Goal: Task Accomplishment & Management: Complete application form

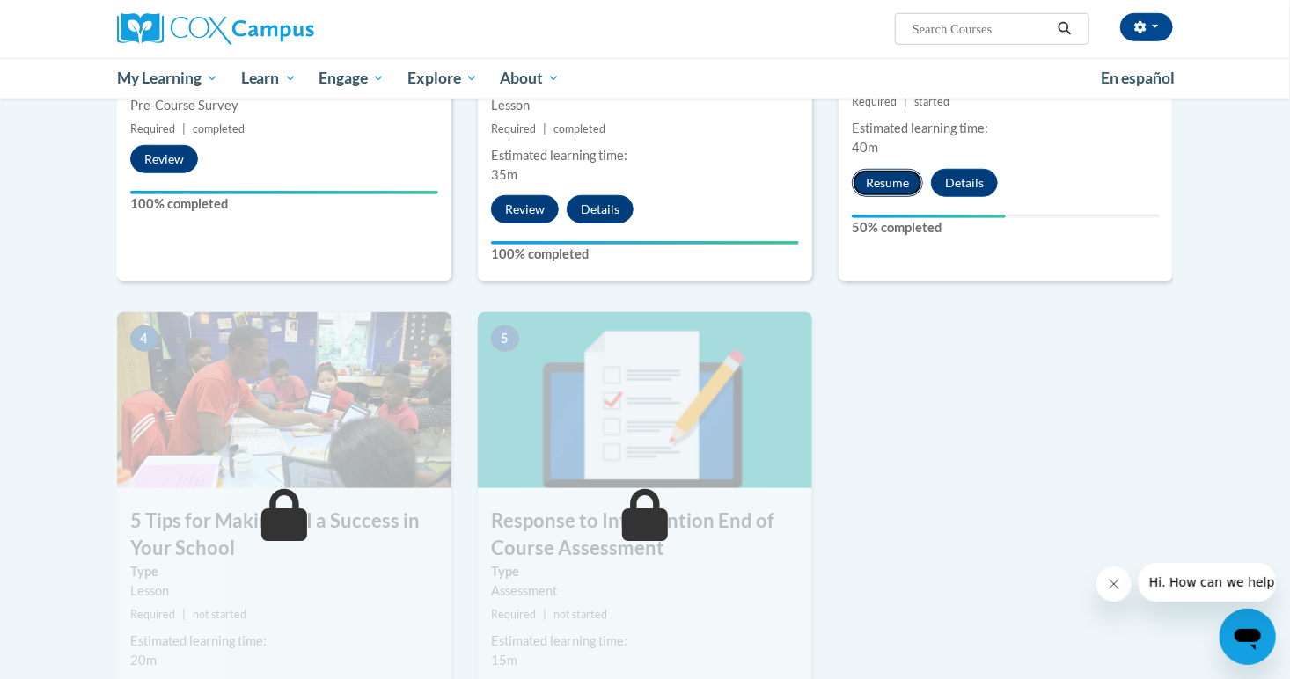
click at [898, 189] on button "Resume" at bounding box center [887, 183] width 71 height 28
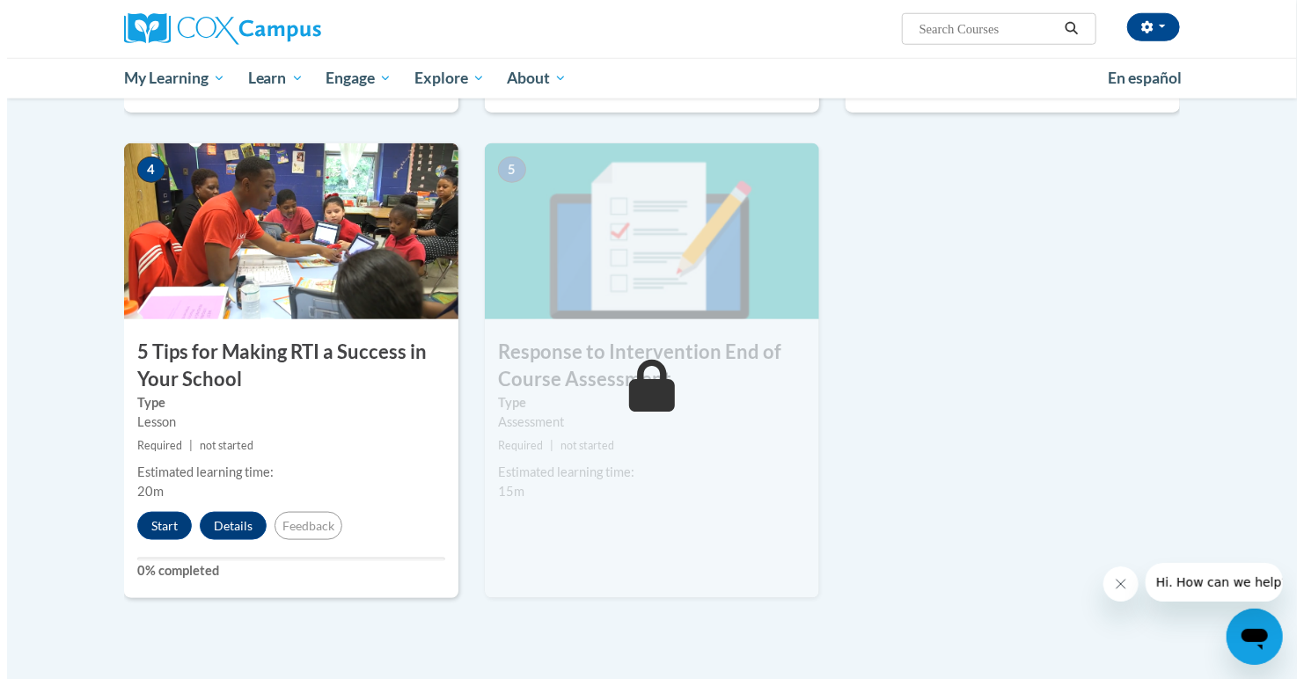
scroll to position [803, 0]
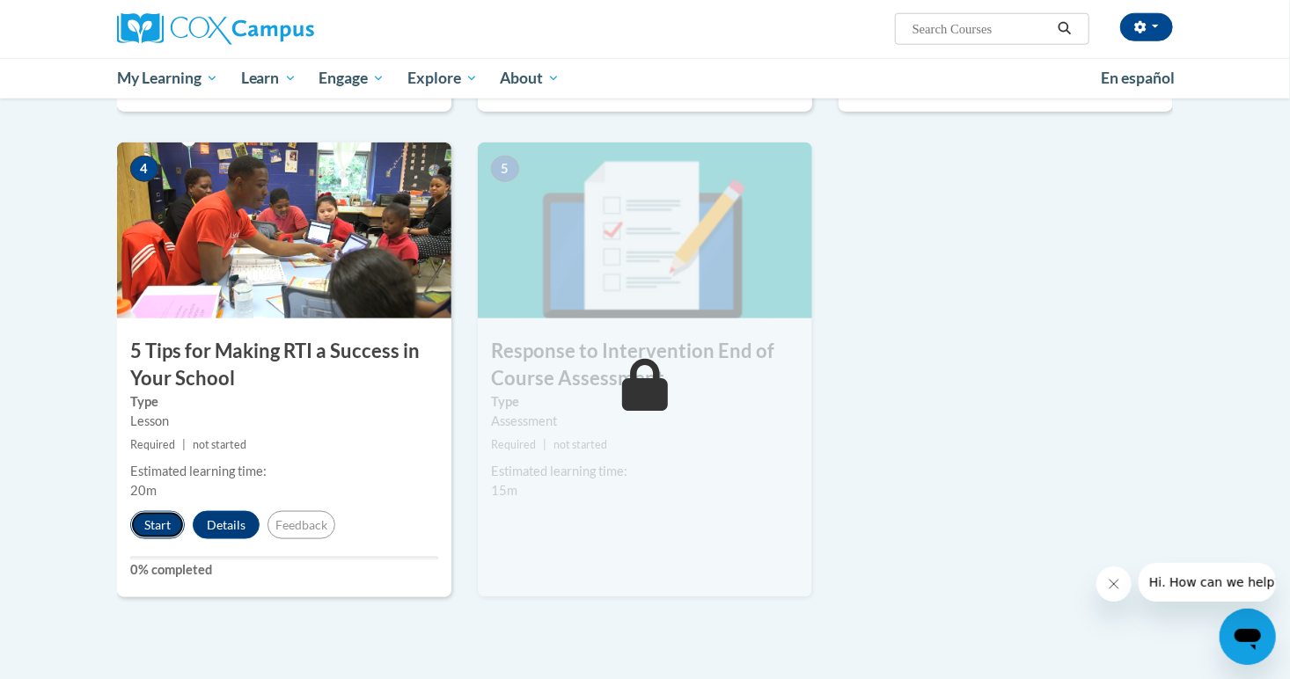
click at [161, 529] on button "Start" at bounding box center [157, 525] width 55 height 28
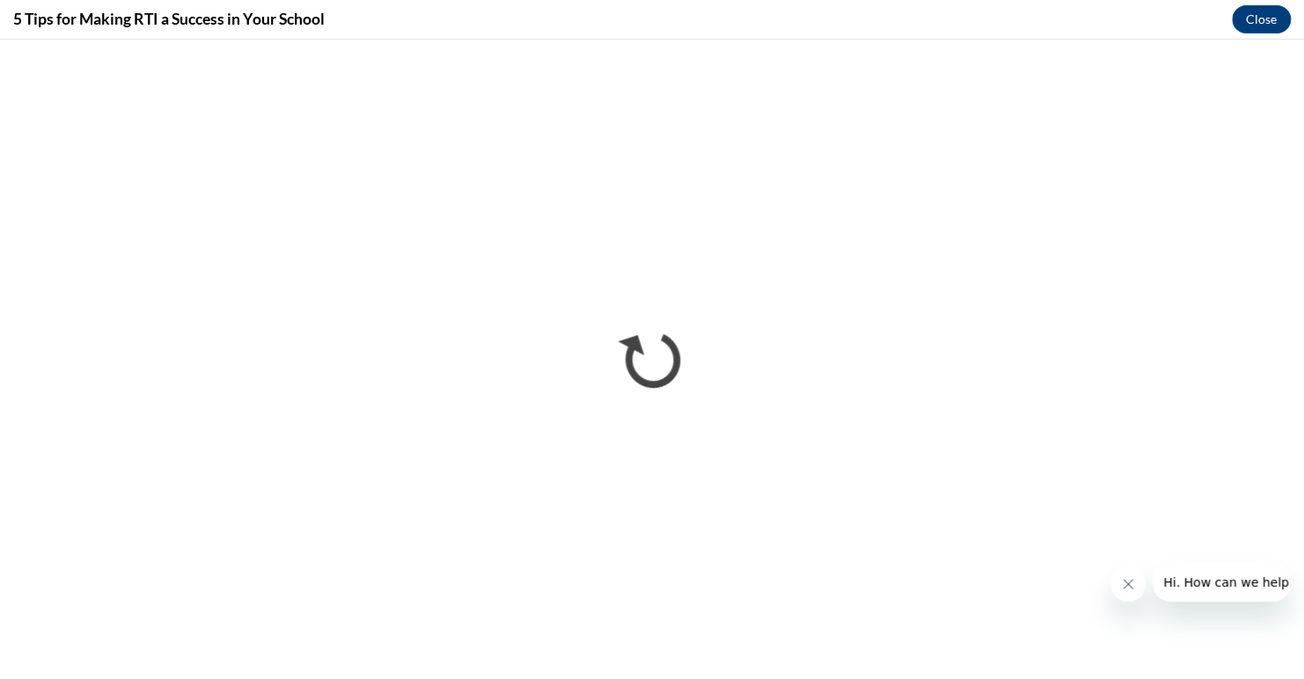
scroll to position [0, 0]
click at [1231, 564] on button "Hi. How can we help?" at bounding box center [1229, 582] width 153 height 39
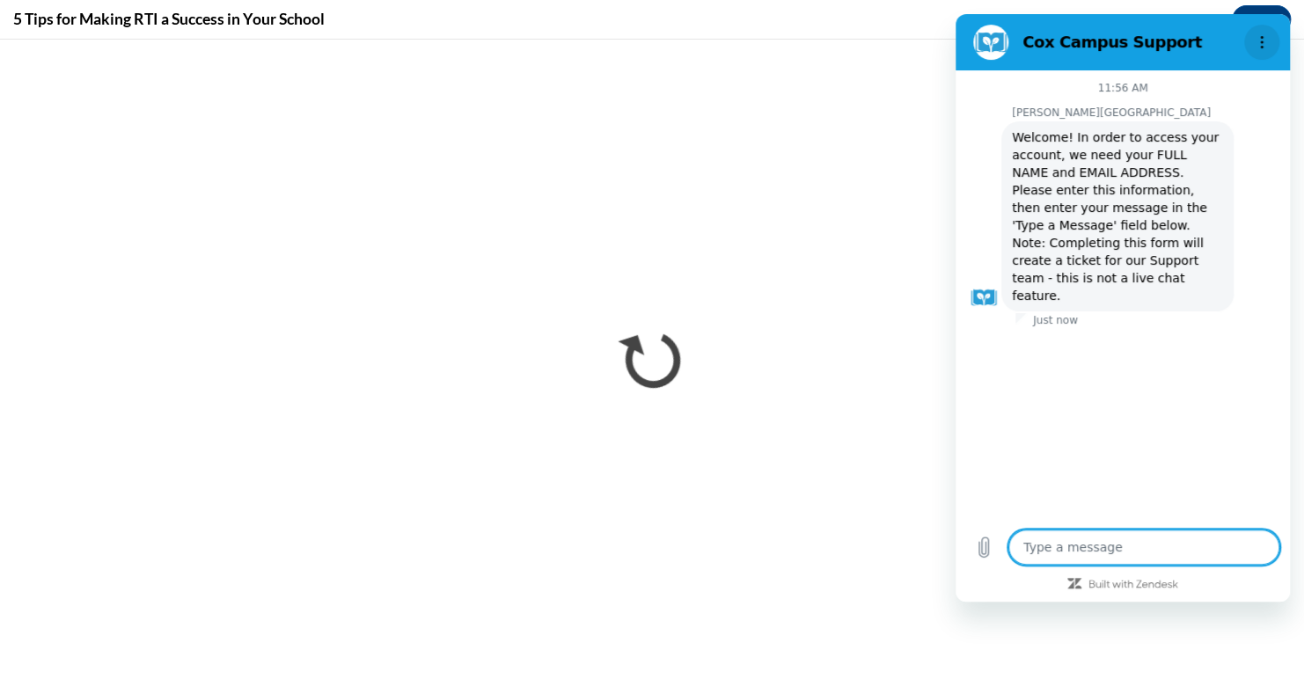
click at [1263, 41] on icon "Options menu" at bounding box center [1262, 42] width 14 height 14
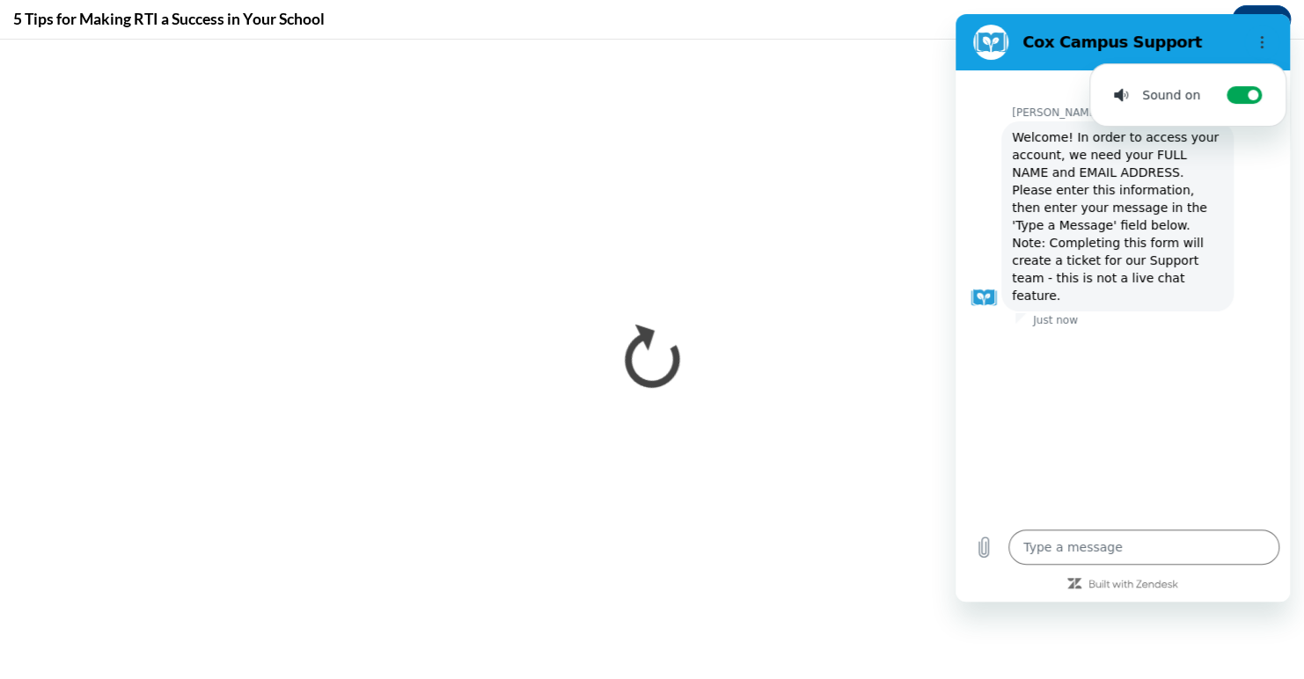
type textarea "x"
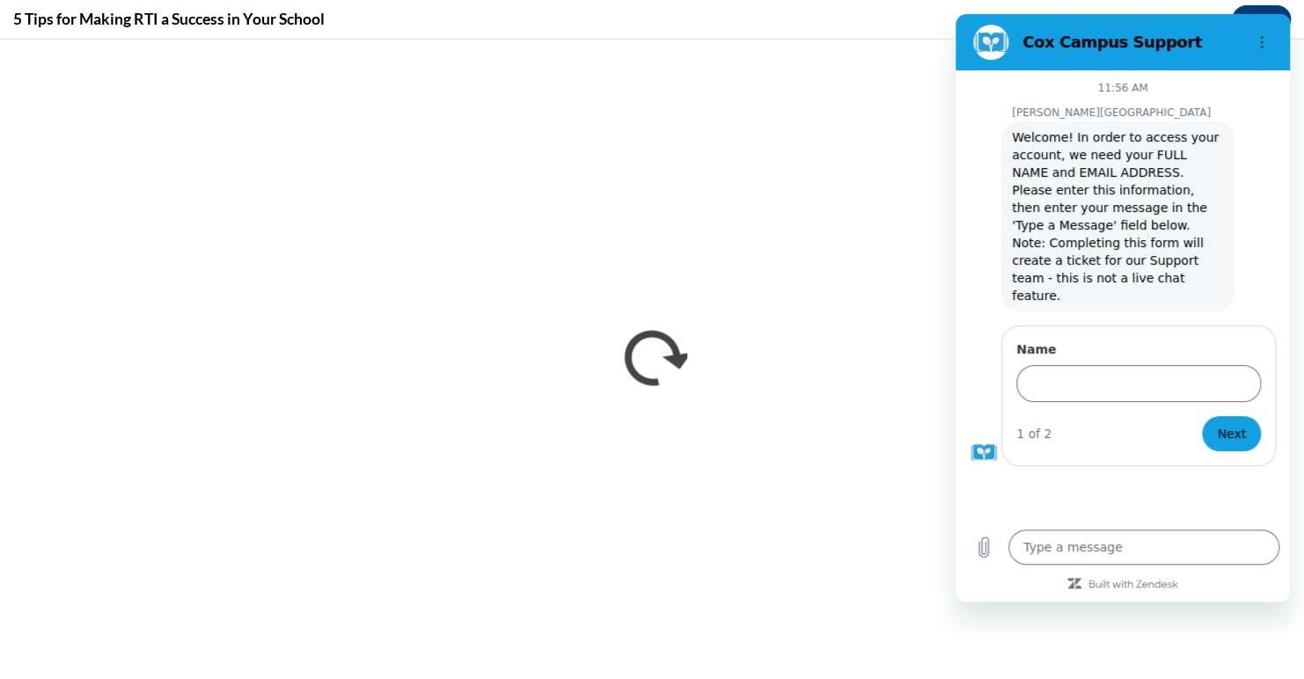
click at [988, 46] on figure at bounding box center [990, 42] width 35 height 35
click at [1024, 56] on div "Cox Campus Support" at bounding box center [1101, 42] width 271 height 35
click at [1126, 597] on div "11:56 AM Cox Campus Cox Campus says: Welcome! In order to access your account, …" at bounding box center [1123, 336] width 334 height 532
click at [1113, 588] on icon "Built with Zendesk: Visit the Zendesk website in a new tab" at bounding box center [1134, 585] width 90 height 11
click at [981, 36] on figure at bounding box center [990, 42] width 35 height 35
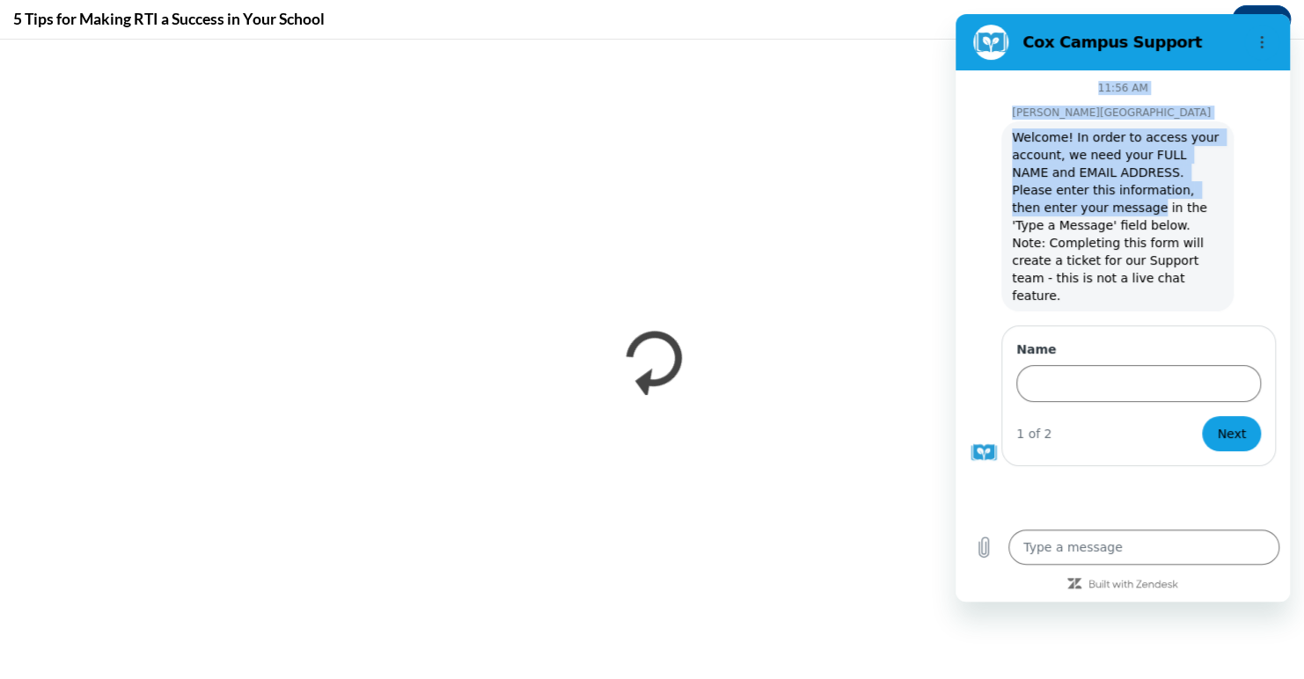
drag, startPoint x: 1214, startPoint y: 25, endPoint x: 1215, endPoint y: 187, distance: 161.9
click at [1215, 187] on div "Cox Campus Support 11:56 AM Cox Campus Cox Campus says: Welcome! In order to ac…" at bounding box center [1123, 308] width 334 height 588
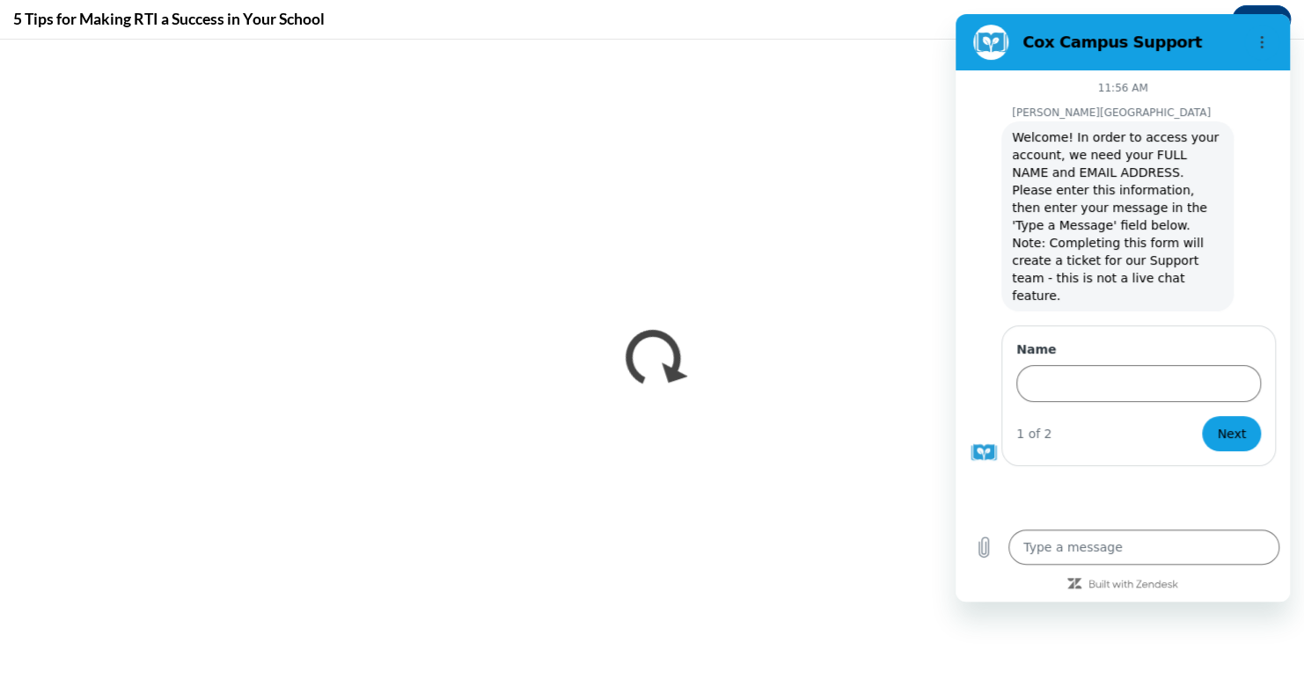
click at [978, 438] on figure at bounding box center [984, 452] width 28 height 28
click at [984, 547] on icon "Upload file" at bounding box center [983, 547] width 21 height 21
click at [1266, 40] on icon "Options menu" at bounding box center [1262, 42] width 14 height 14
click at [943, 5] on div "5 Tips for Making RTI a Success in Your School Close" at bounding box center [652, 20] width 1304 height 40
click at [944, 11] on div "5 Tips for Making RTI a Success in Your School Close" at bounding box center [652, 20] width 1304 height 40
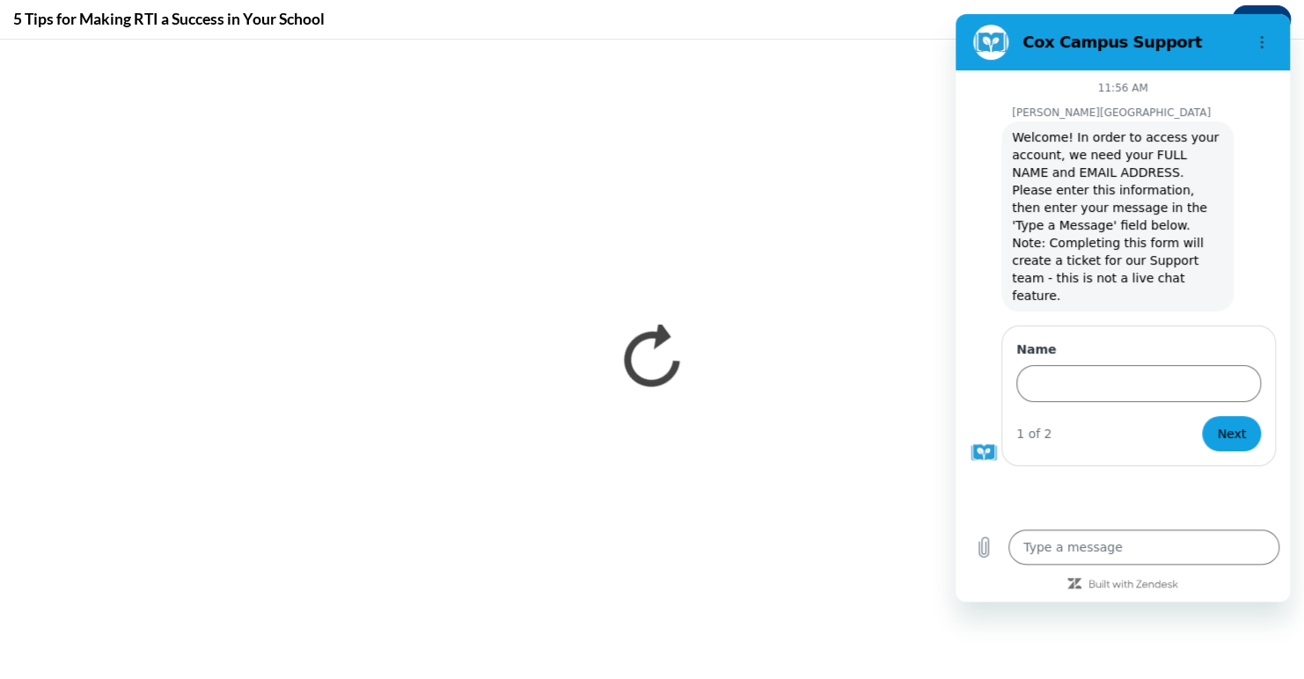
click at [979, 33] on figure at bounding box center [990, 42] width 35 height 35
click at [1076, 103] on div "11:56 AM Cox Campus Cox Campus says: Welcome! In order to access your account, …" at bounding box center [1123, 294] width 334 height 449
click at [1271, 576] on div at bounding box center [1123, 584] width 334 height 16
click at [1009, 42] on div "Cox Campus Support" at bounding box center [1123, 42] width 229 height 21
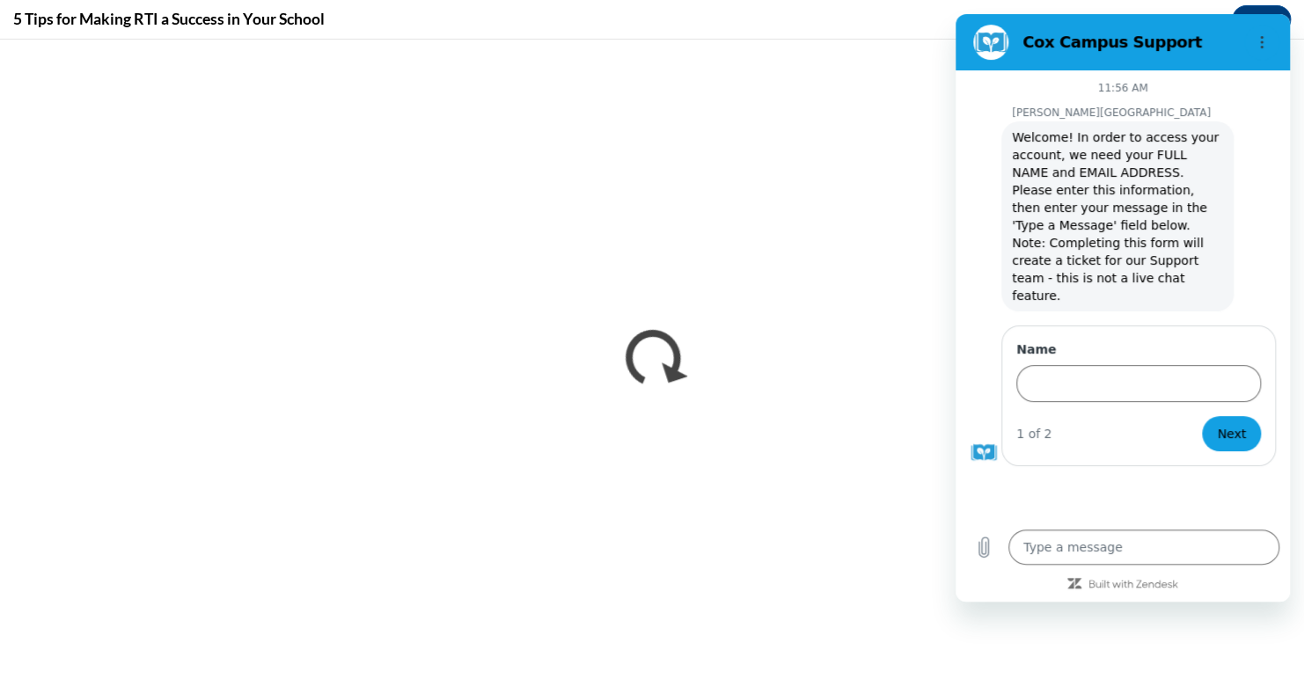
click at [1060, 58] on div "Cox Campus Support" at bounding box center [1101, 42] width 271 height 35
click at [1266, 36] on icon "Options menu" at bounding box center [1262, 42] width 14 height 14
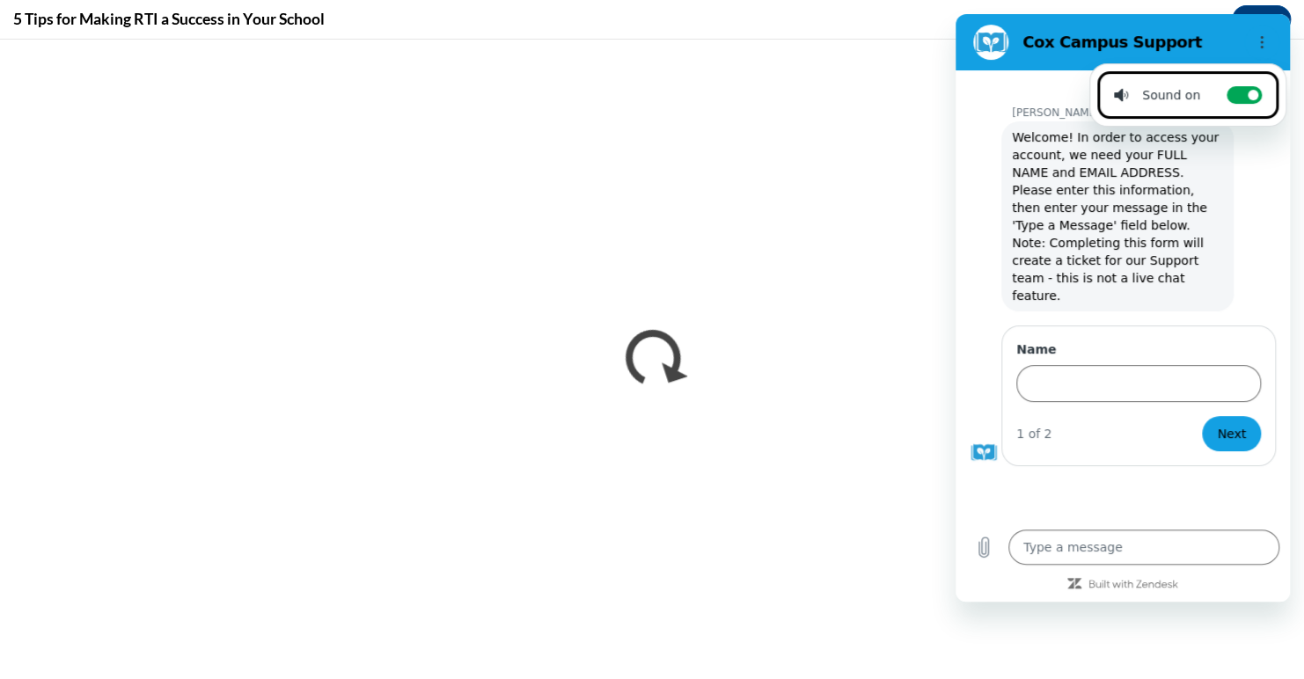
click at [1207, 92] on div "Toggle sound notifications" at bounding box center [1231, 95] width 62 height 18
checkbox input "false"
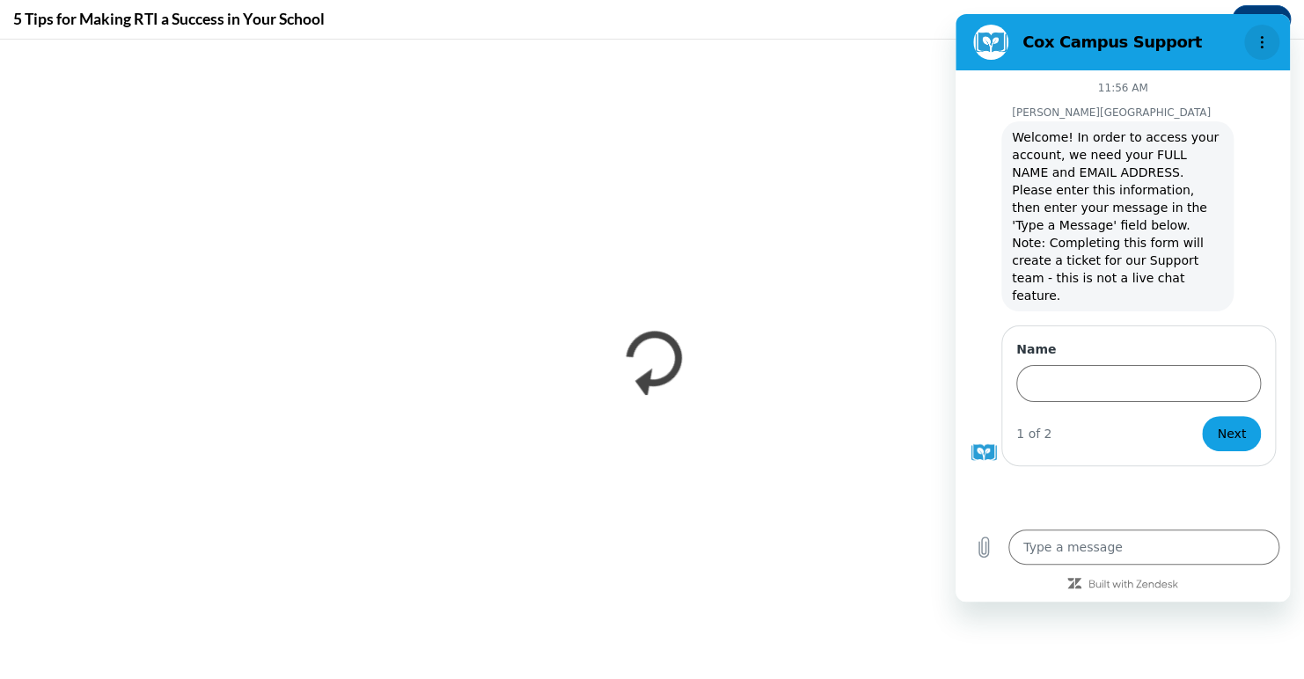
click at [1269, 49] on button "Options menu" at bounding box center [1261, 42] width 35 height 35
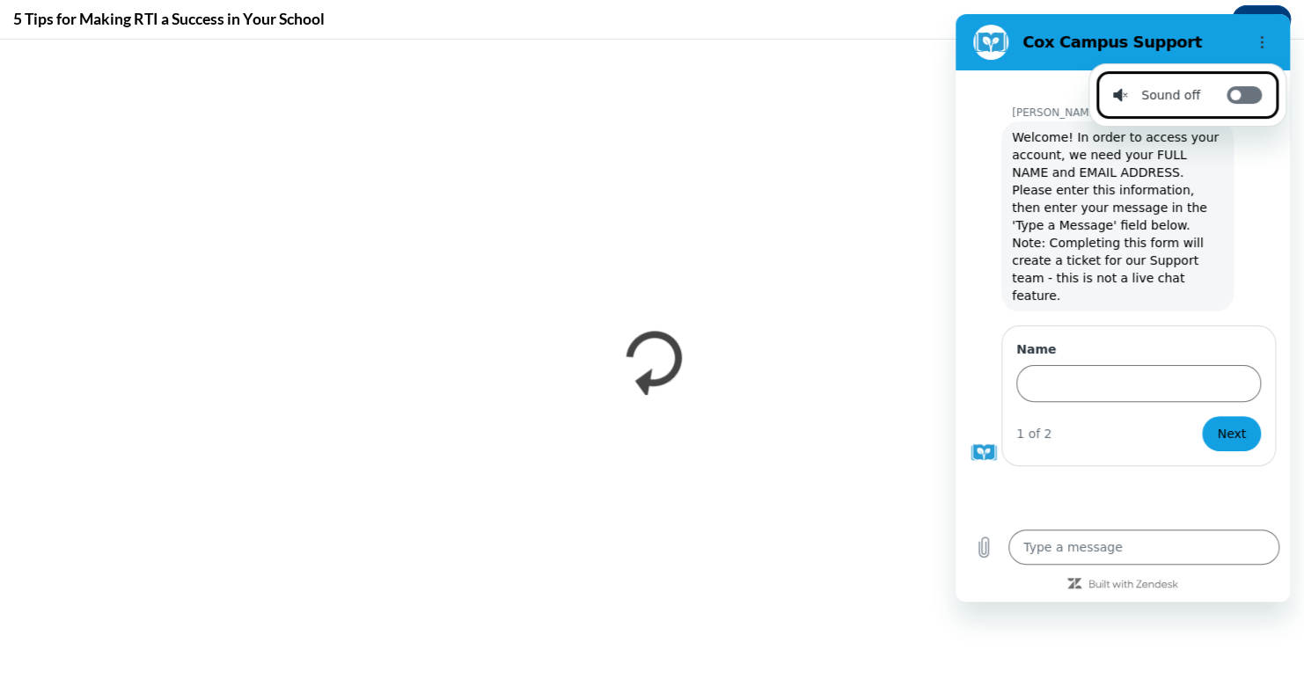
click at [1237, 88] on label "Toggle sound notifications" at bounding box center [1244, 95] width 35 height 18
click at [1237, 88] on input "Toggle sound notifications" at bounding box center [1244, 95] width 35 height 18
checkbox input "true"
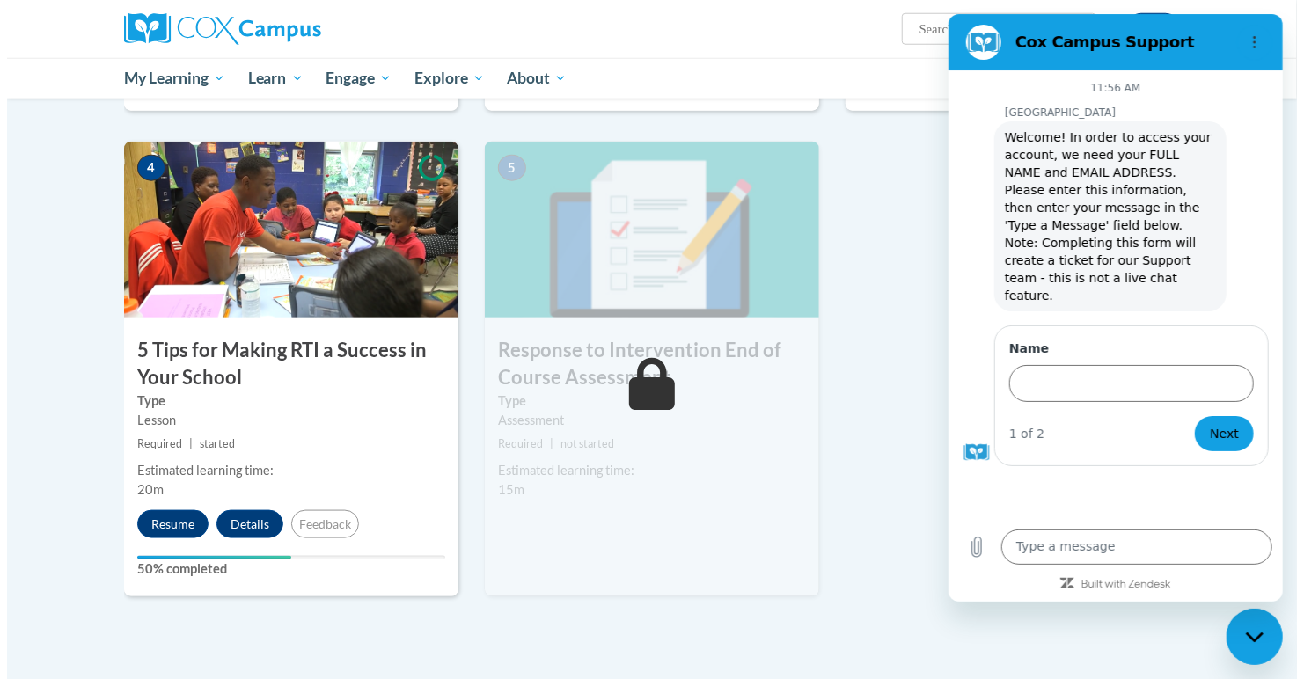
scroll to position [810, 0]
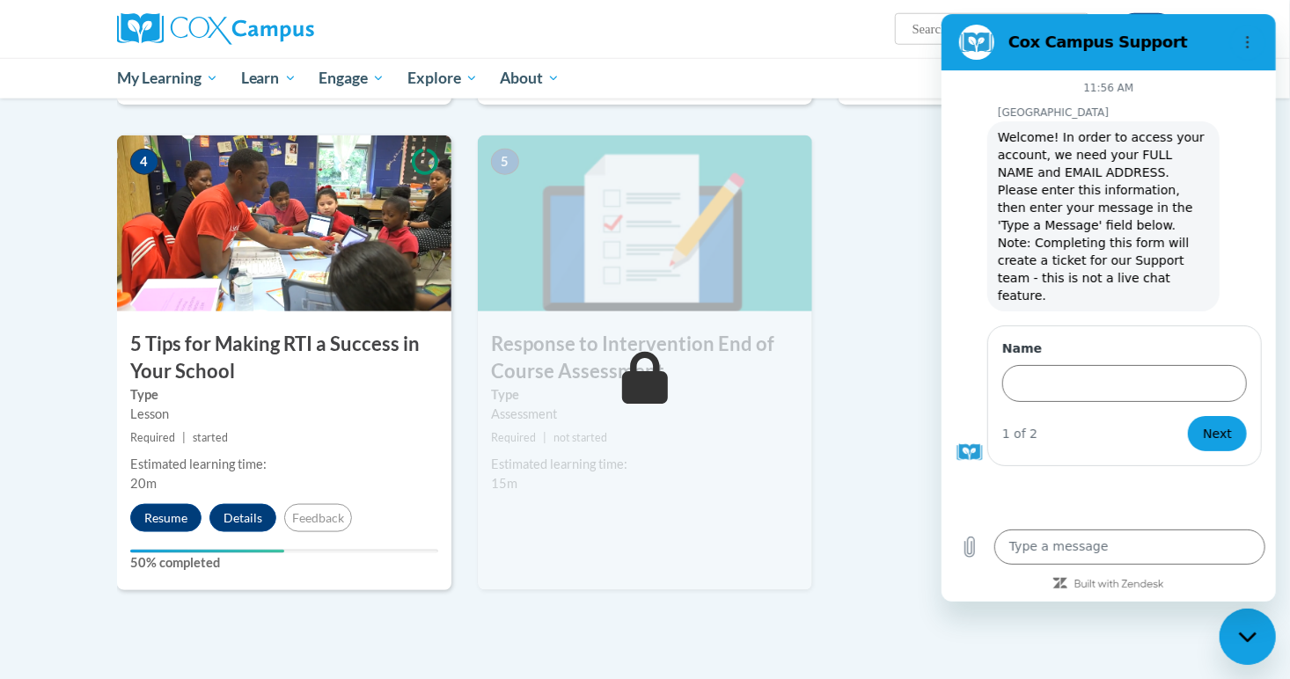
click at [1245, 631] on icon "Close messaging window" at bounding box center [1247, 636] width 18 height 11
type textarea "x"
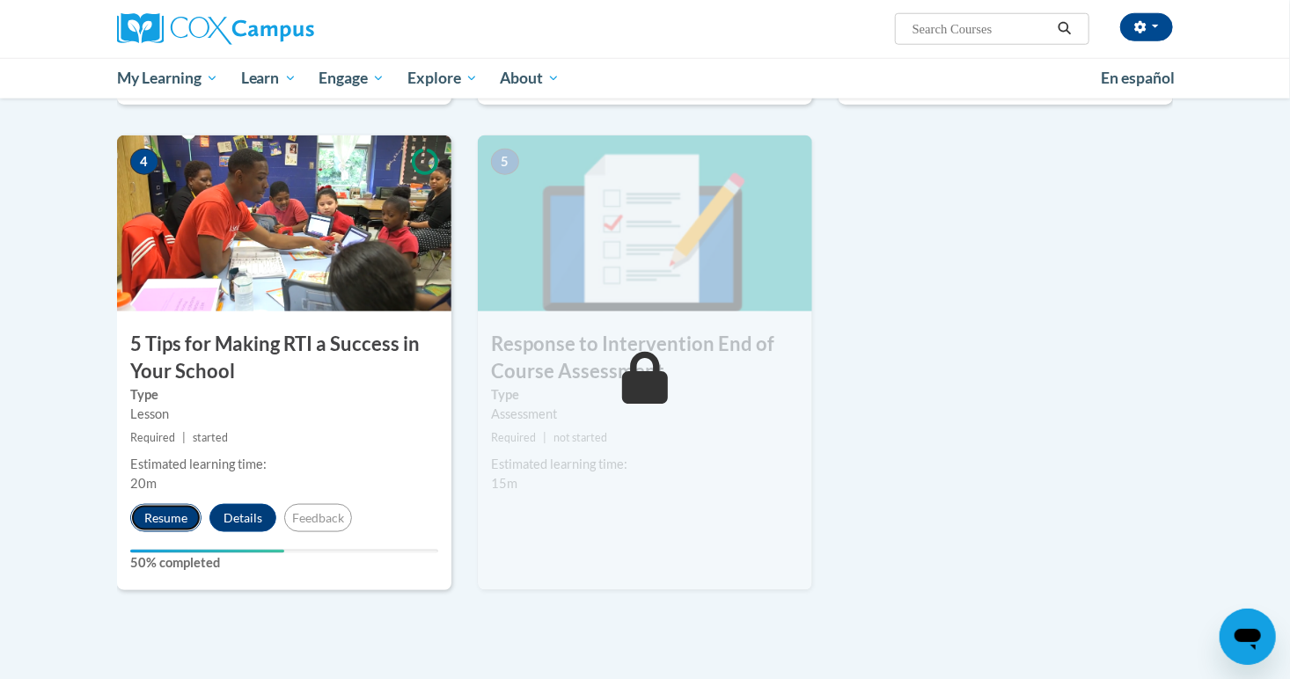
click at [169, 510] on button "Resume" at bounding box center [165, 518] width 71 height 28
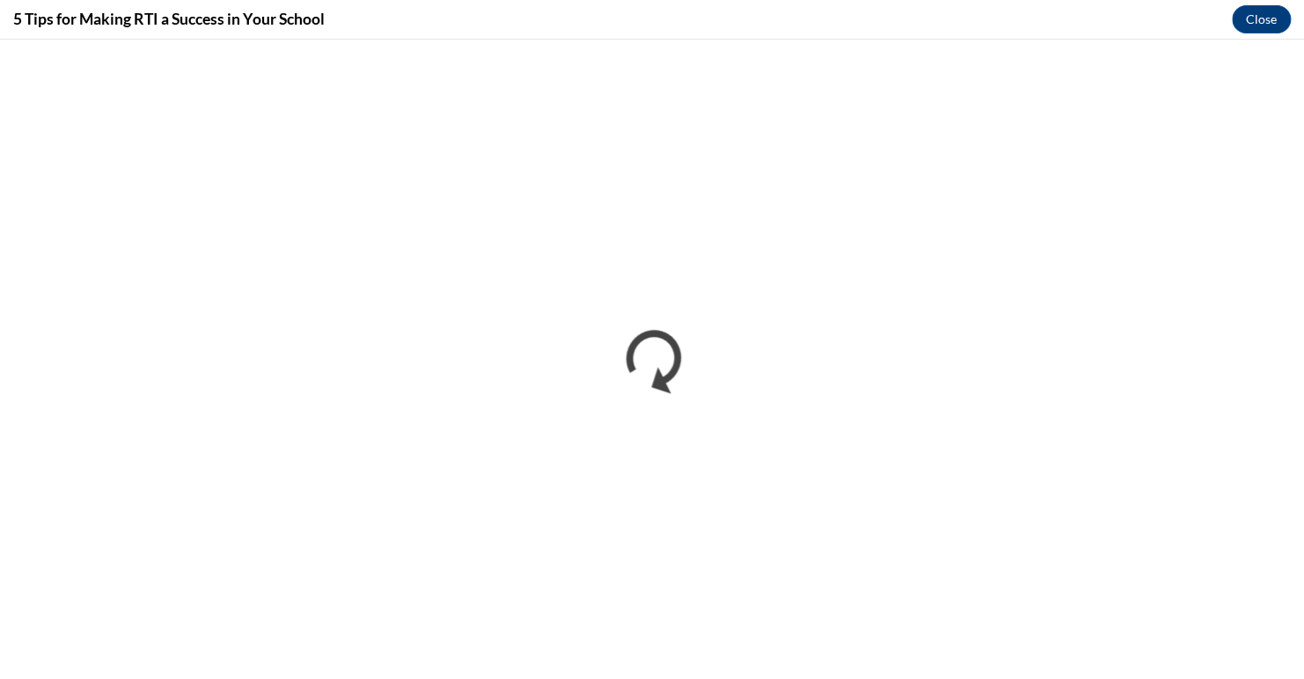
scroll to position [0, 0]
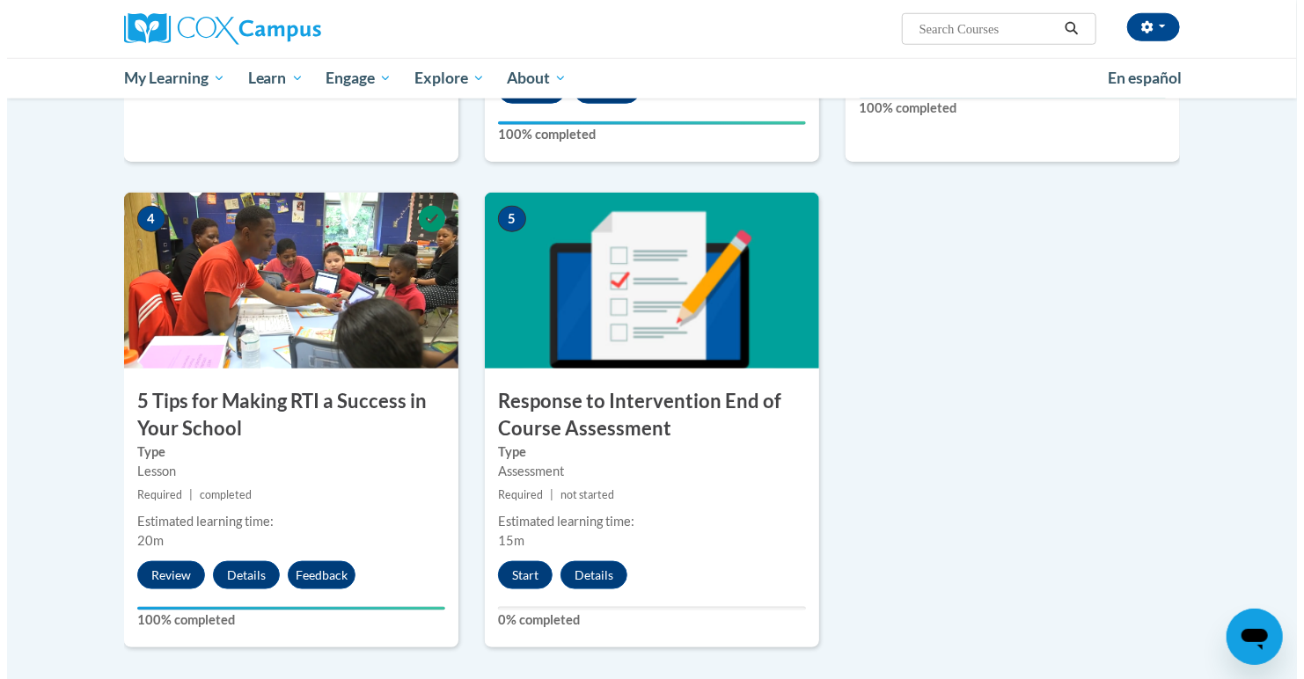
scroll to position [753, 0]
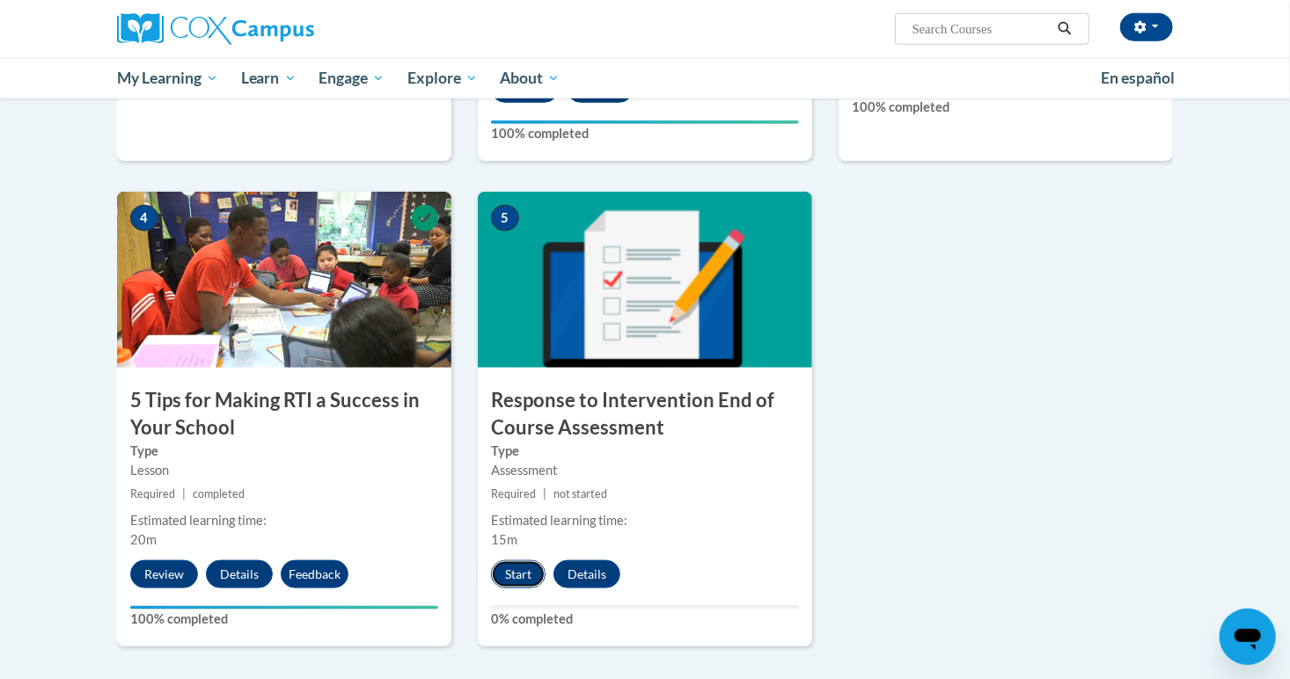
click at [516, 575] on button "Start" at bounding box center [518, 575] width 55 height 28
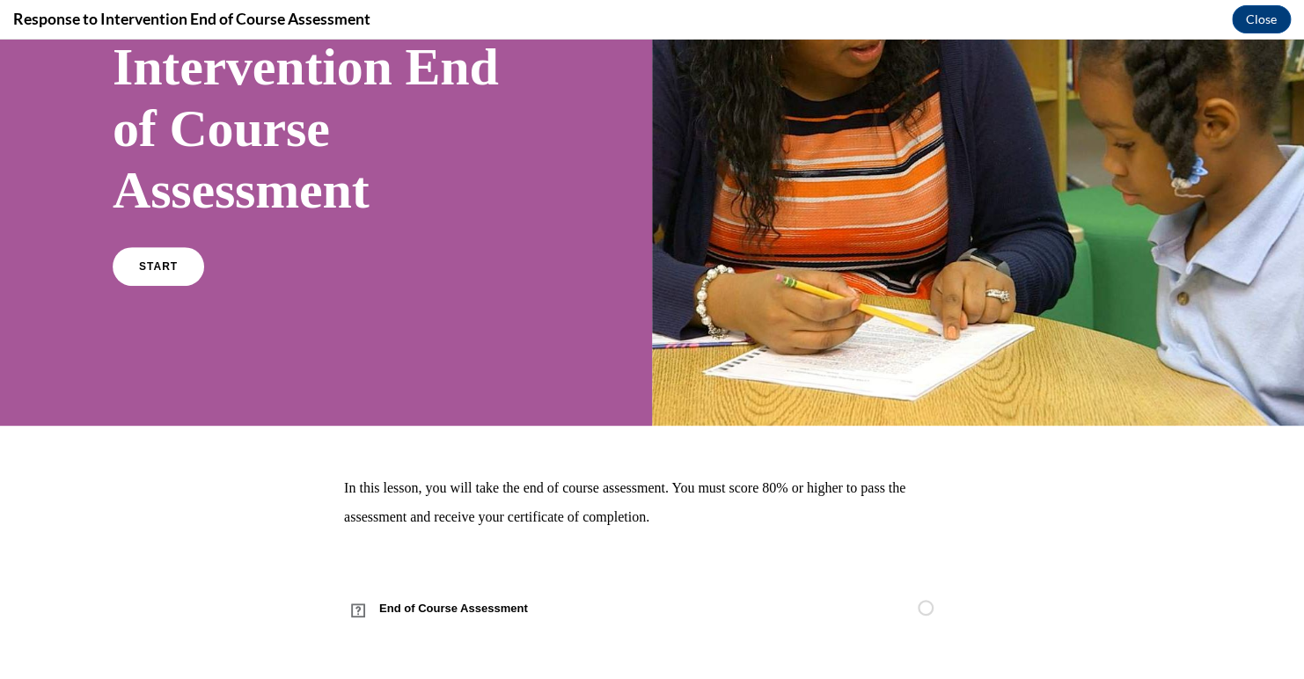
scroll to position [242, 0]
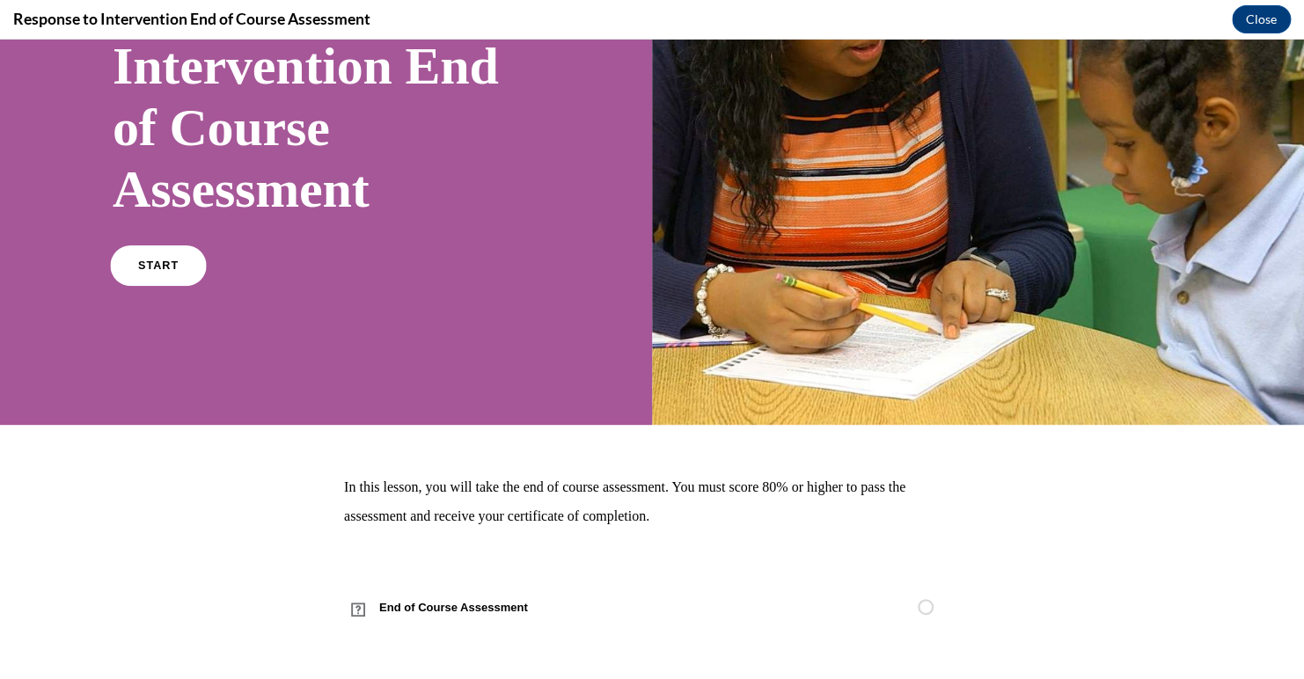
click at [172, 271] on link "START" at bounding box center [158, 266] width 96 height 40
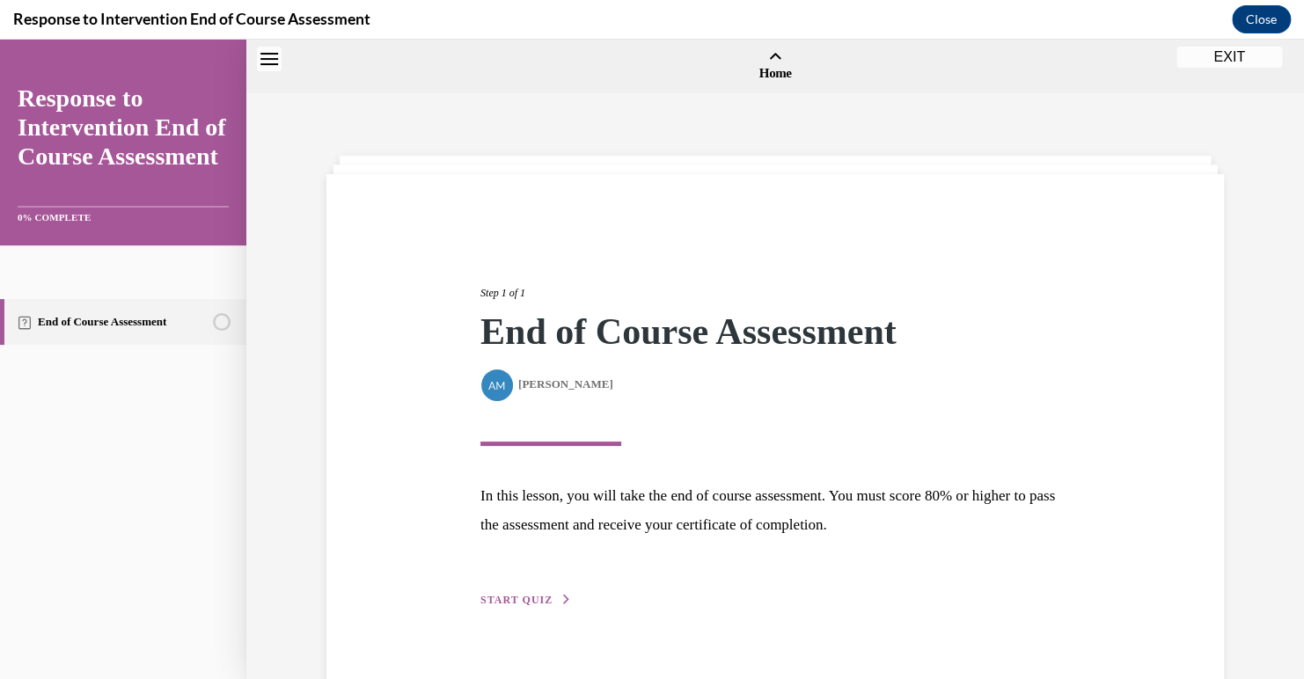
scroll to position [55, 0]
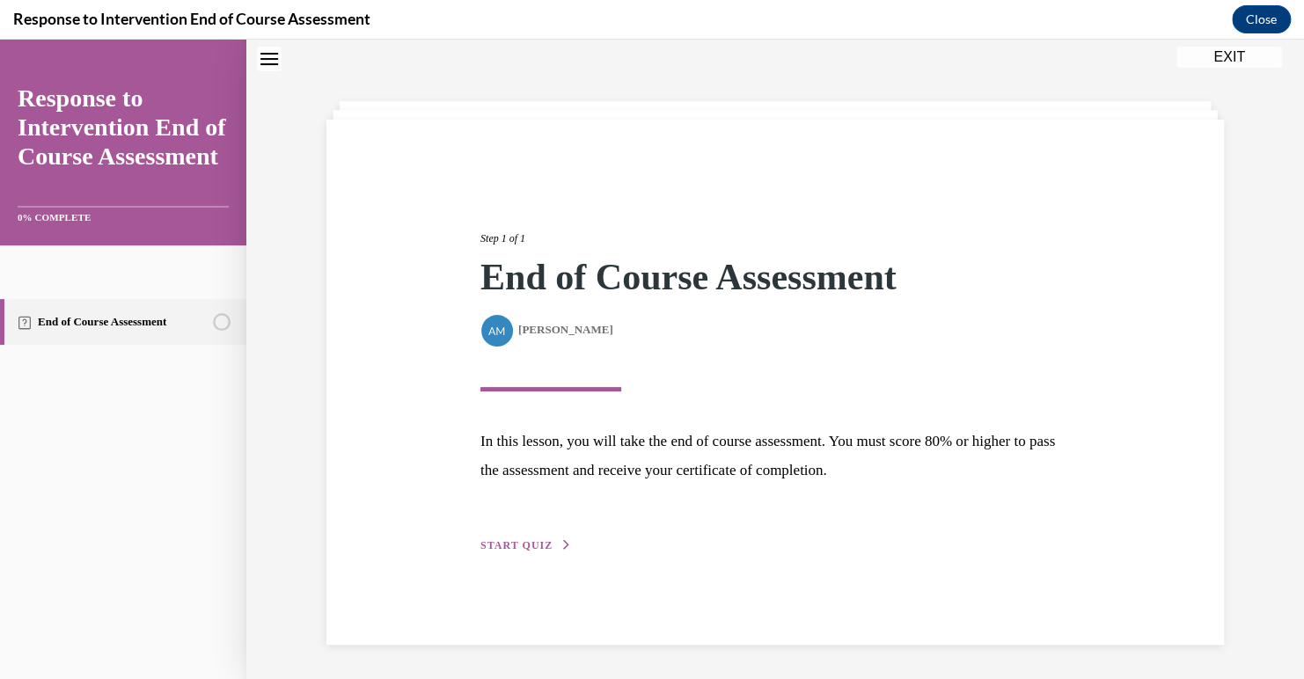
click at [508, 538] on button "START QUIZ" at bounding box center [526, 546] width 92 height 16
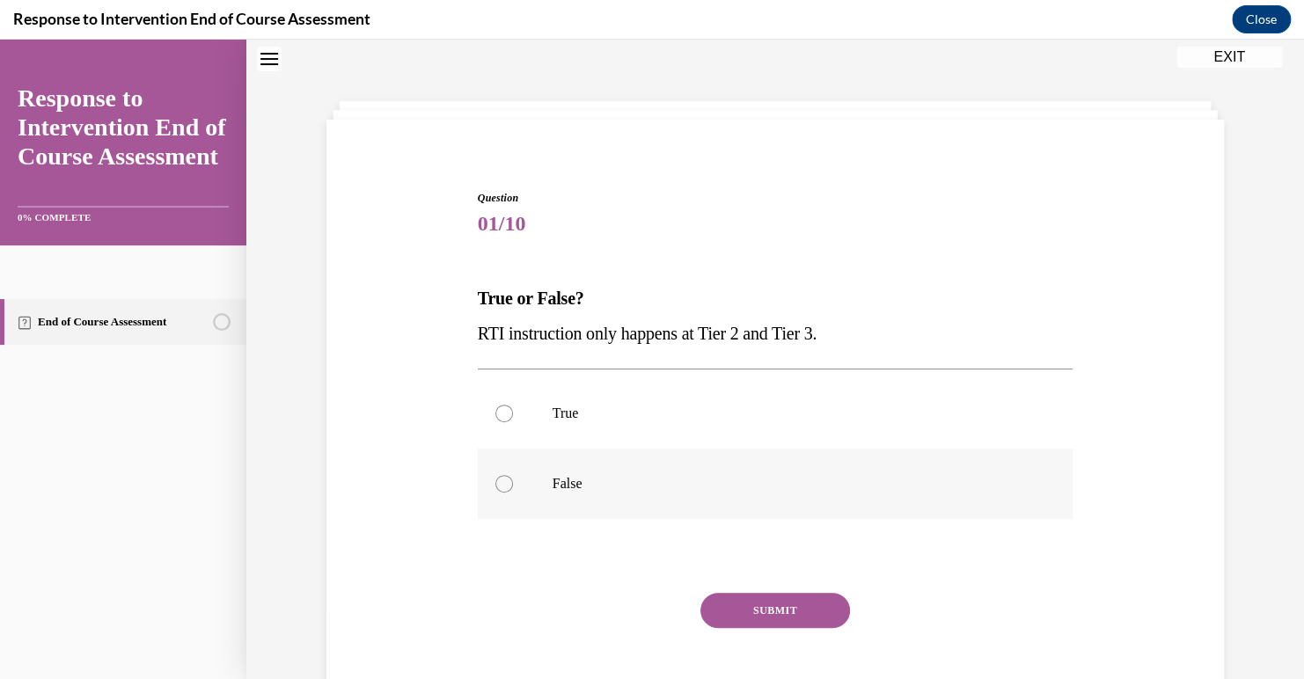
click at [553, 480] on p "False" at bounding box center [791, 484] width 477 height 18
click at [513, 480] on input "False" at bounding box center [504, 484] width 18 height 18
radio input "true"
click at [730, 617] on button "SUBMIT" at bounding box center [776, 610] width 150 height 35
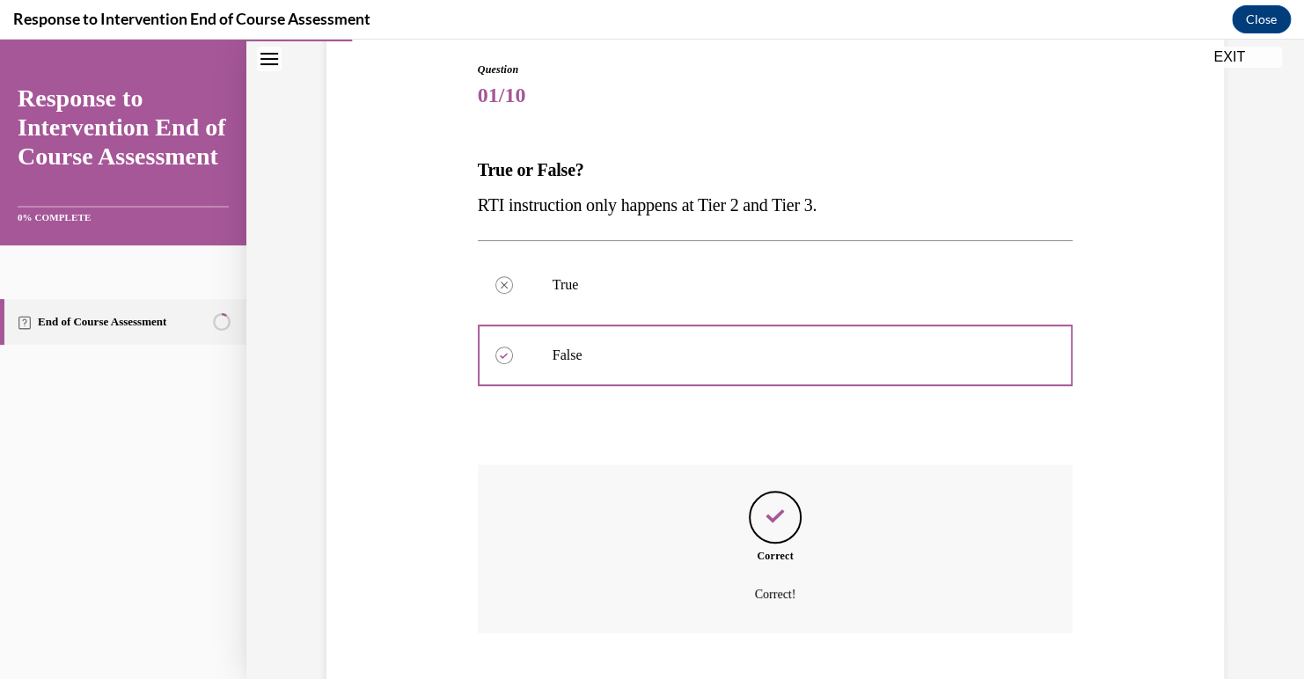
scroll to position [290, 0]
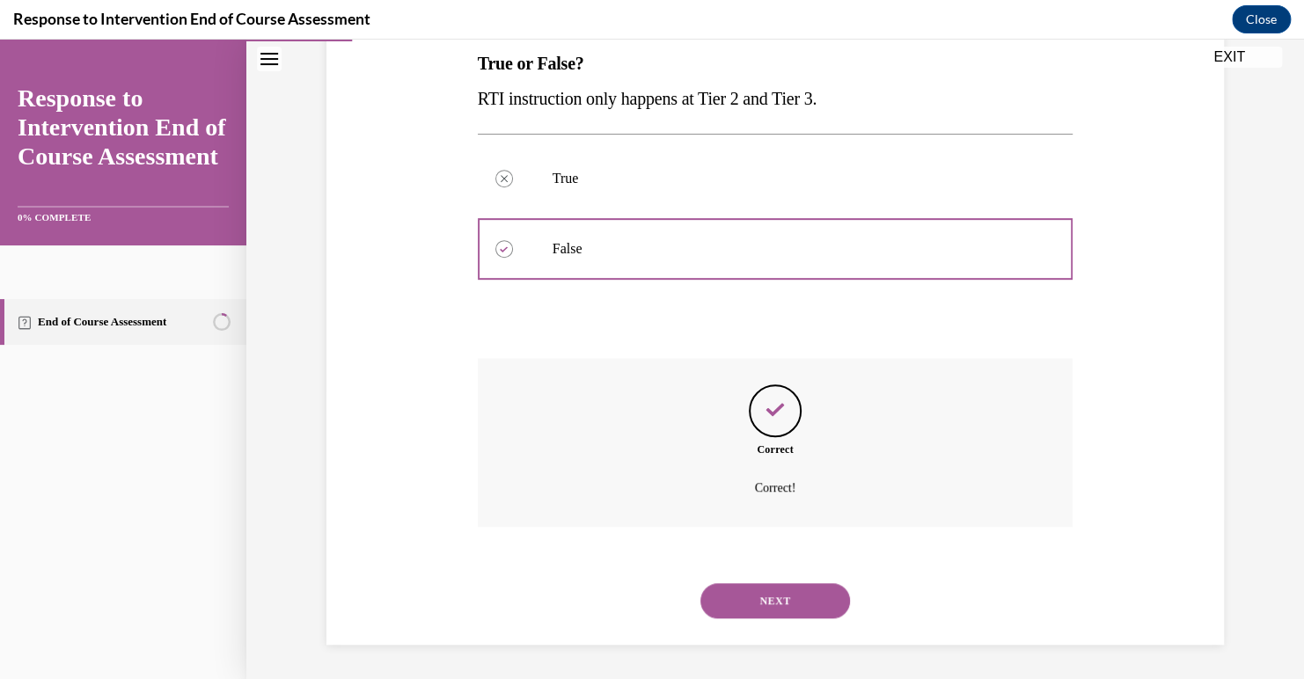
click at [767, 601] on button "NEXT" at bounding box center [776, 600] width 150 height 35
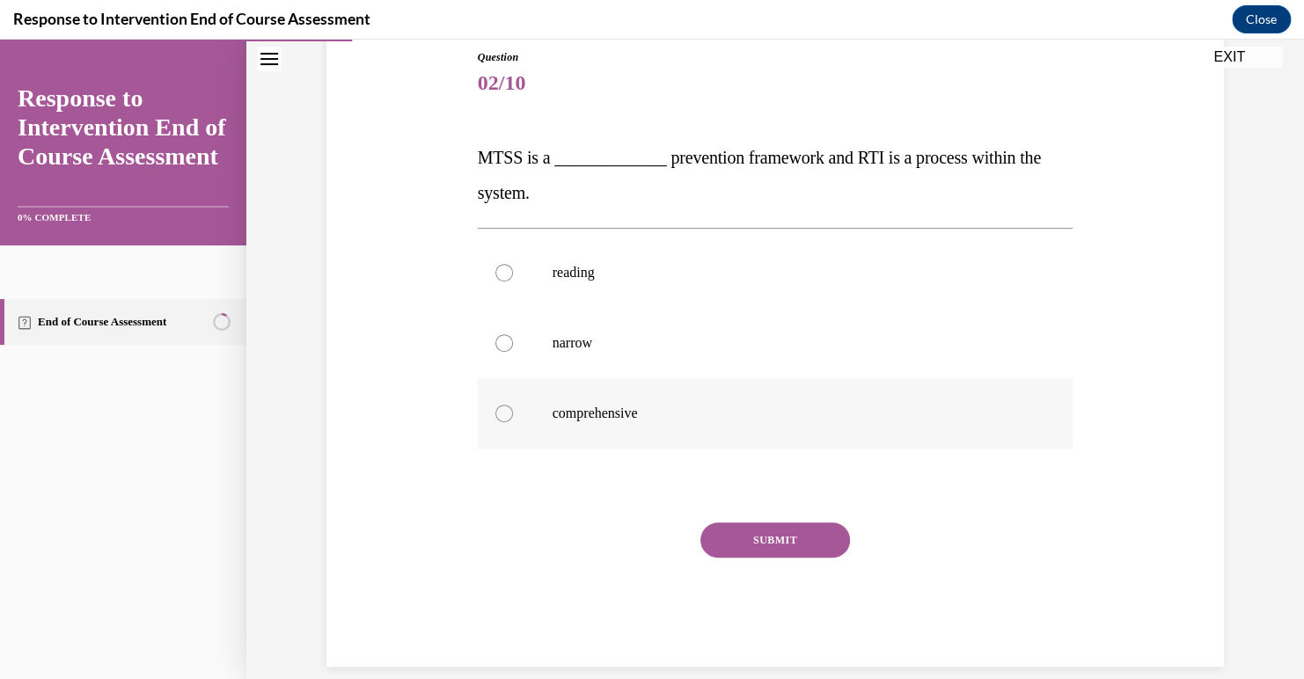
click at [656, 408] on p "comprehensive" at bounding box center [791, 414] width 477 height 18
click at [513, 408] on input "comprehensive" at bounding box center [504, 414] width 18 height 18
radio input "true"
click at [723, 527] on button "SUBMIT" at bounding box center [776, 540] width 150 height 35
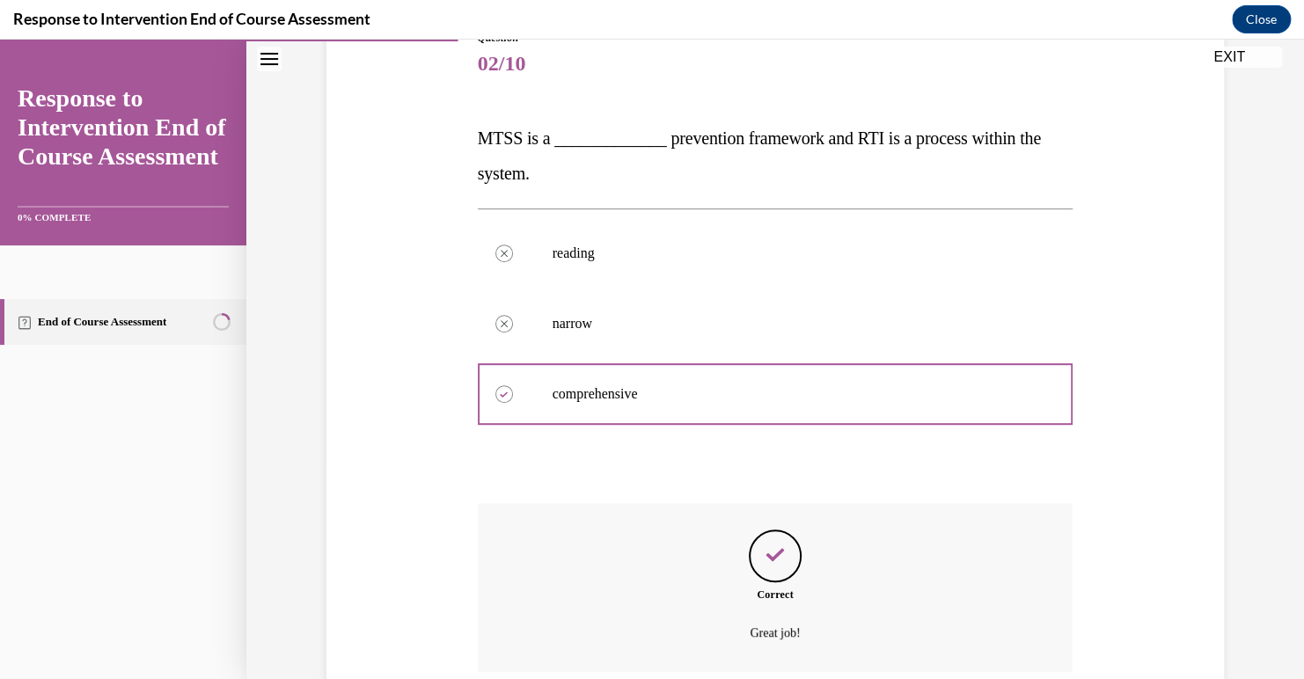
scroll to position [360, 0]
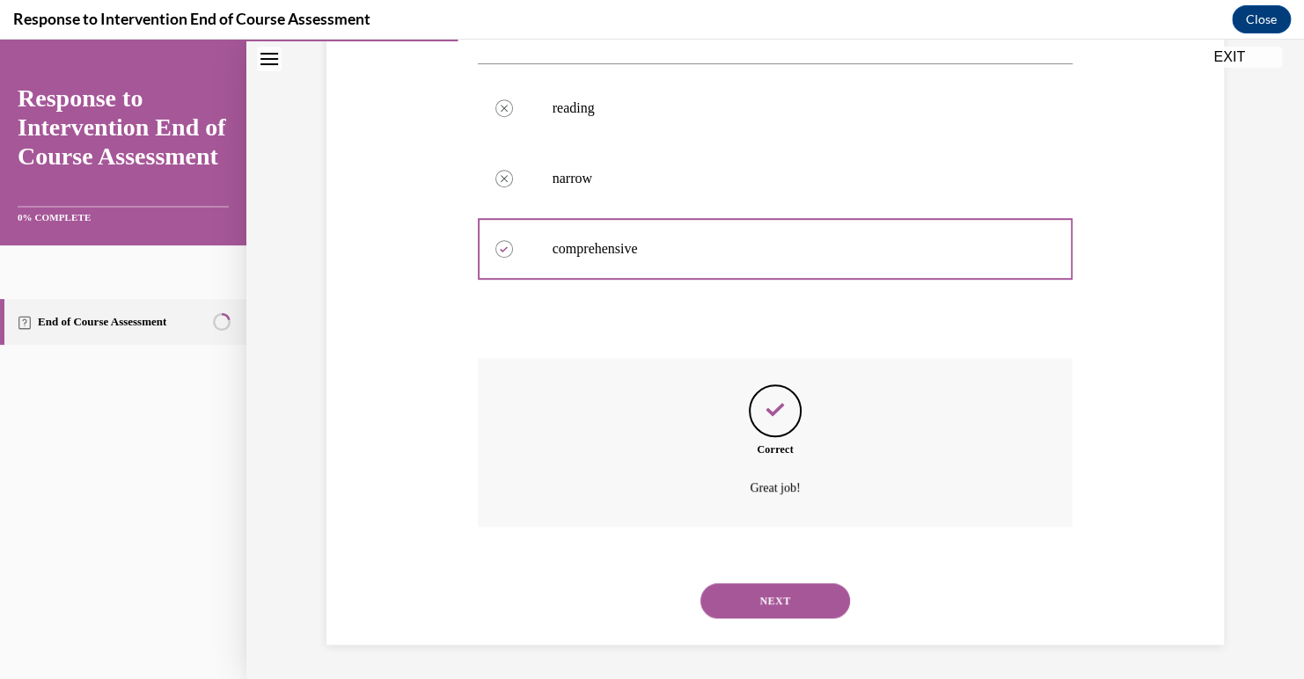
click at [723, 527] on div "Correct Great job!" at bounding box center [776, 455] width 596 height 195
click at [762, 590] on button "NEXT" at bounding box center [776, 600] width 150 height 35
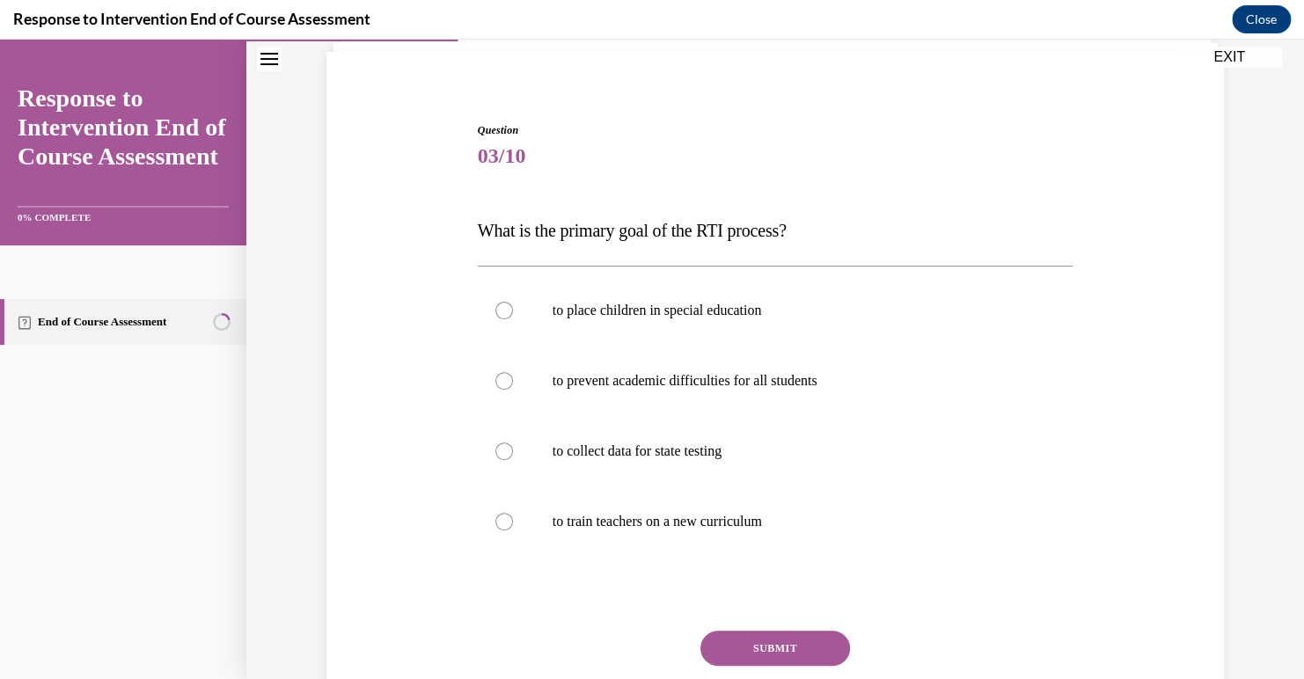
scroll to position [205, 0]
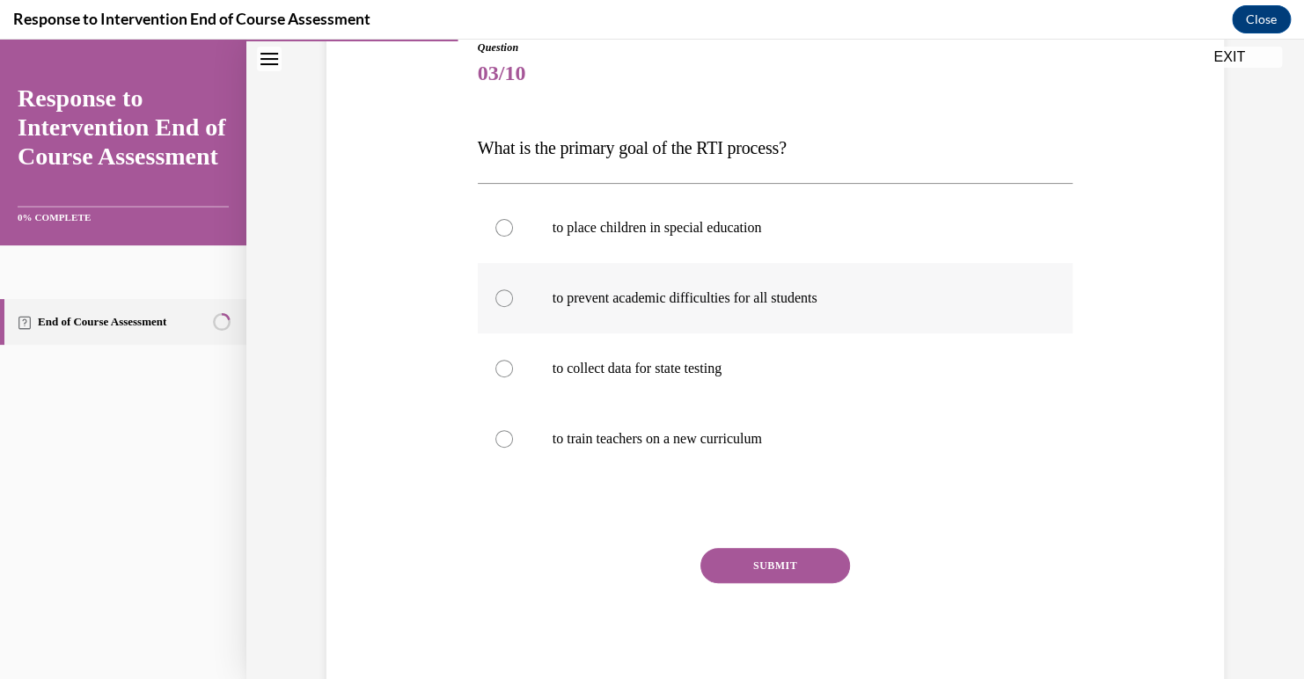
click at [747, 298] on p "to prevent academic difficulties for all students" at bounding box center [791, 299] width 477 height 18
click at [513, 298] on input "to prevent academic difficulties for all students" at bounding box center [504, 299] width 18 height 18
radio input "true"
click at [767, 566] on button "SUBMIT" at bounding box center [776, 565] width 150 height 35
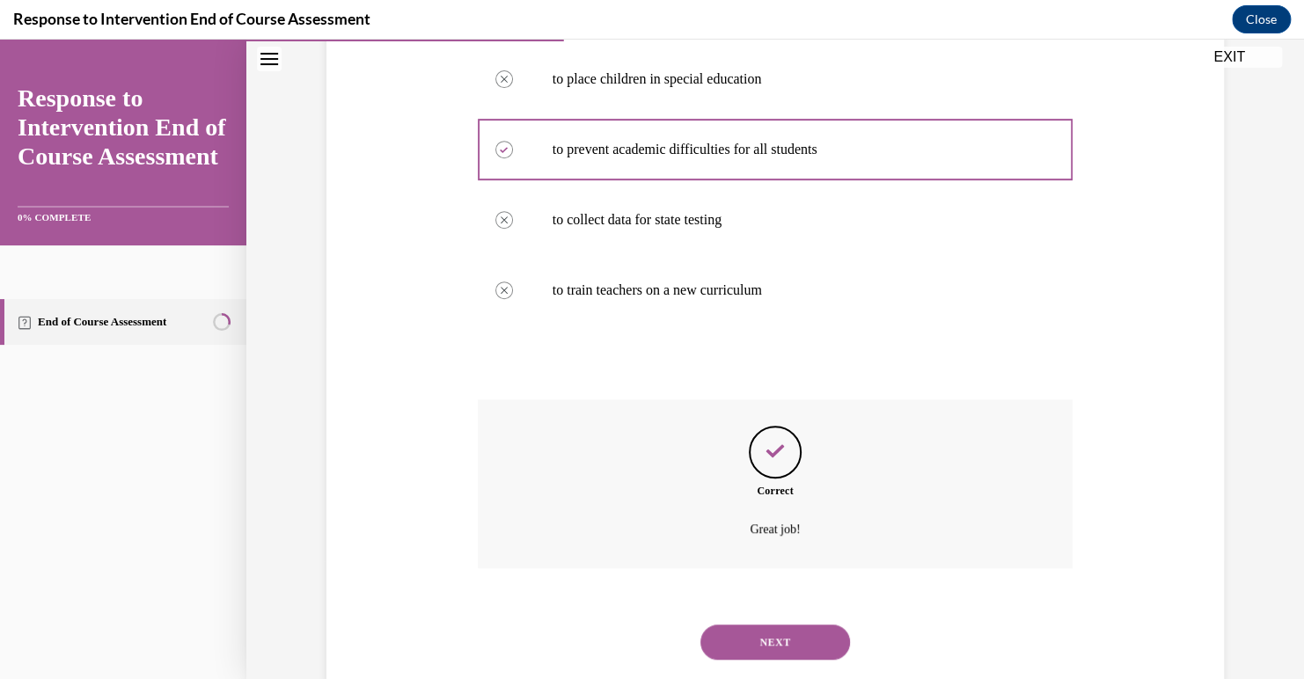
scroll to position [395, 0]
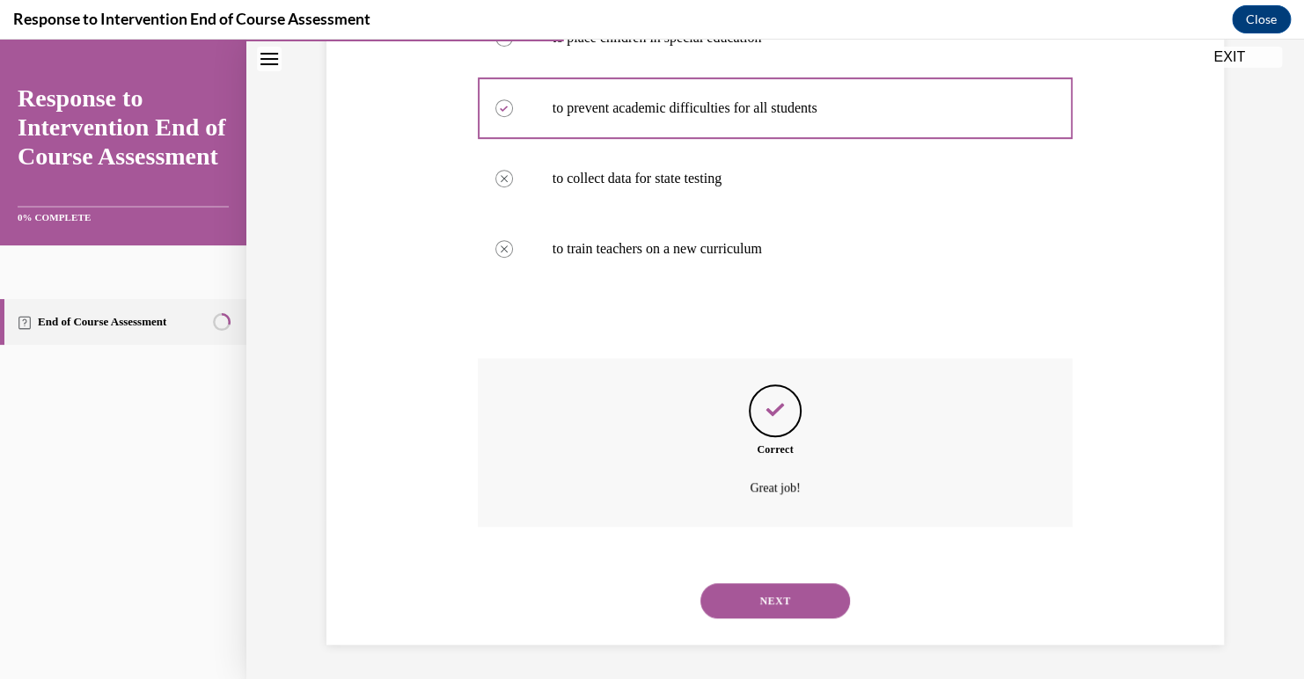
click at [760, 583] on button "NEXT" at bounding box center [776, 600] width 150 height 35
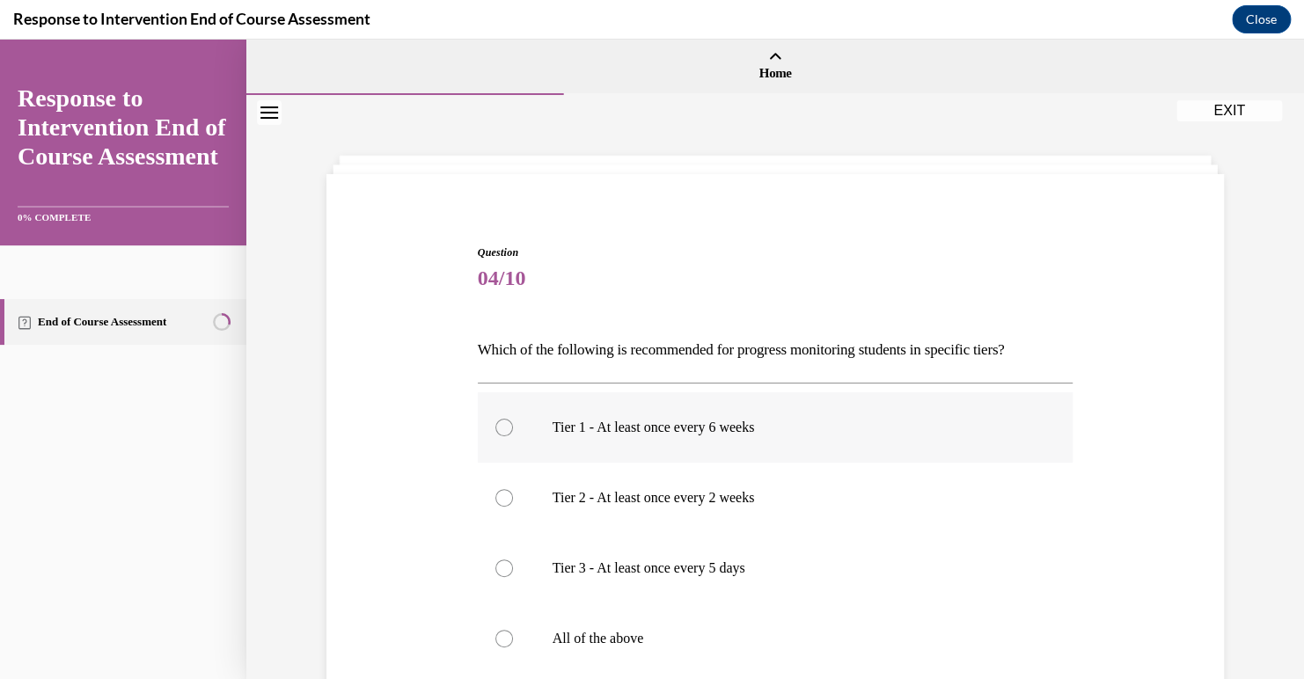
scroll to position [72, 0]
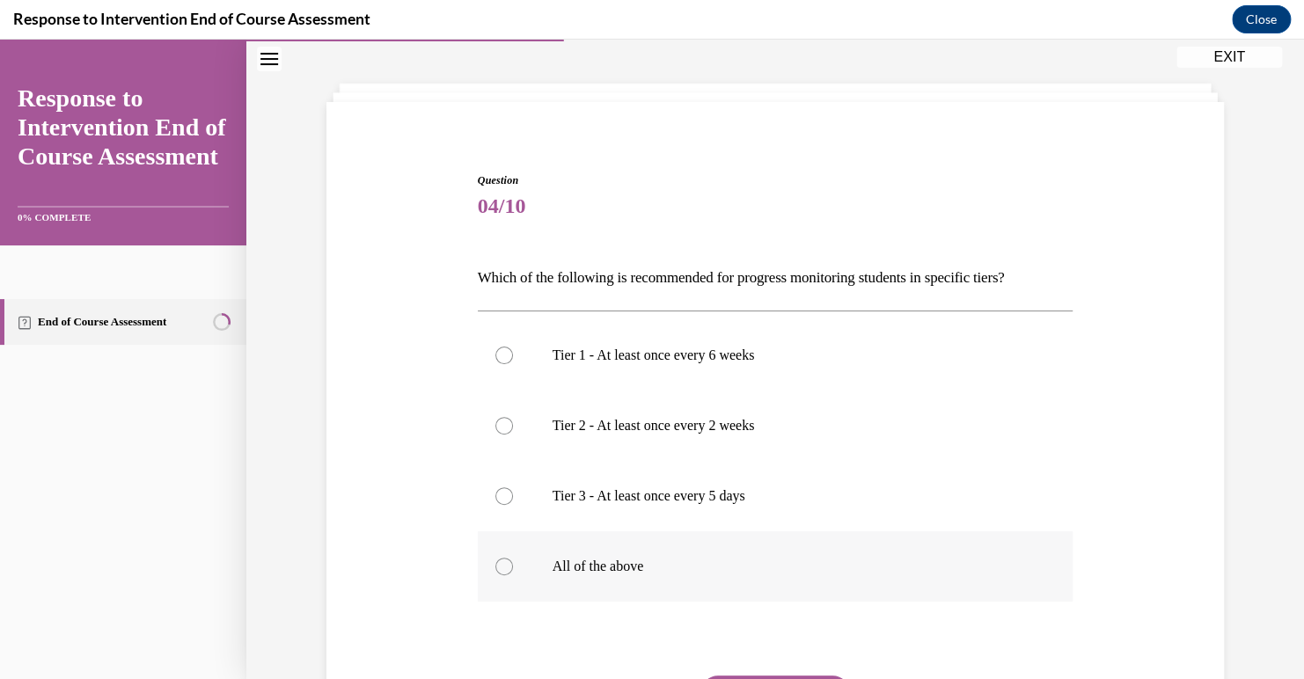
click at [636, 553] on label "All of the above" at bounding box center [776, 567] width 596 height 70
click at [513, 558] on input "All of the above" at bounding box center [504, 567] width 18 height 18
radio input "true"
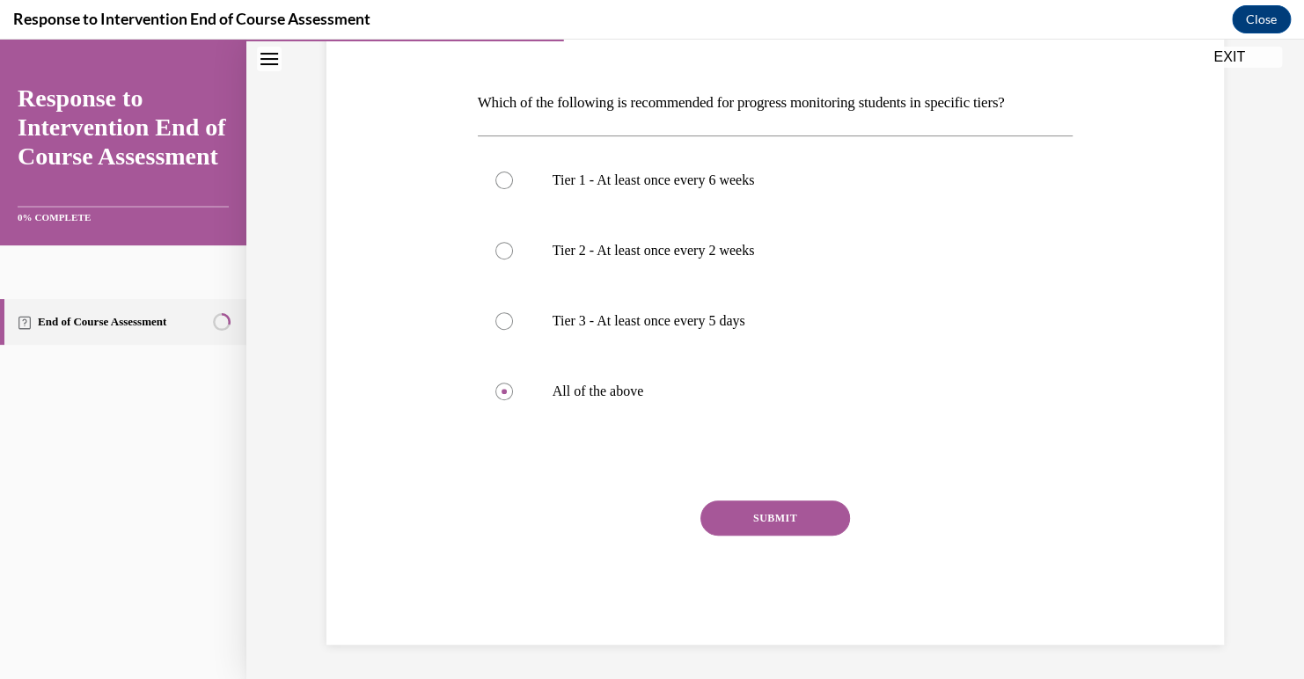
click at [737, 517] on button "SUBMIT" at bounding box center [776, 518] width 150 height 35
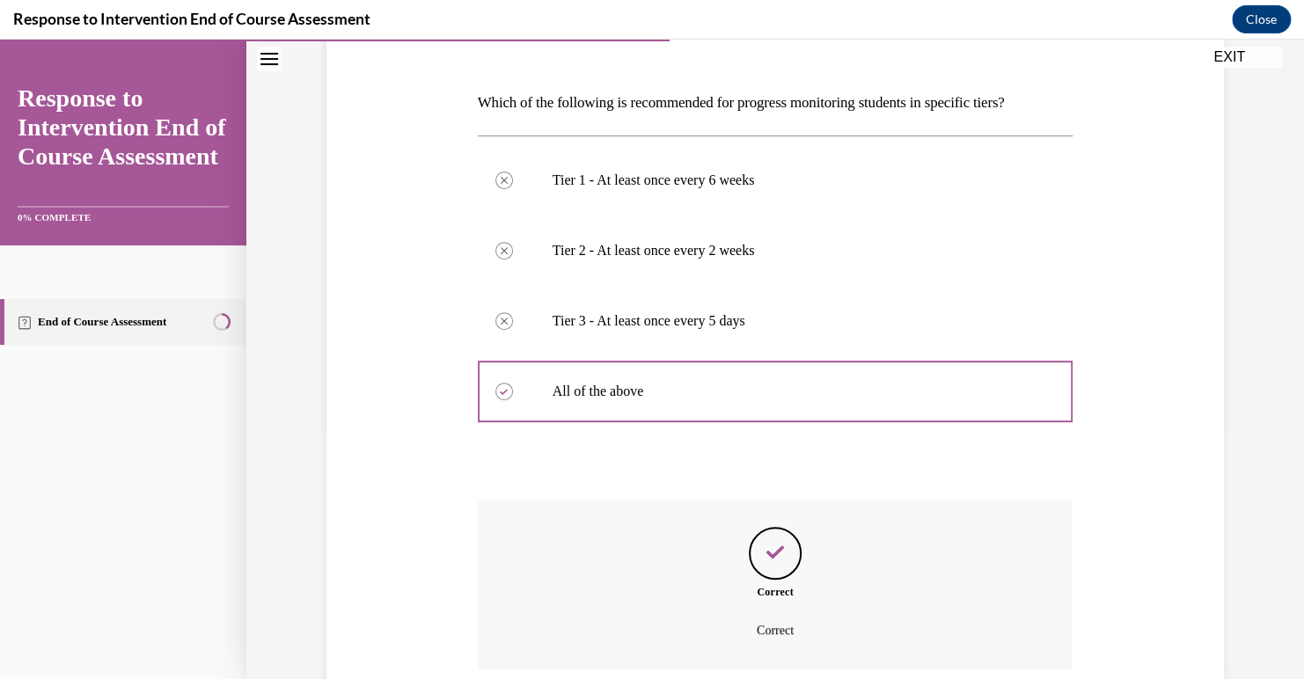
scroll to position [390, 0]
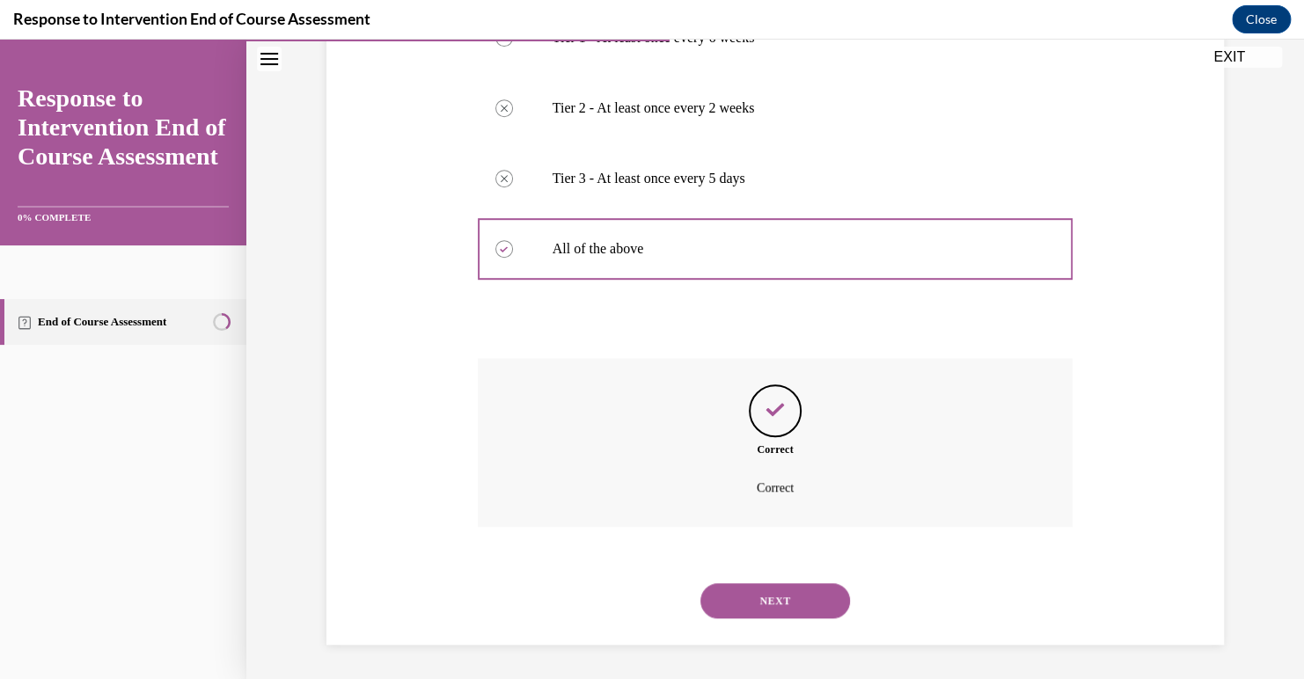
click at [737, 602] on button "NEXT" at bounding box center [776, 600] width 150 height 35
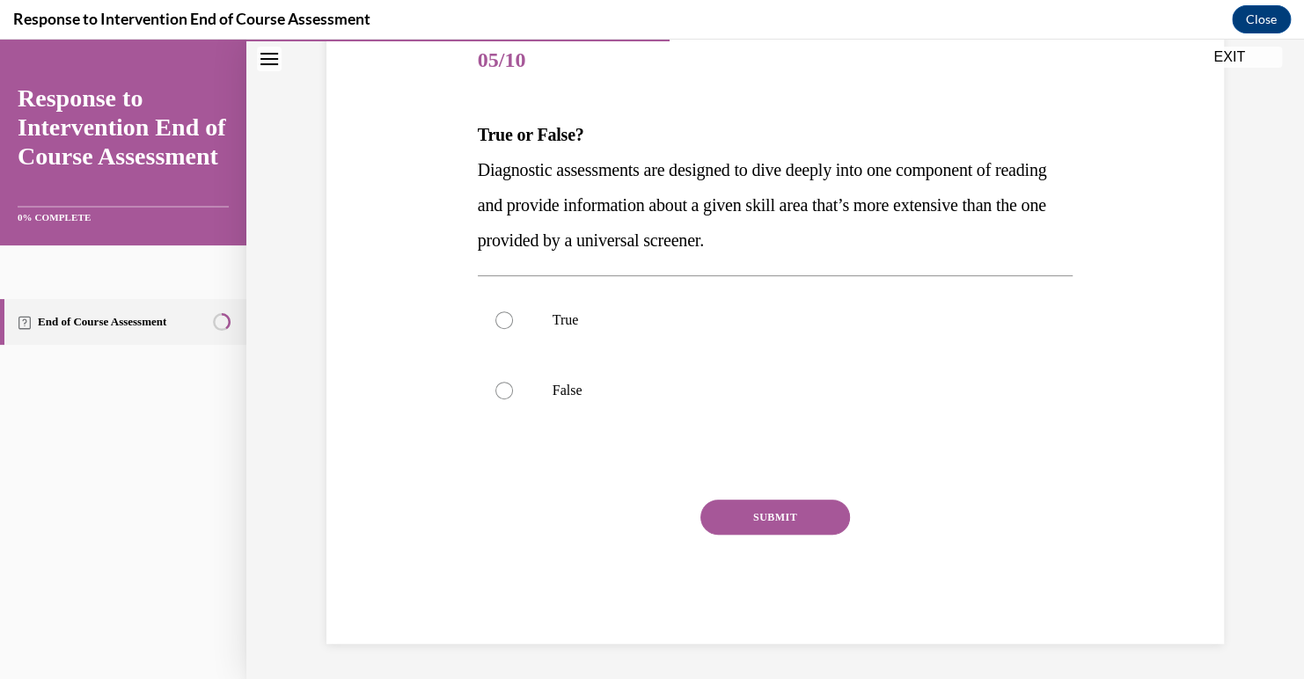
scroll to position [195, 0]
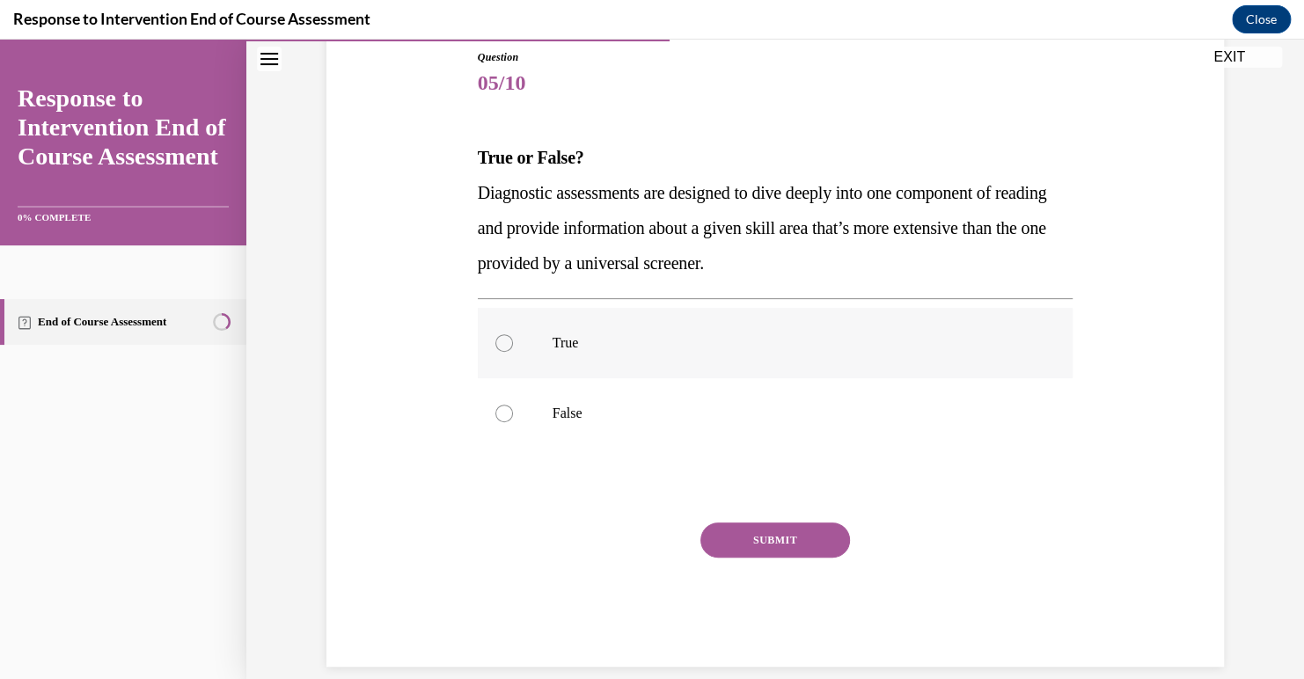
click at [571, 336] on p "True" at bounding box center [791, 343] width 477 height 18
click at [513, 336] on input "True" at bounding box center [504, 343] width 18 height 18
radio input "true"
click at [760, 533] on button "SUBMIT" at bounding box center [776, 540] width 150 height 35
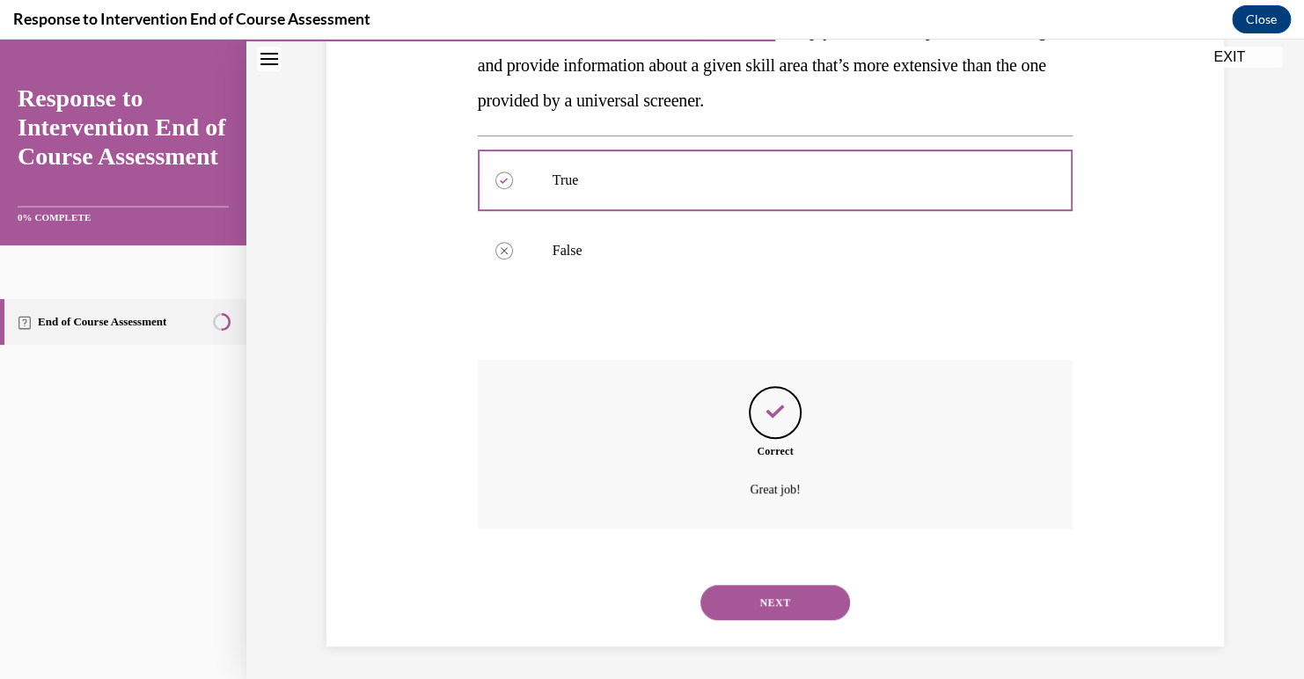
scroll to position [360, 0]
click at [746, 595] on button "NEXT" at bounding box center [776, 600] width 150 height 35
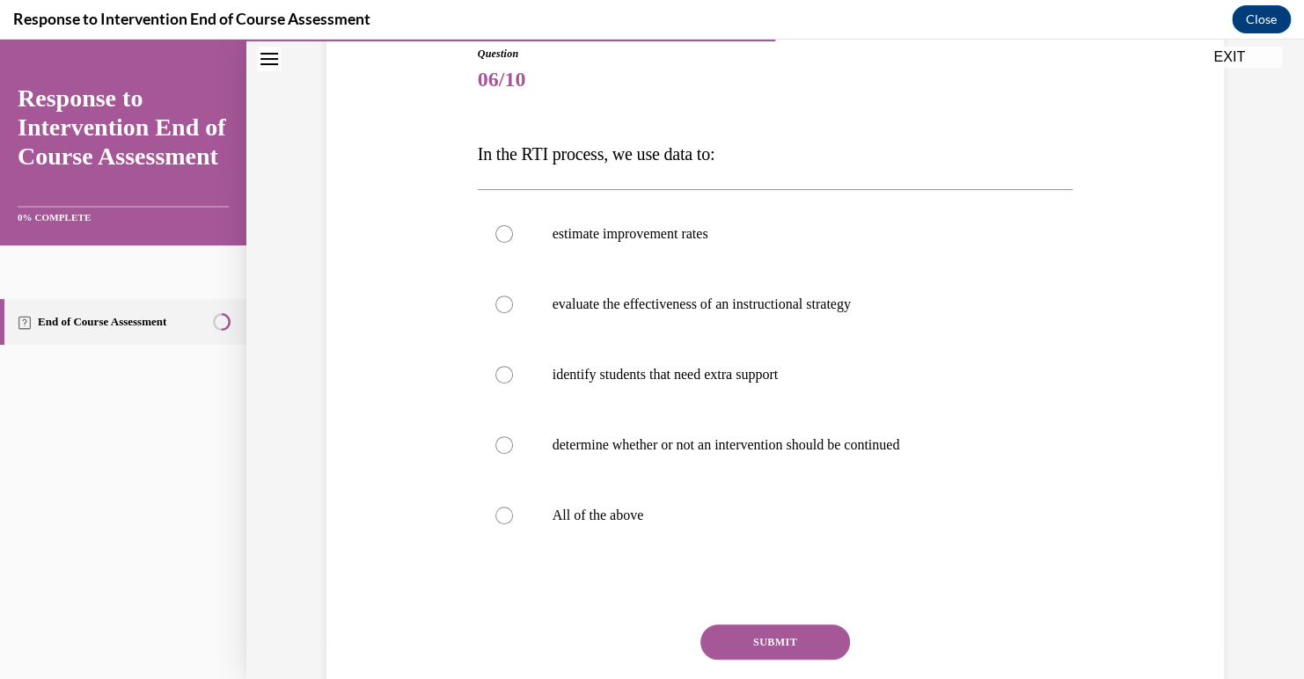
scroll to position [186, 0]
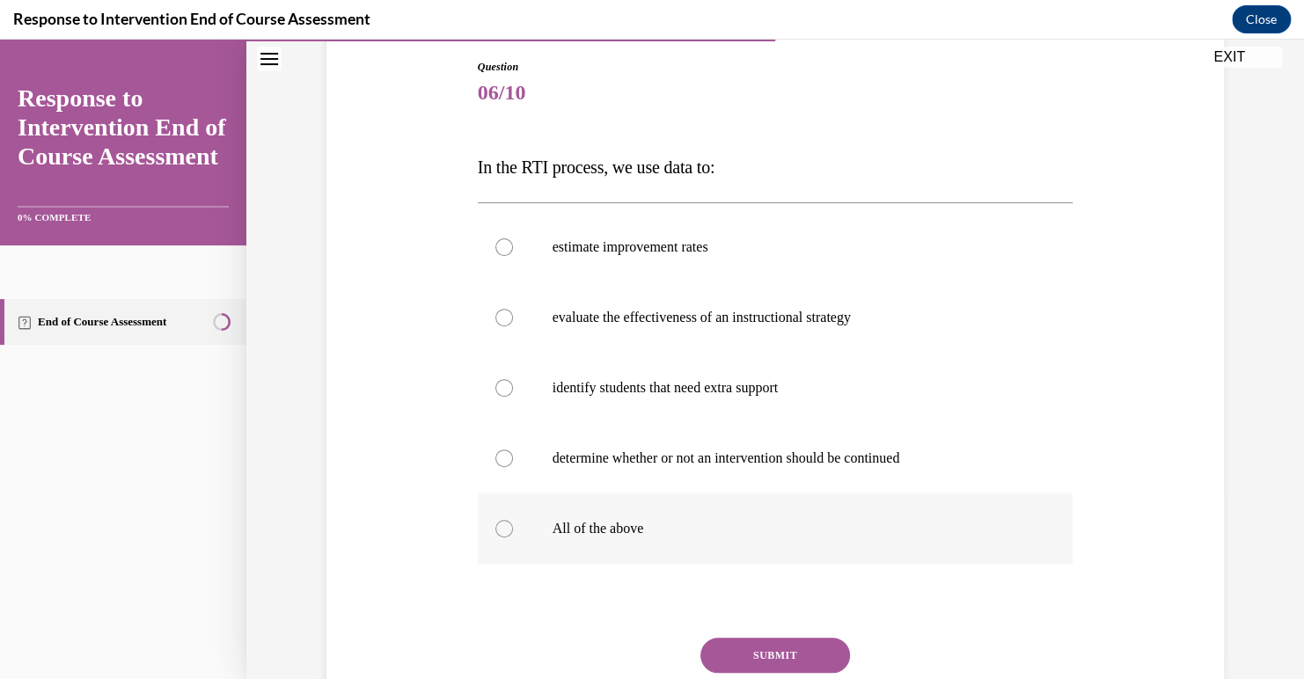
click at [598, 533] on p "All of the above" at bounding box center [791, 529] width 477 height 18
click at [513, 533] on input "All of the above" at bounding box center [504, 529] width 18 height 18
radio input "true"
click at [770, 646] on button "SUBMIT" at bounding box center [776, 655] width 150 height 35
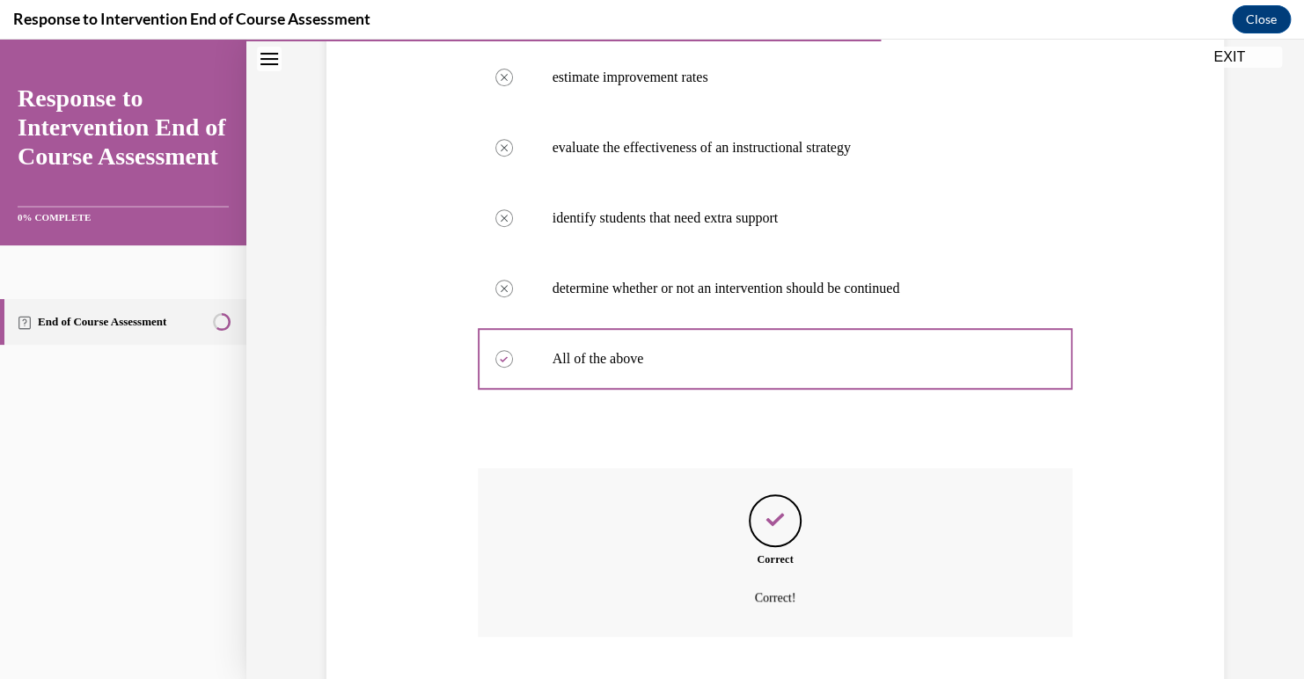
scroll to position [466, 0]
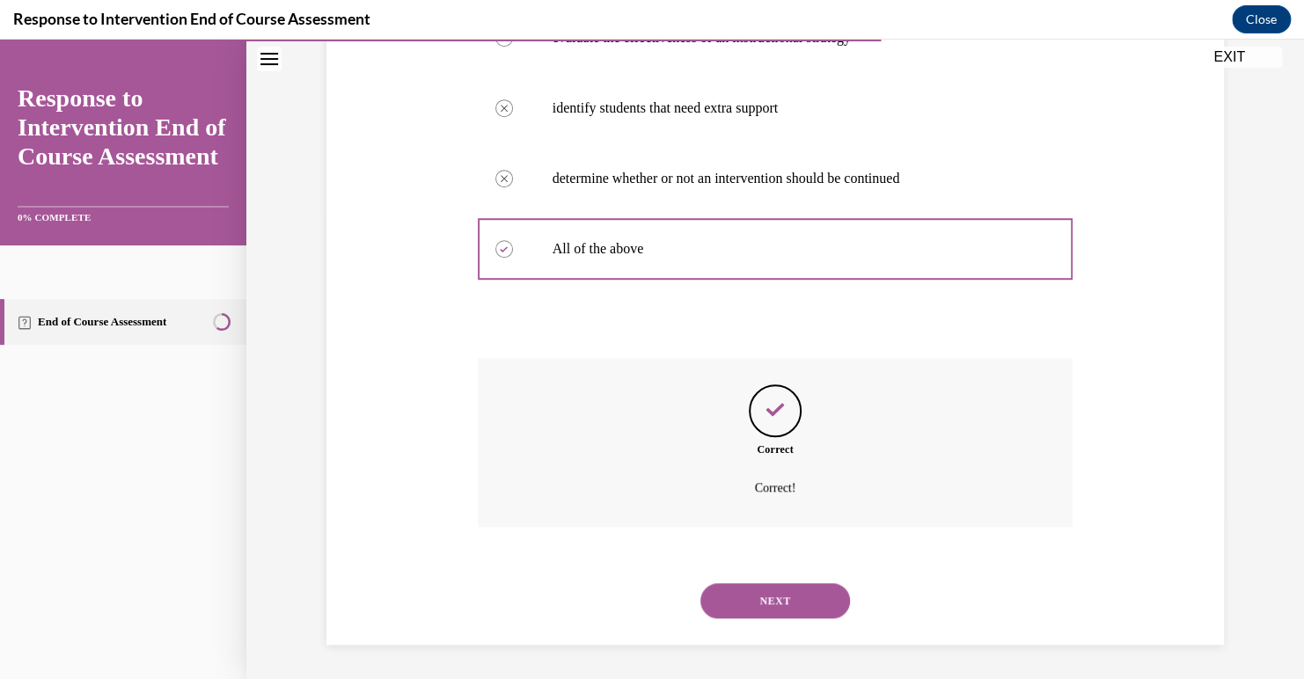
click at [752, 619] on div "NEXT" at bounding box center [776, 601] width 596 height 70
click at [747, 606] on button "NEXT" at bounding box center [776, 600] width 150 height 35
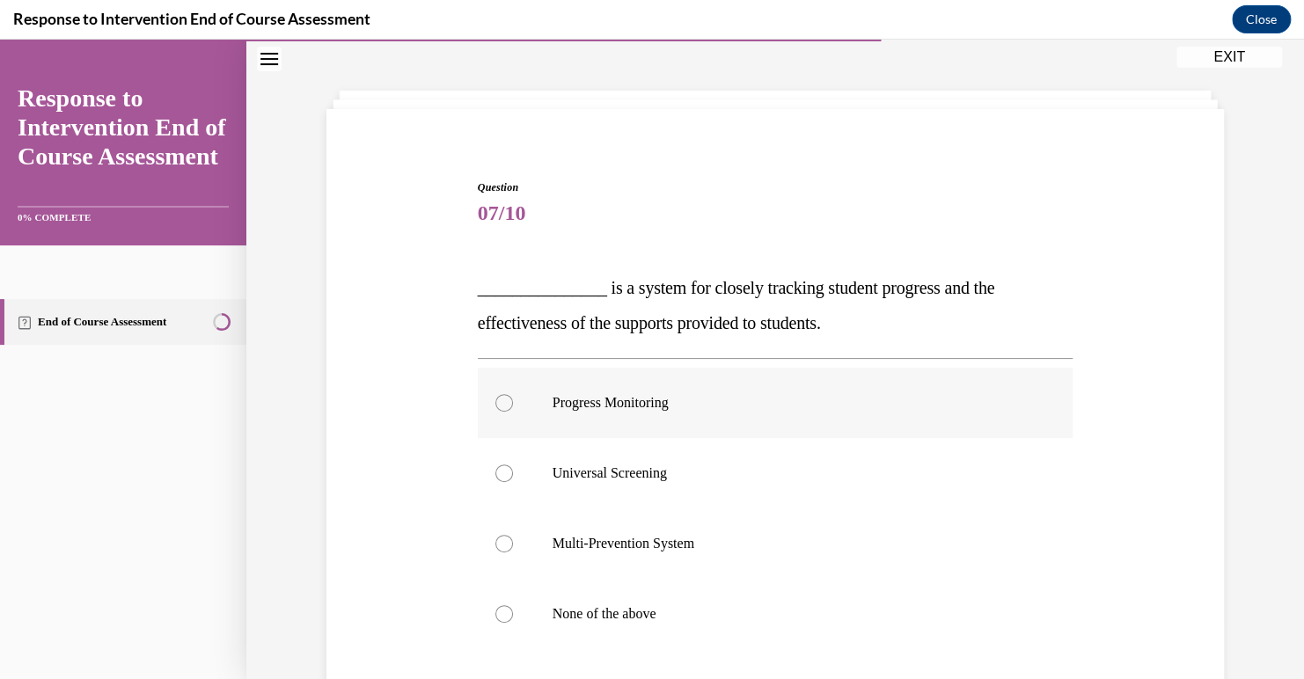
scroll to position [70, 0]
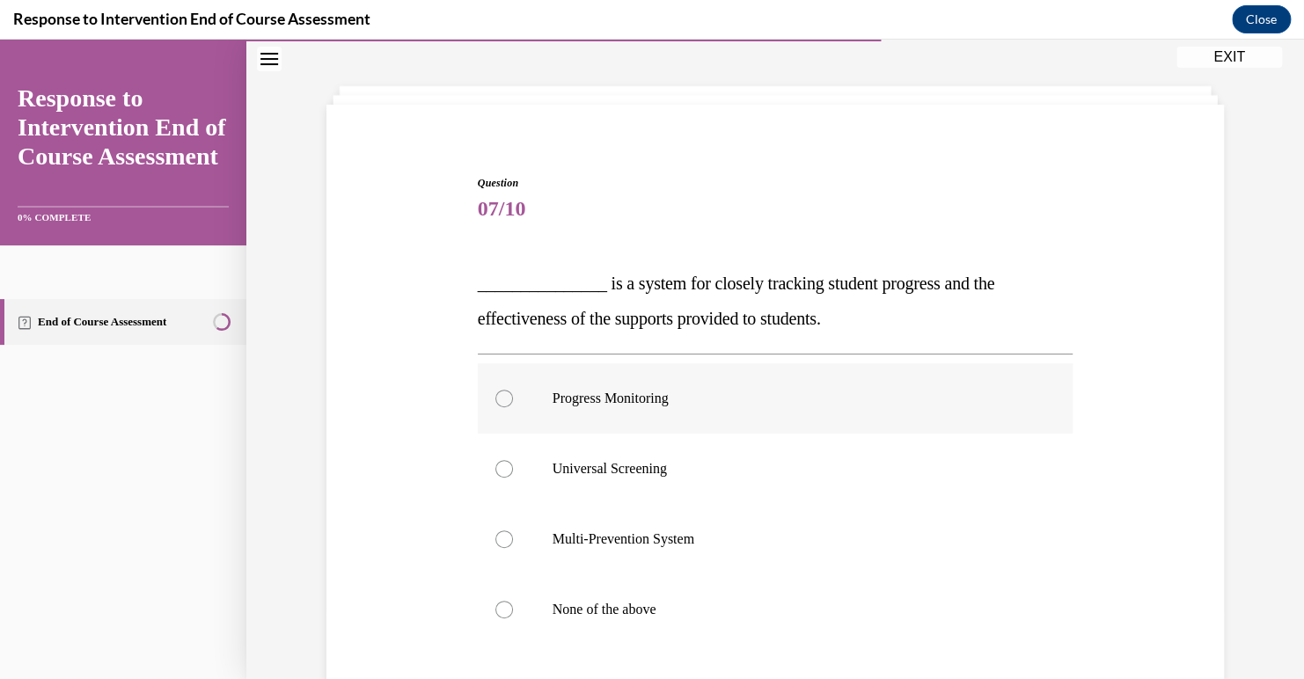
click at [723, 405] on p "Progress Monitoring" at bounding box center [791, 399] width 477 height 18
click at [513, 405] on input "Progress Monitoring" at bounding box center [504, 399] width 18 height 18
radio input "true"
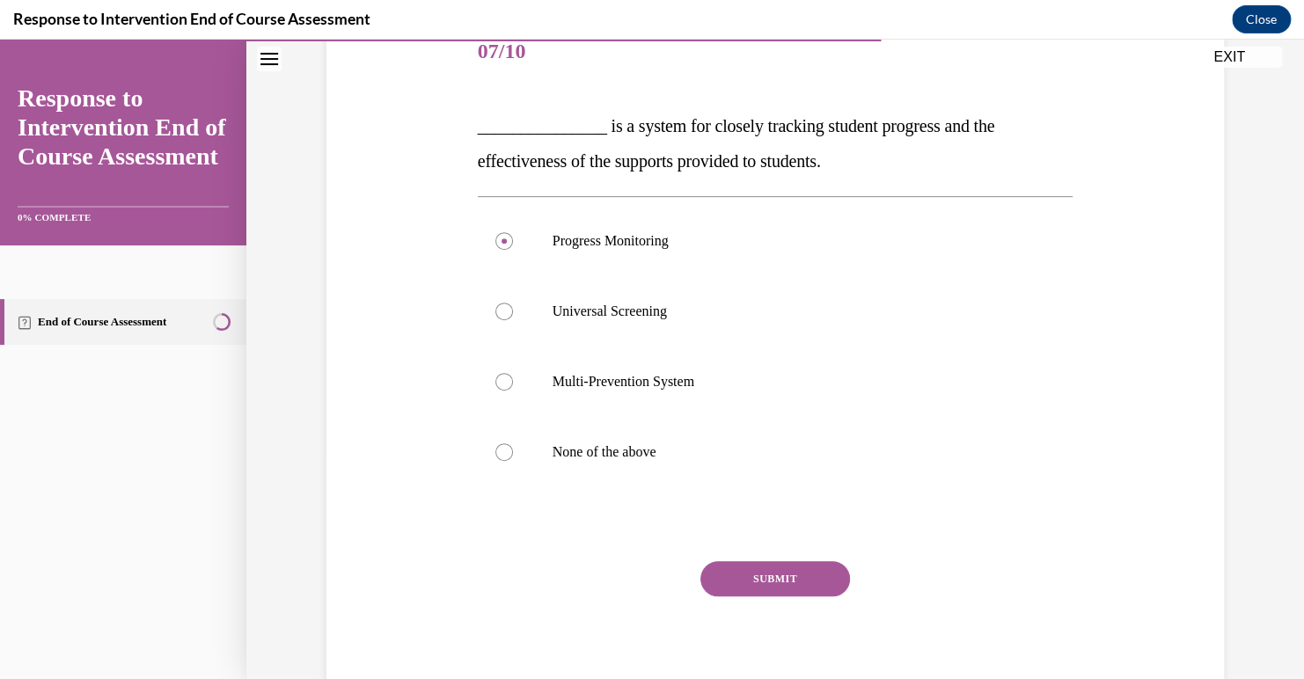
click at [763, 578] on button "SUBMIT" at bounding box center [776, 578] width 150 height 35
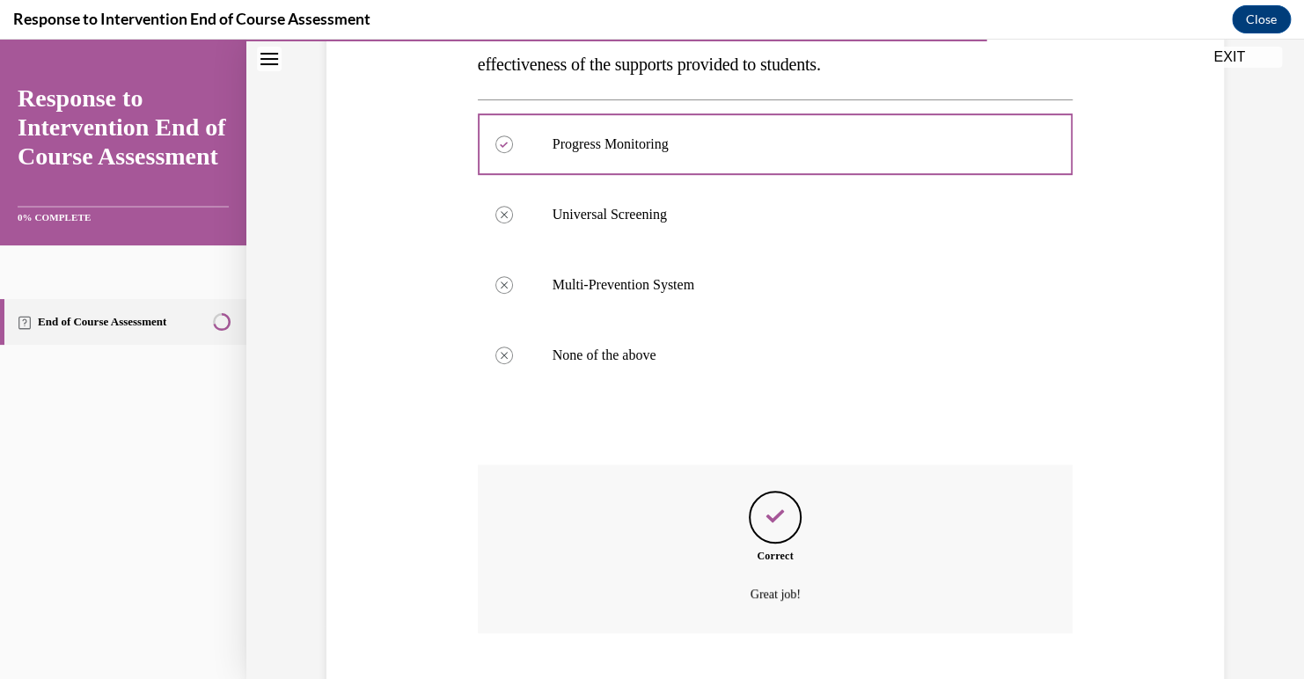
scroll to position [430, 0]
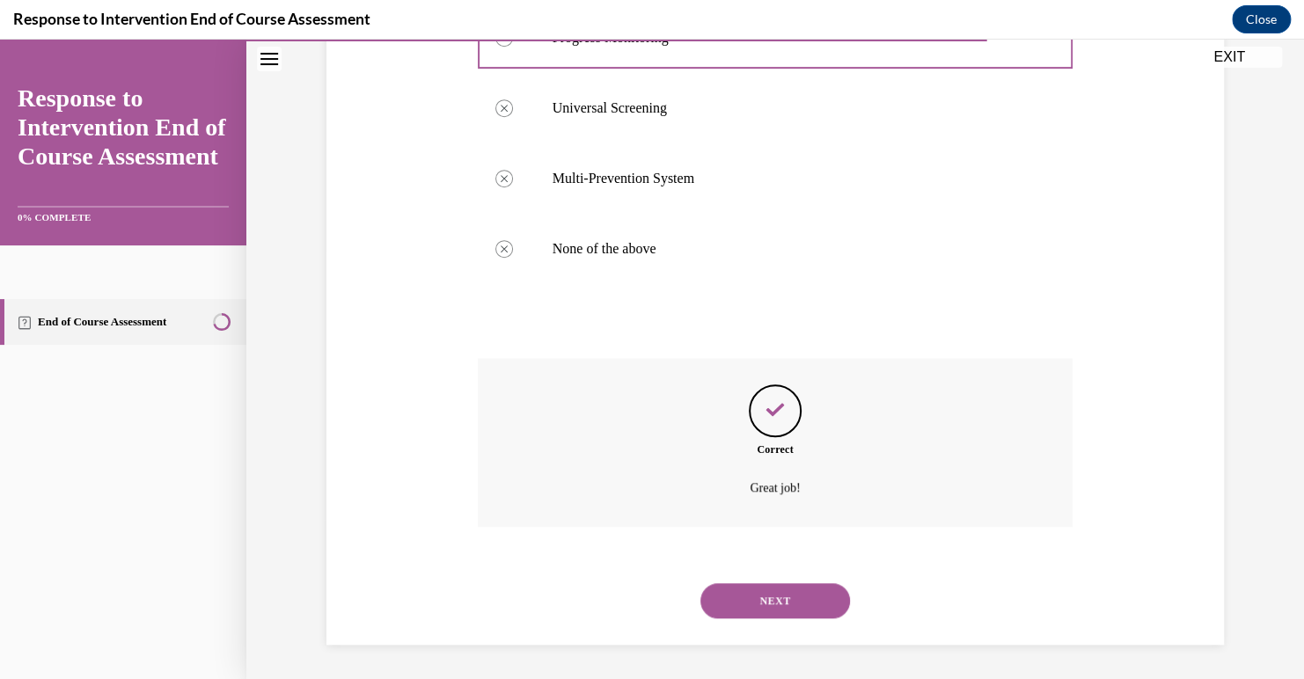
click at [759, 603] on button "NEXT" at bounding box center [776, 600] width 150 height 35
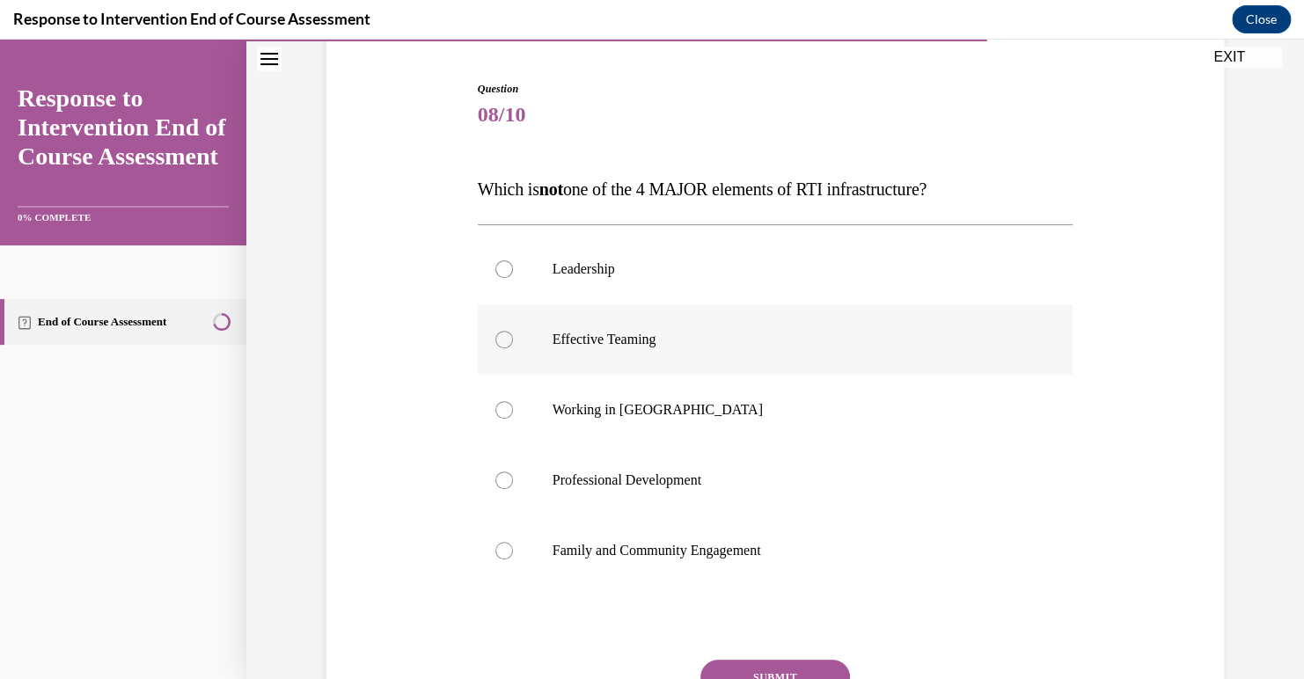
scroll to position [164, 0]
click at [710, 411] on p "Working in Silos" at bounding box center [791, 410] width 477 height 18
click at [513, 411] on input "Working in Silos" at bounding box center [504, 410] width 18 height 18
radio input "true"
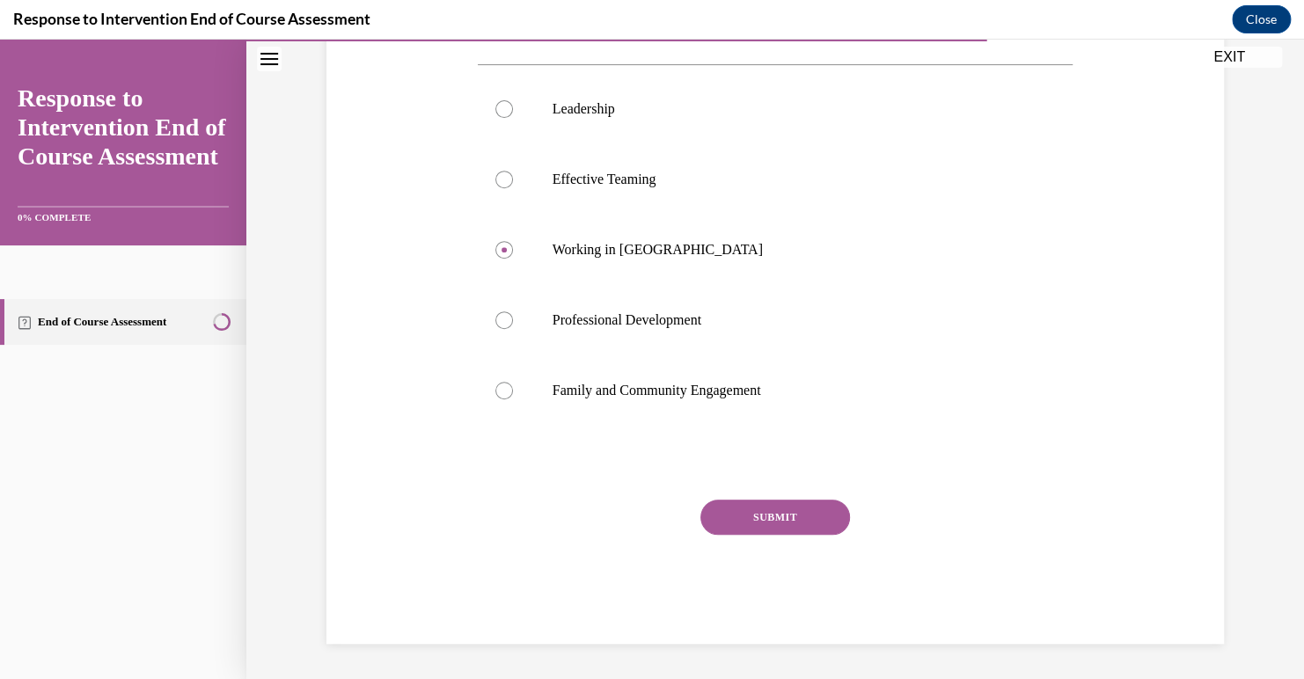
click at [765, 508] on button "SUBMIT" at bounding box center [776, 517] width 150 height 35
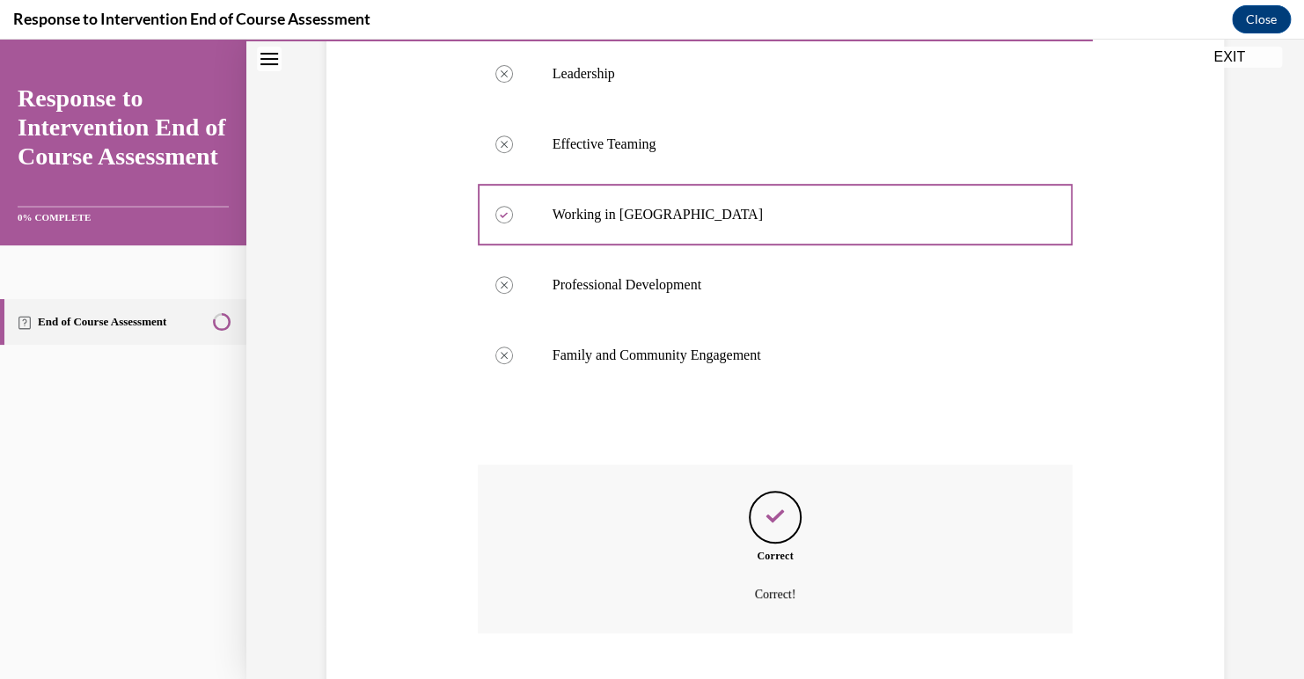
scroll to position [466, 0]
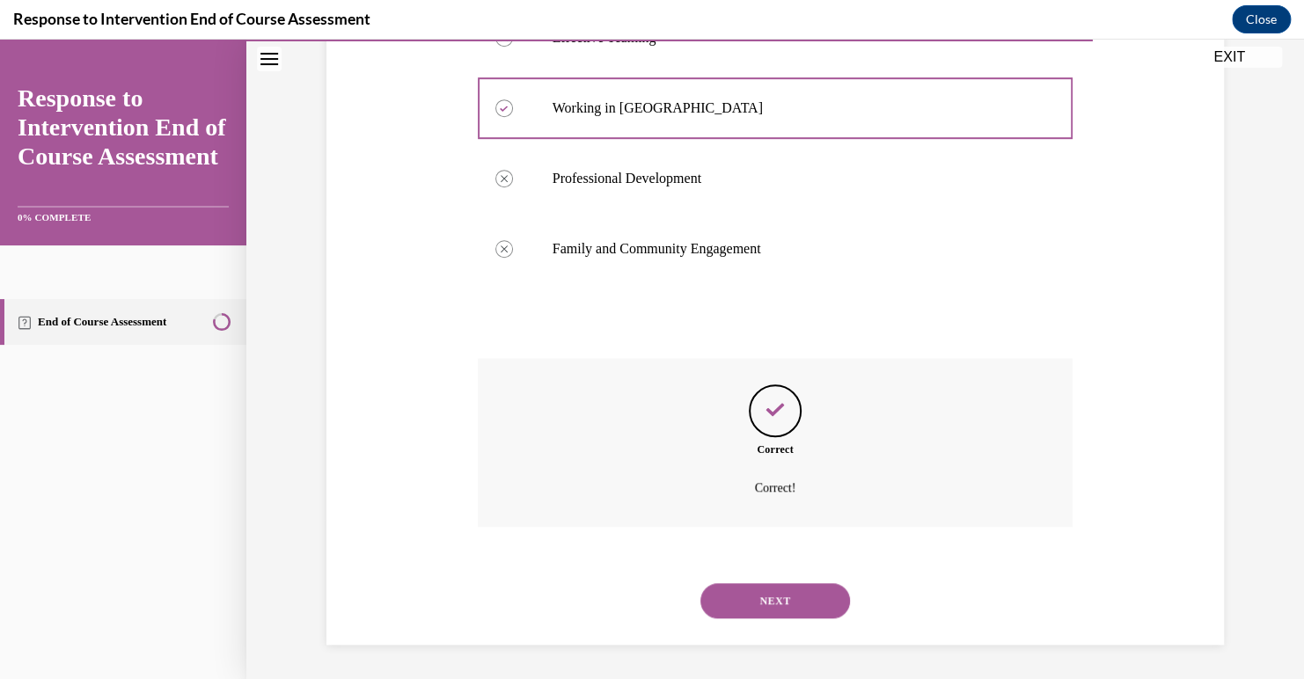
click at [741, 601] on button "NEXT" at bounding box center [776, 600] width 150 height 35
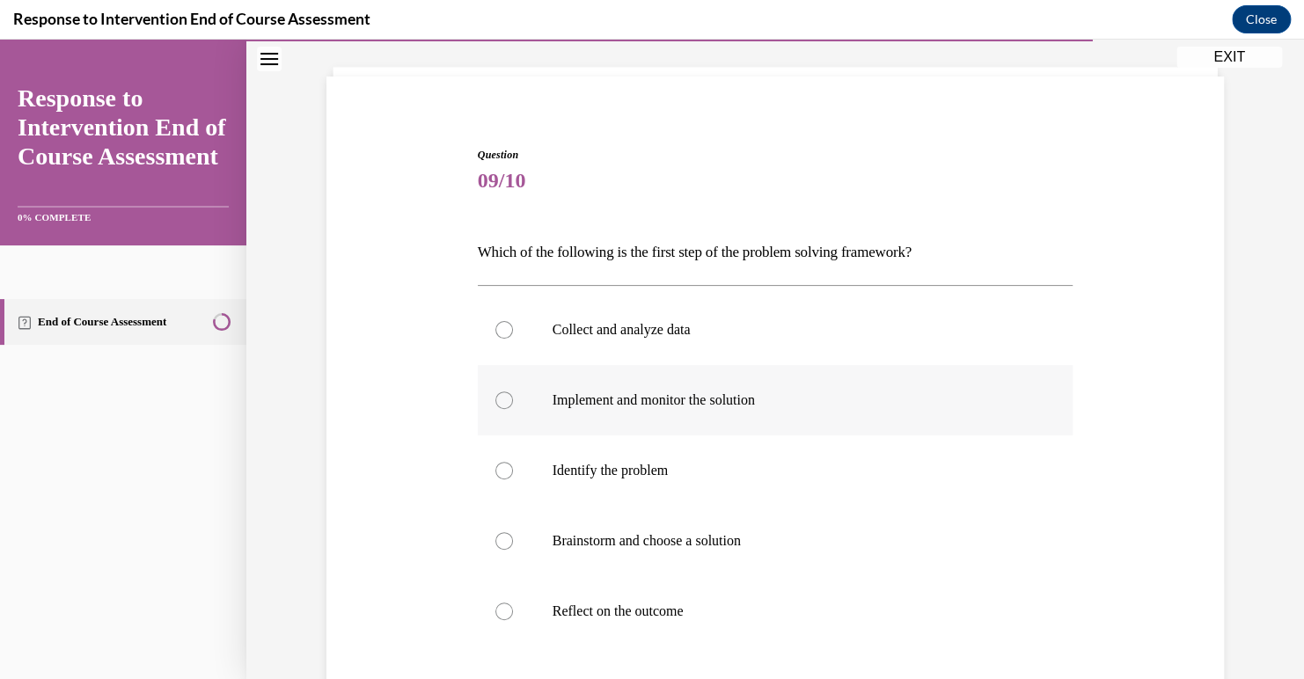
scroll to position [144, 0]
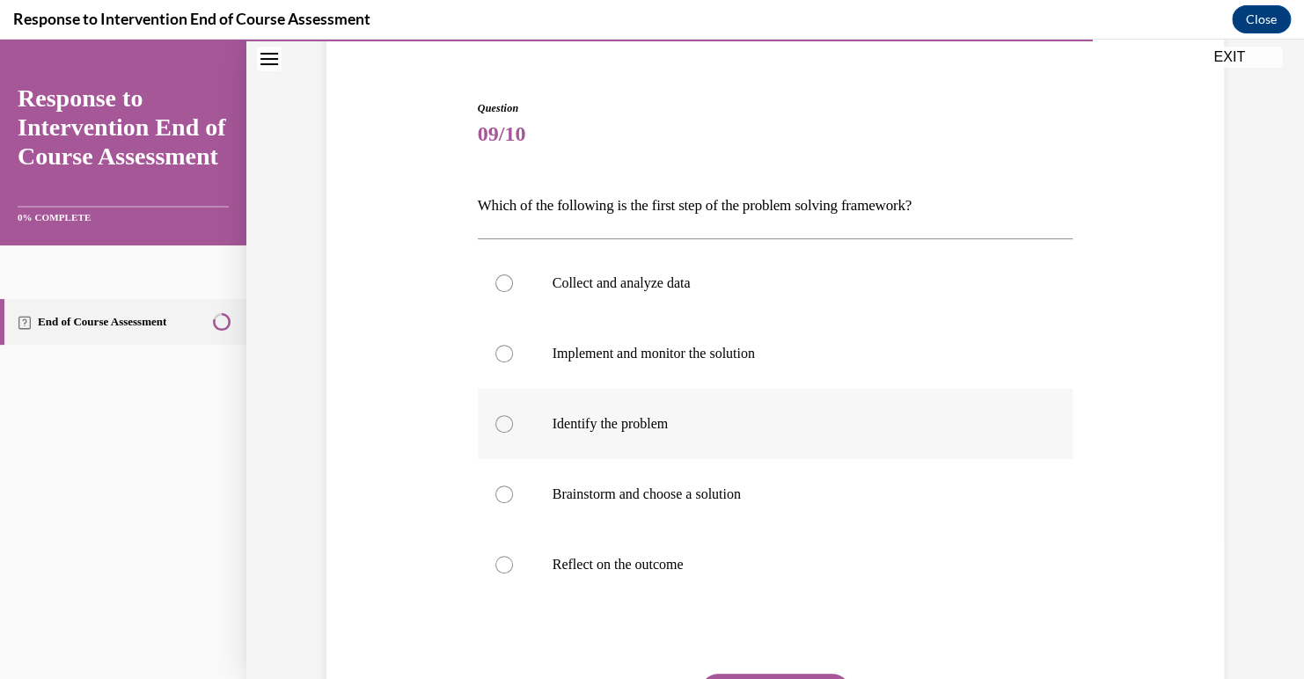
click at [568, 390] on label "Identify the problem" at bounding box center [776, 424] width 596 height 70
click at [513, 415] on input "Identify the problem" at bounding box center [504, 424] width 18 height 18
radio input "true"
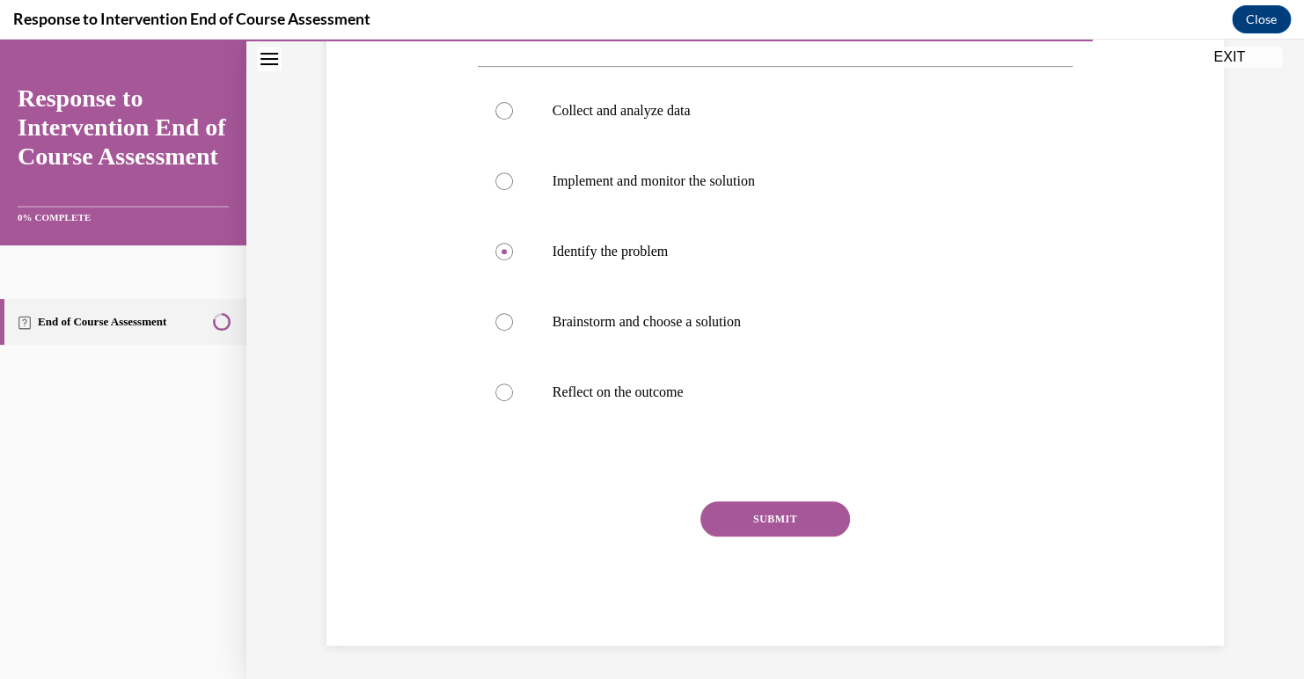
click at [730, 517] on button "SUBMIT" at bounding box center [776, 519] width 150 height 35
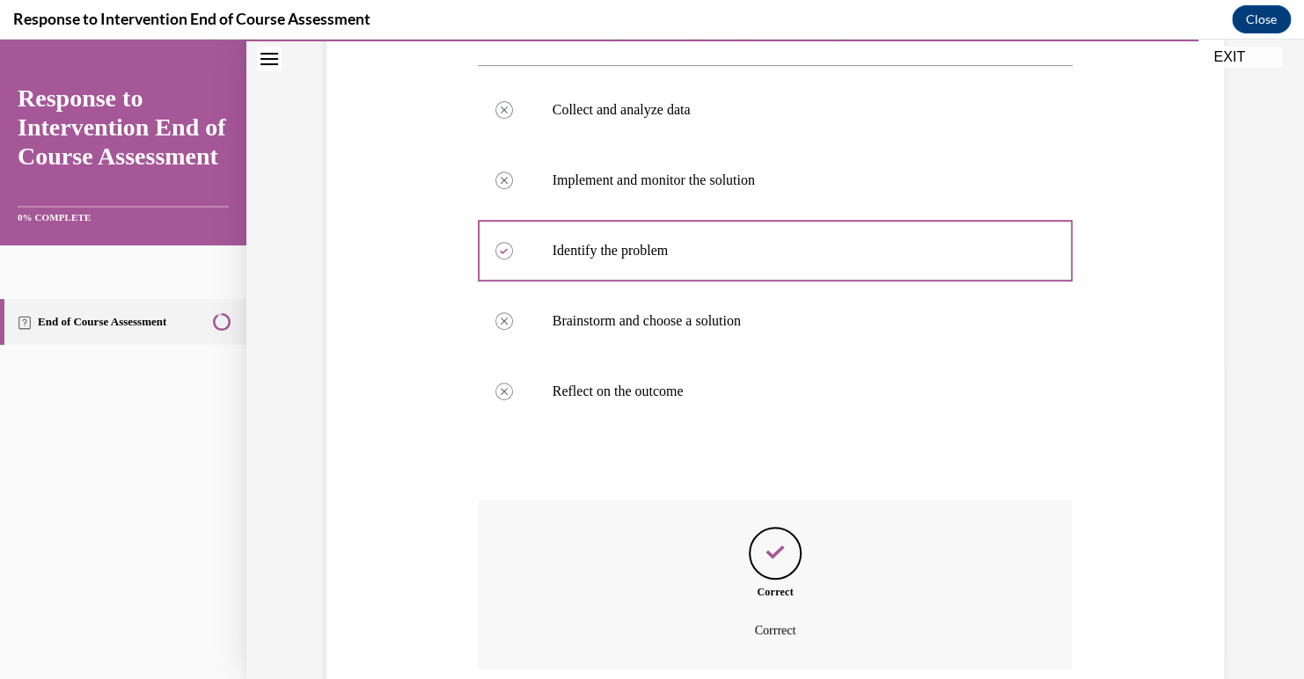
scroll to position [460, 0]
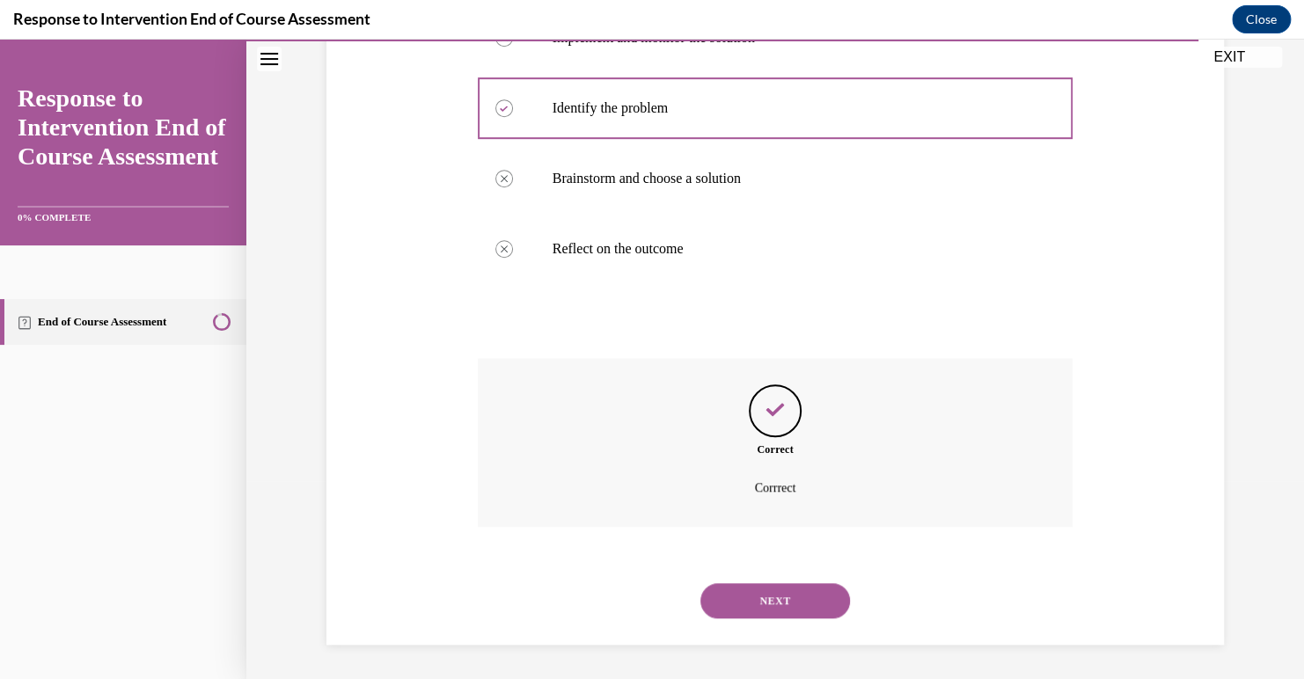
click at [763, 615] on button "NEXT" at bounding box center [776, 600] width 150 height 35
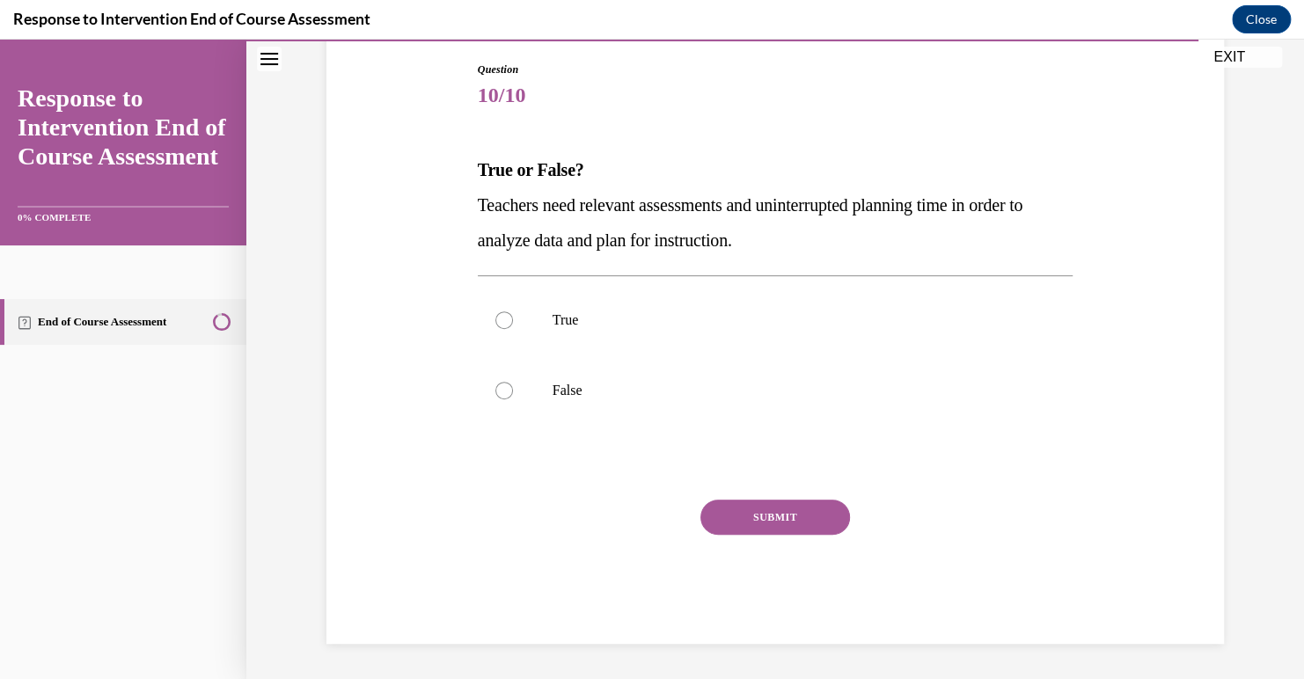
scroll to position [183, 0]
click at [664, 332] on label "True" at bounding box center [776, 320] width 596 height 70
click at [513, 329] on input "True" at bounding box center [504, 321] width 18 height 18
radio input "true"
click at [746, 524] on button "SUBMIT" at bounding box center [776, 517] width 150 height 35
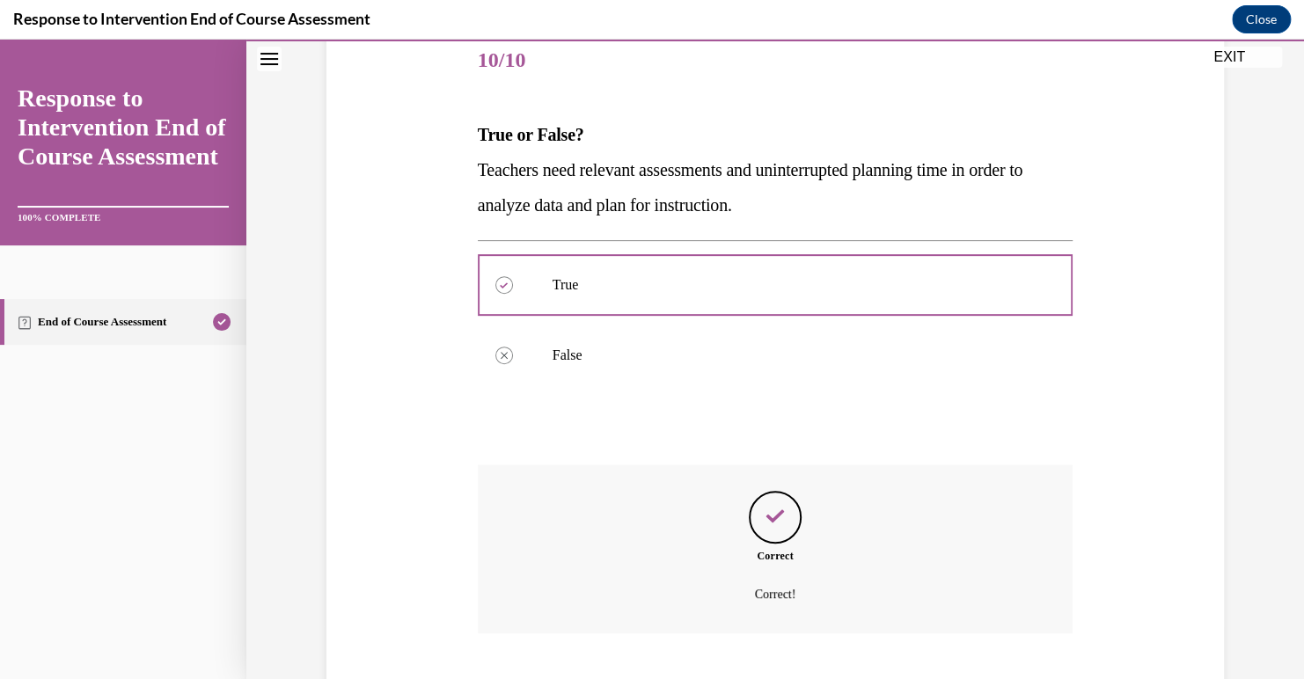
scroll to position [325, 0]
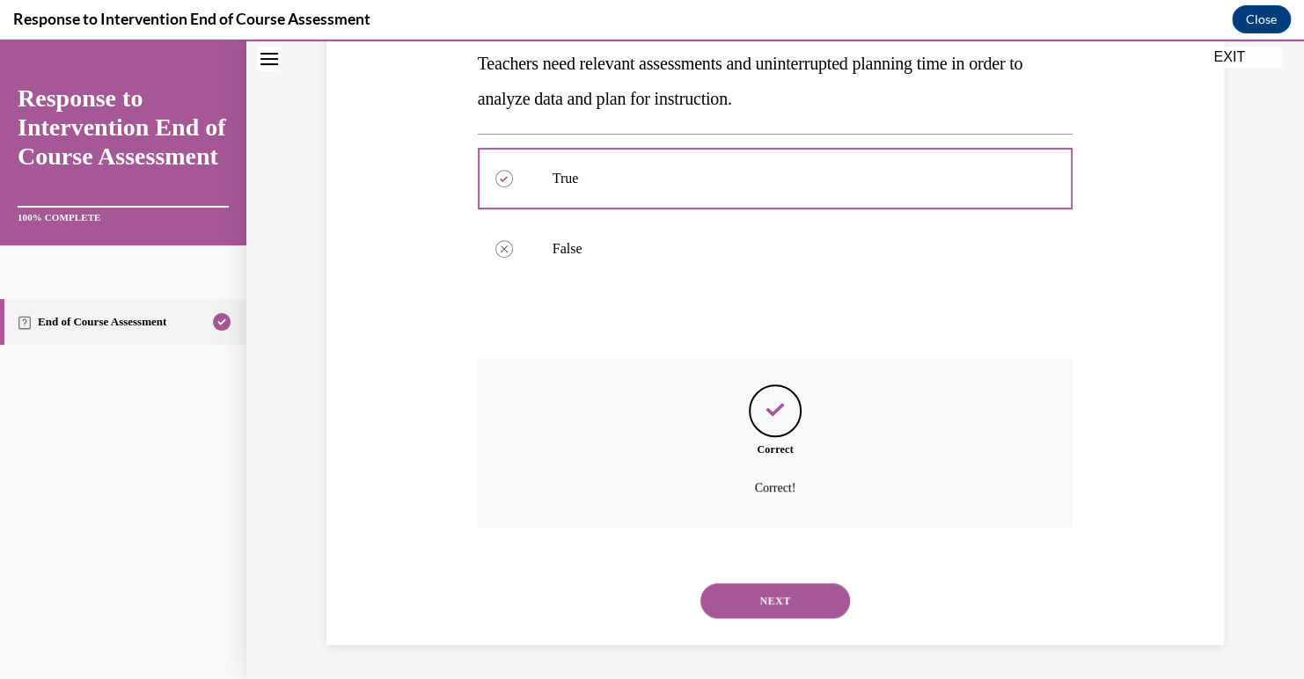
click at [759, 610] on button "NEXT" at bounding box center [776, 600] width 150 height 35
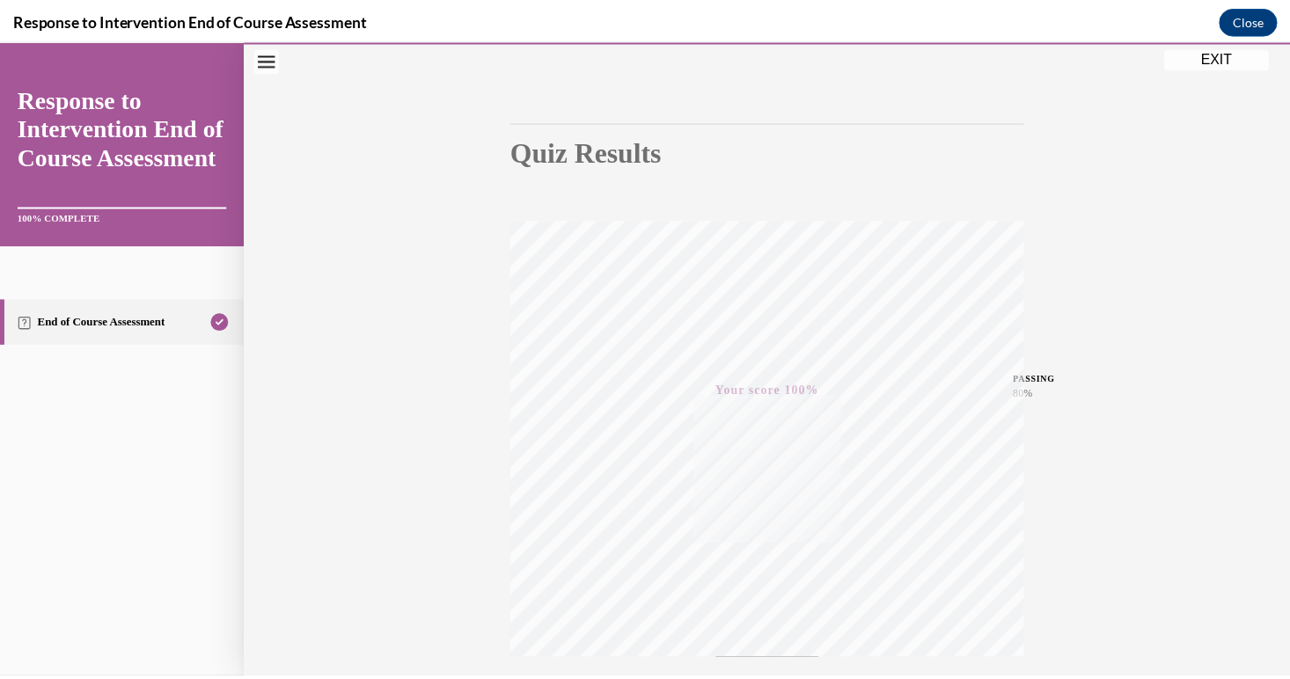
scroll to position [121, 0]
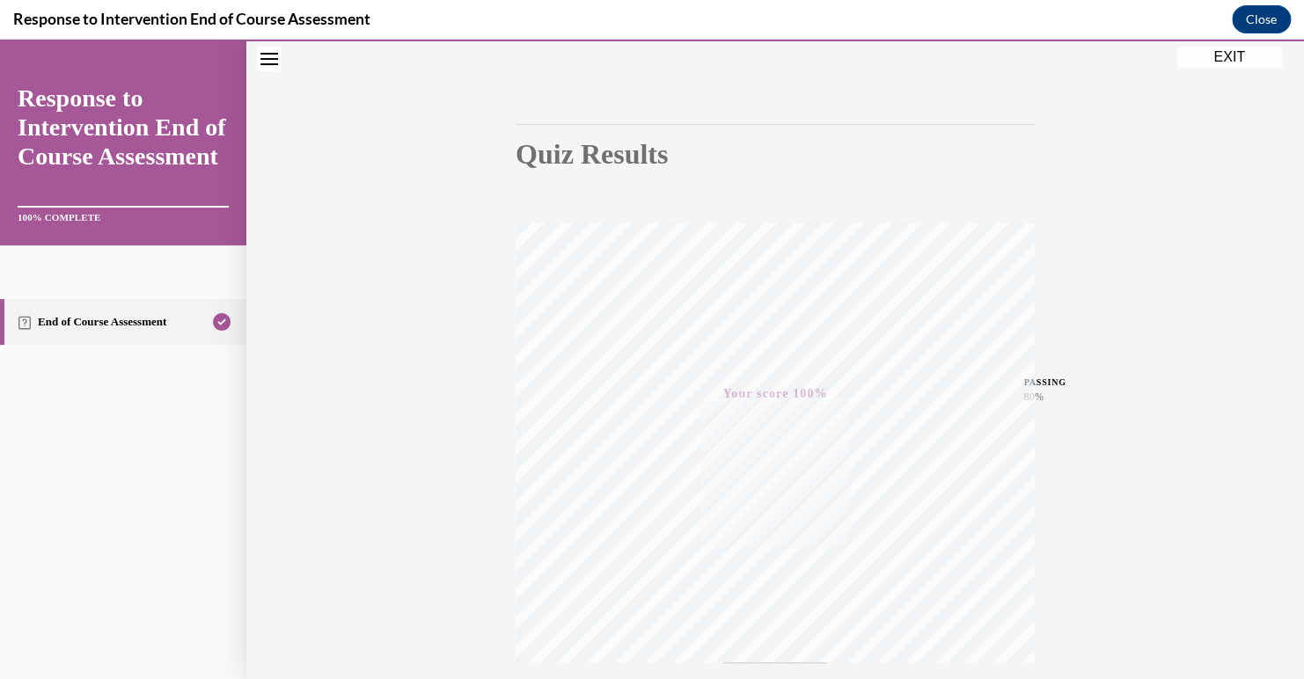
click at [1211, 58] on button "EXIT" at bounding box center [1230, 57] width 106 height 21
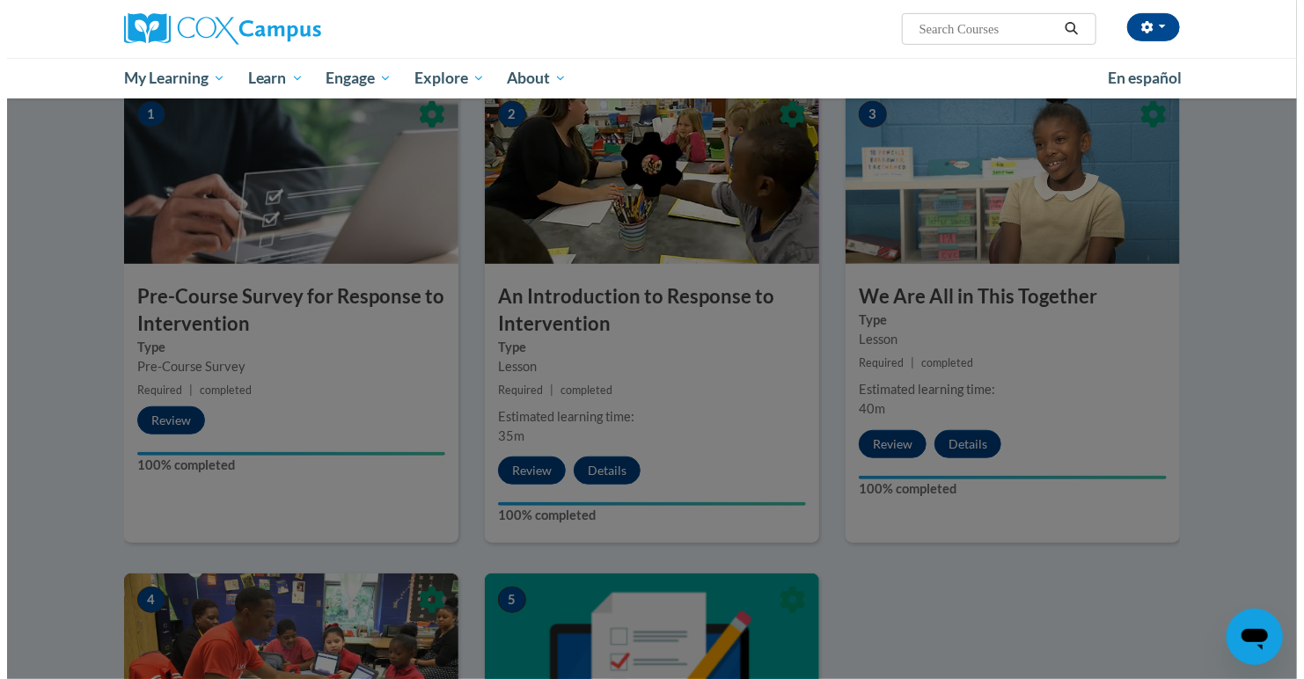
scroll to position [369, 0]
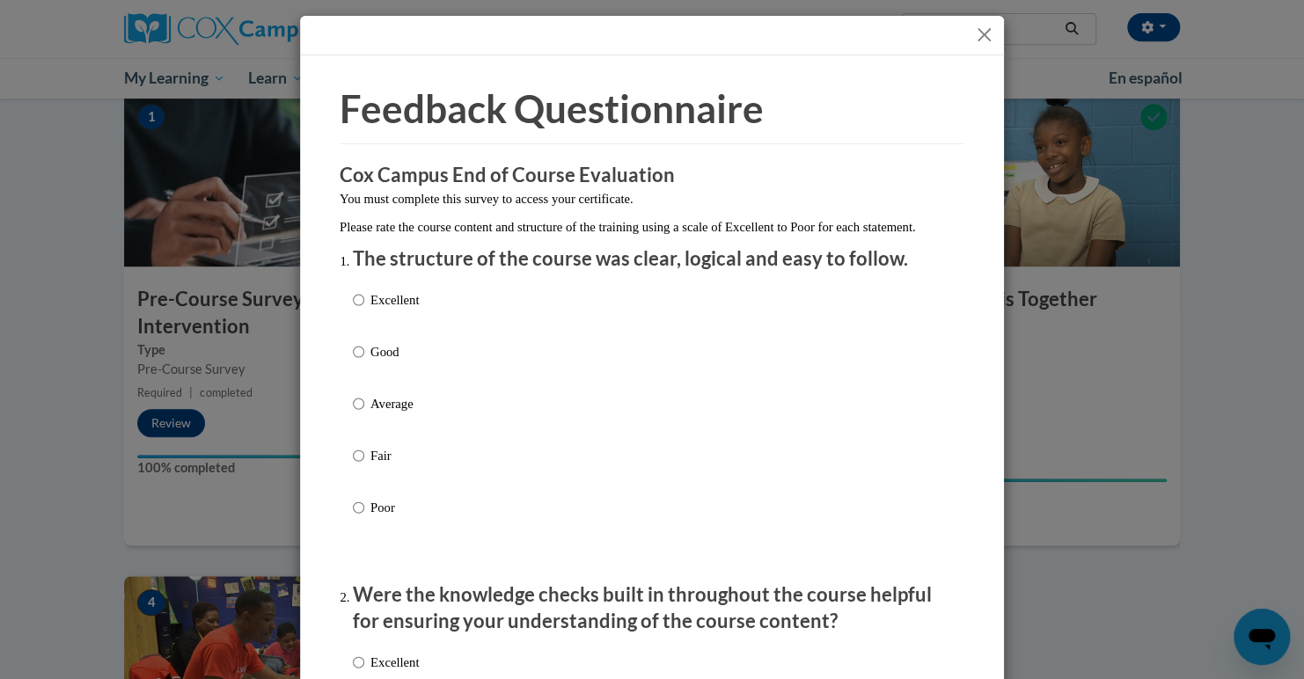
click at [385, 310] on p "Excellent" at bounding box center [394, 299] width 48 height 19
click at [364, 310] on input "Excellent" at bounding box center [358, 299] width 11 height 19
radio input "true"
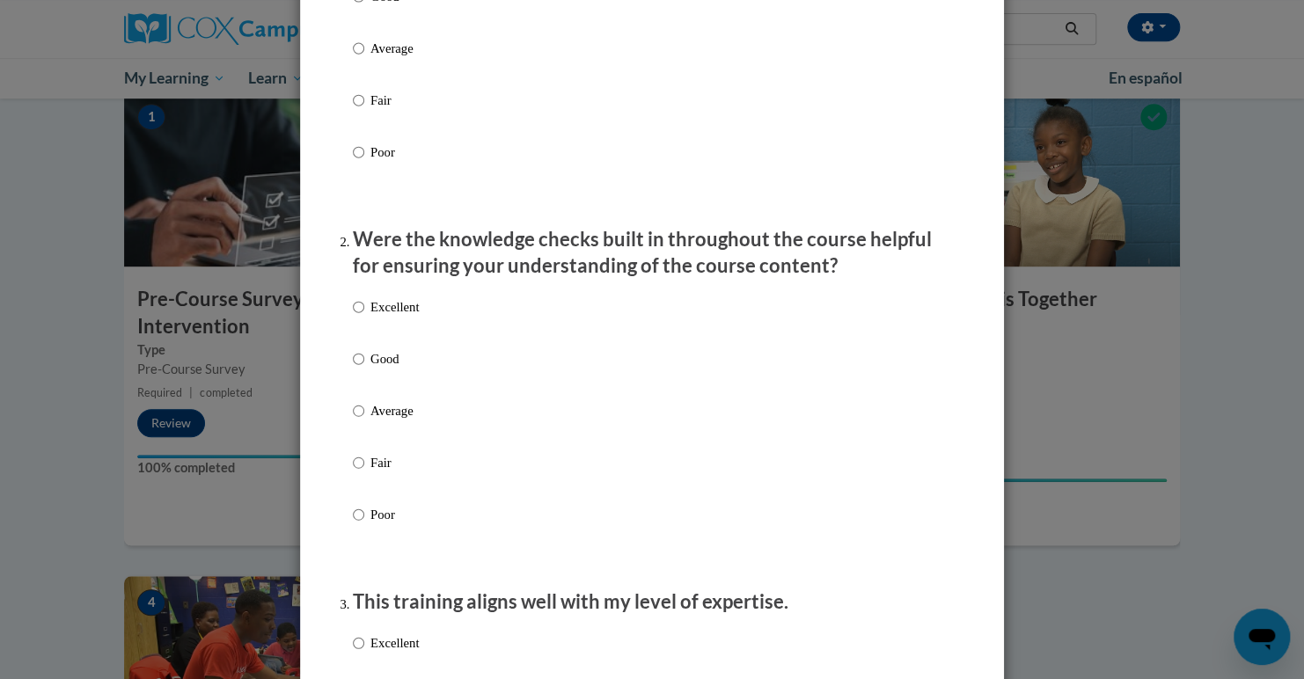
click at [381, 317] on p "Excellent" at bounding box center [394, 306] width 48 height 19
click at [364, 317] on input "Excellent" at bounding box center [358, 306] width 11 height 19
radio input "true"
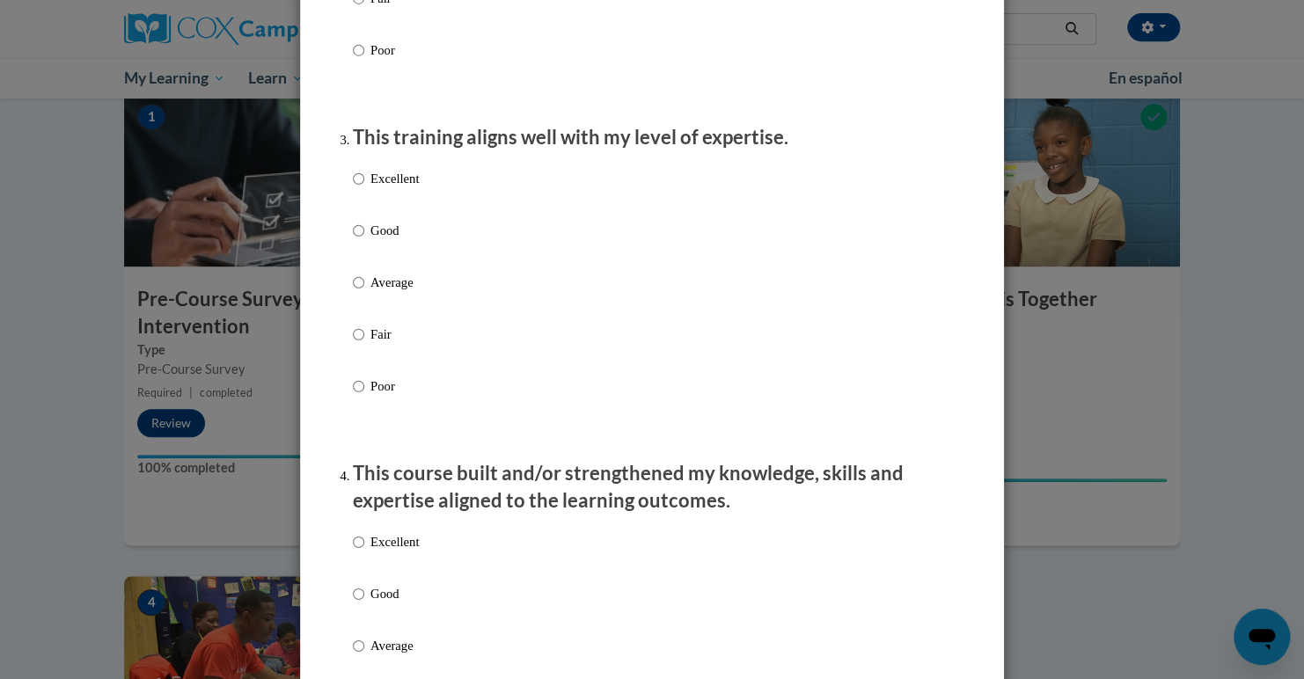
scroll to position [819, 0]
click at [383, 293] on p "Average" at bounding box center [394, 283] width 48 height 19
click at [364, 293] on input "Average" at bounding box center [358, 283] width 11 height 19
radio input "true"
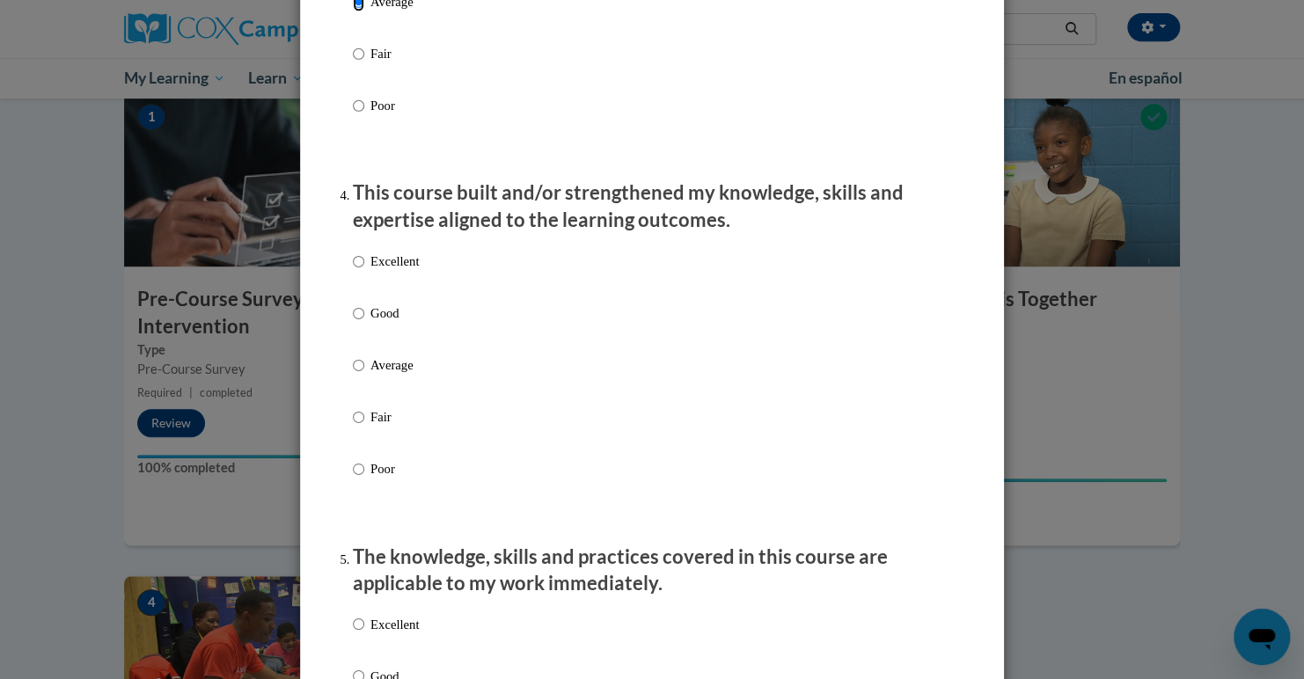
scroll to position [1099, 0]
click at [507, 323] on div "Excellent Good Average Fair Poor" at bounding box center [652, 388] width 598 height 287
click at [380, 325] on p "Good" at bounding box center [394, 314] width 48 height 19
click at [364, 325] on input "Good" at bounding box center [358, 314] width 11 height 19
radio input "true"
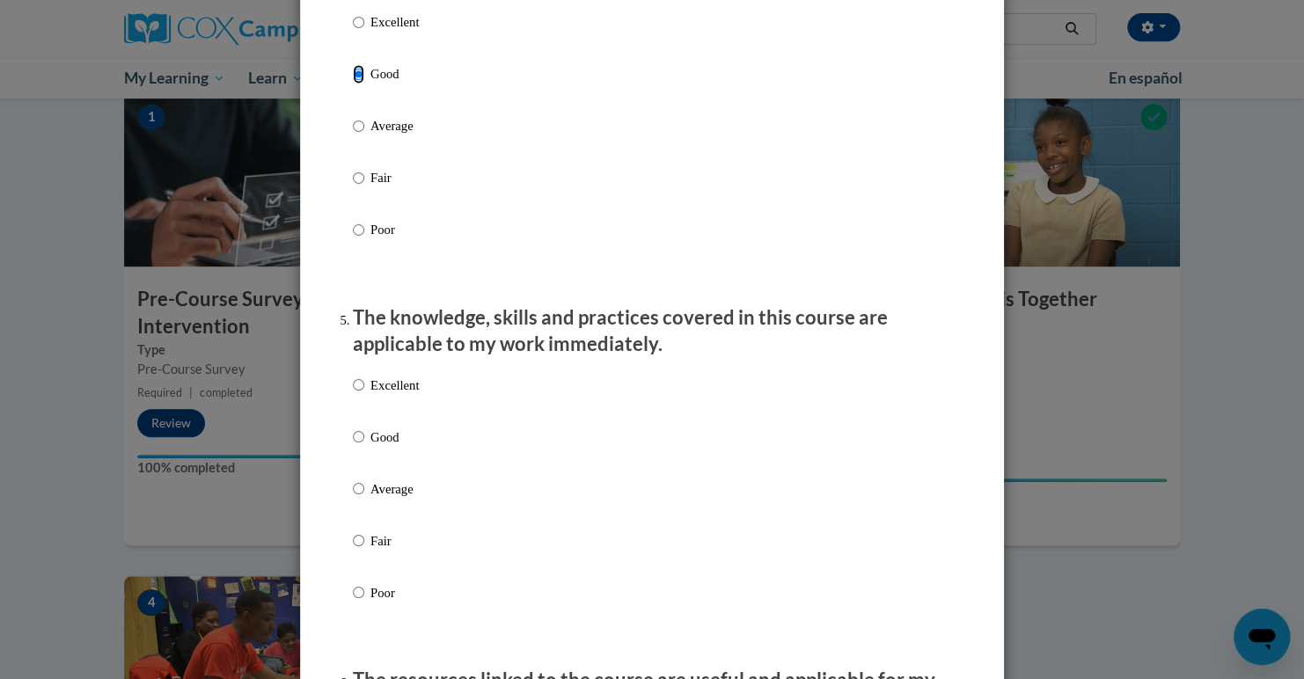
scroll to position [1339, 0]
click at [370, 552] on p "Fair" at bounding box center [394, 541] width 48 height 19
click at [364, 552] on input "Fair" at bounding box center [358, 541] width 11 height 19
radio input "true"
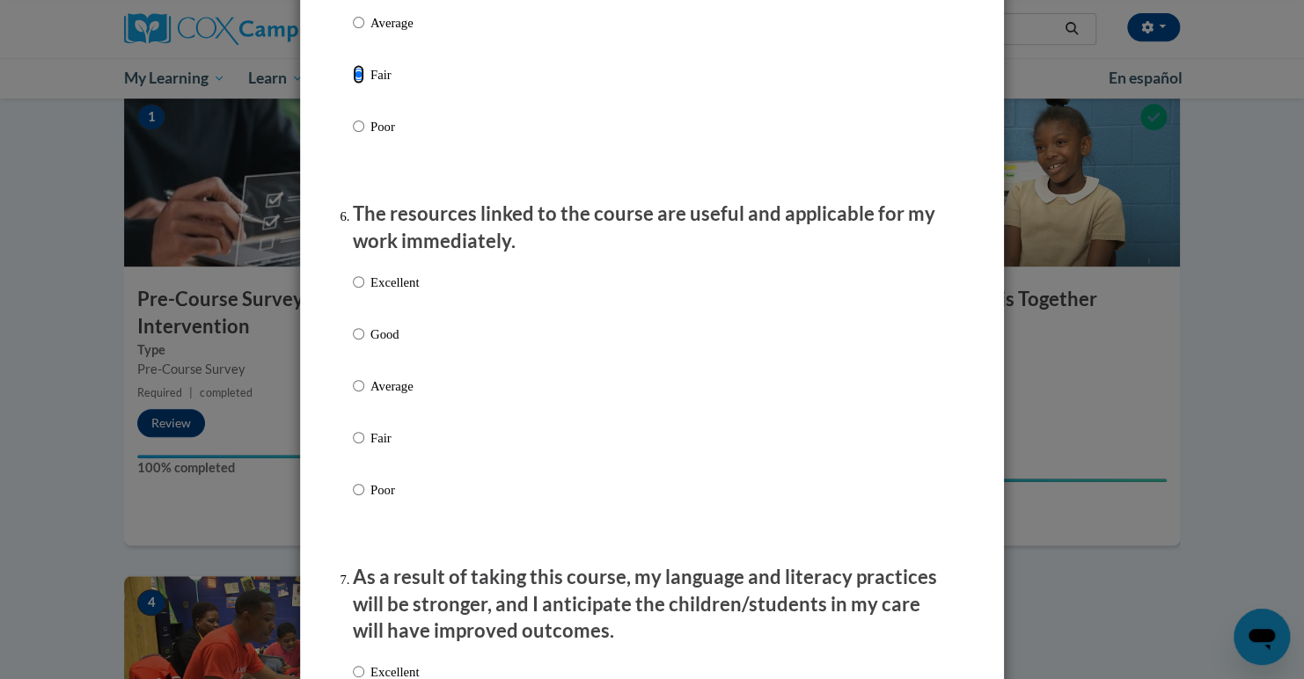
scroll to position [1812, 0]
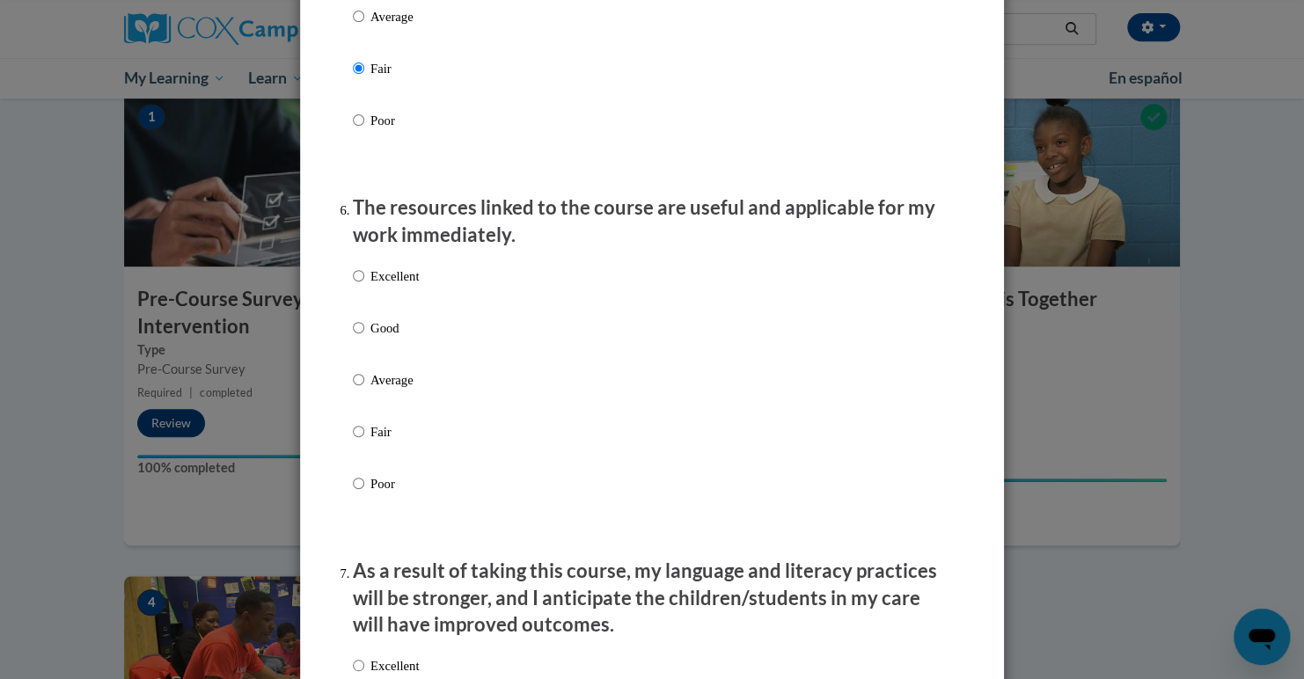
click at [375, 390] on p "Average" at bounding box center [394, 379] width 48 height 19
click at [364, 390] on input "Average" at bounding box center [358, 379] width 11 height 19
radio input "true"
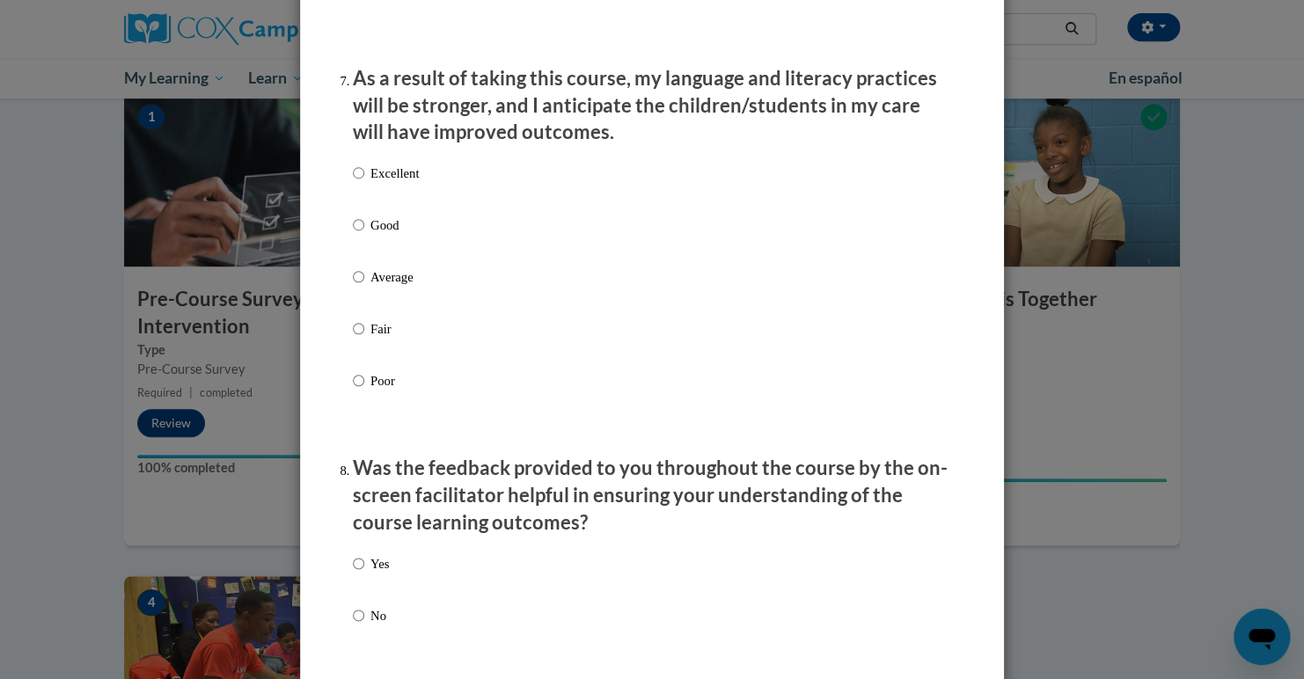
scroll to position [2985, 0]
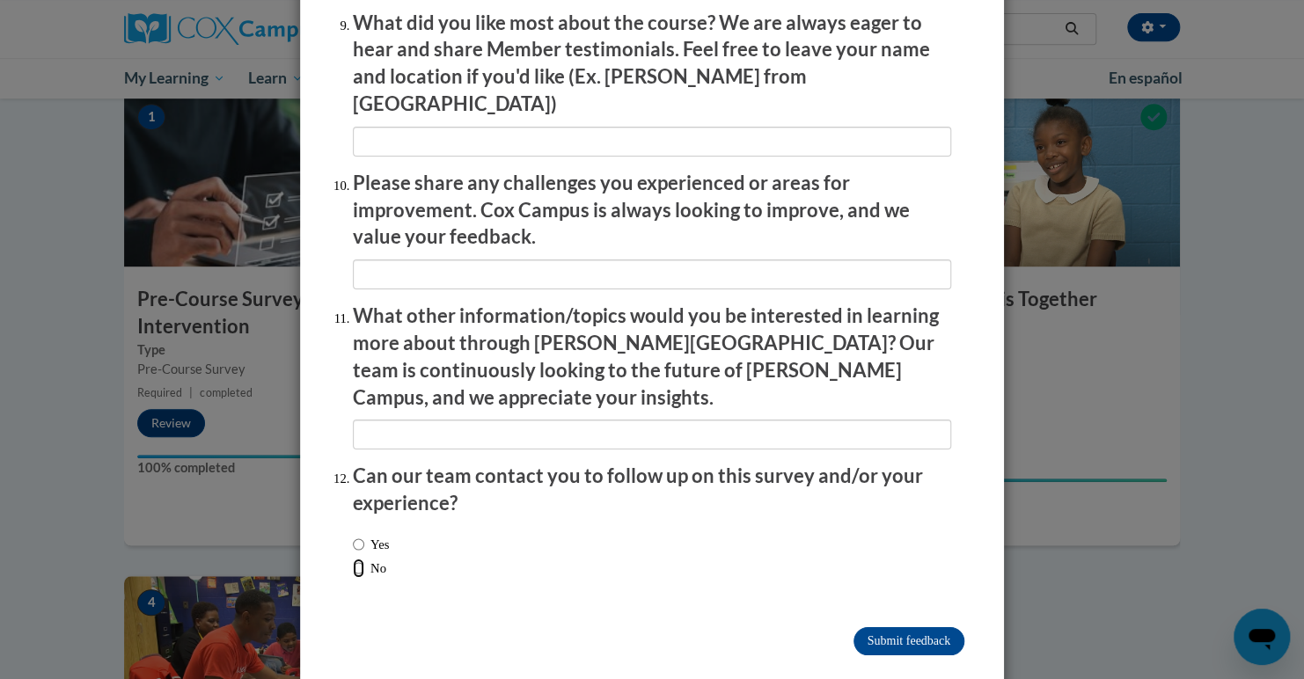
click at [356, 559] on input "No" at bounding box center [358, 568] width 11 height 19
radio input "true"
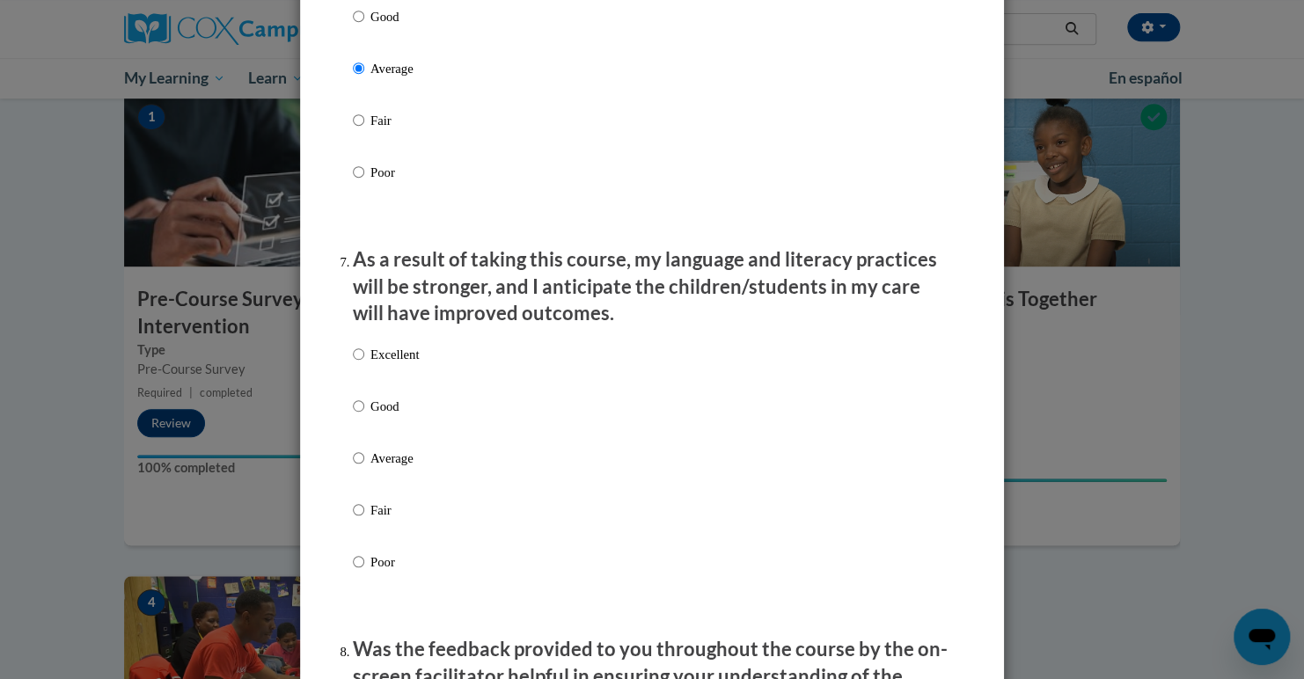
scroll to position [2125, 0]
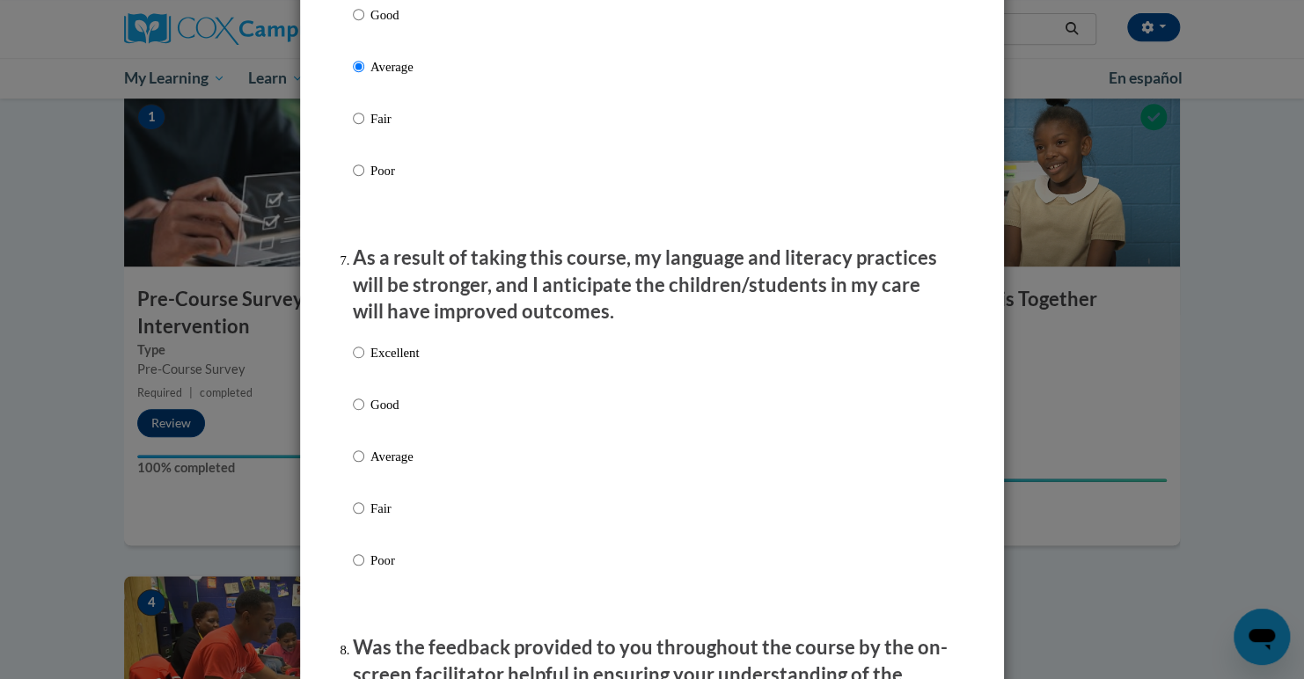
click at [361, 422] on label "Good" at bounding box center [386, 419] width 66 height 48
click at [361, 414] on input "Good" at bounding box center [358, 404] width 11 height 19
radio input "true"
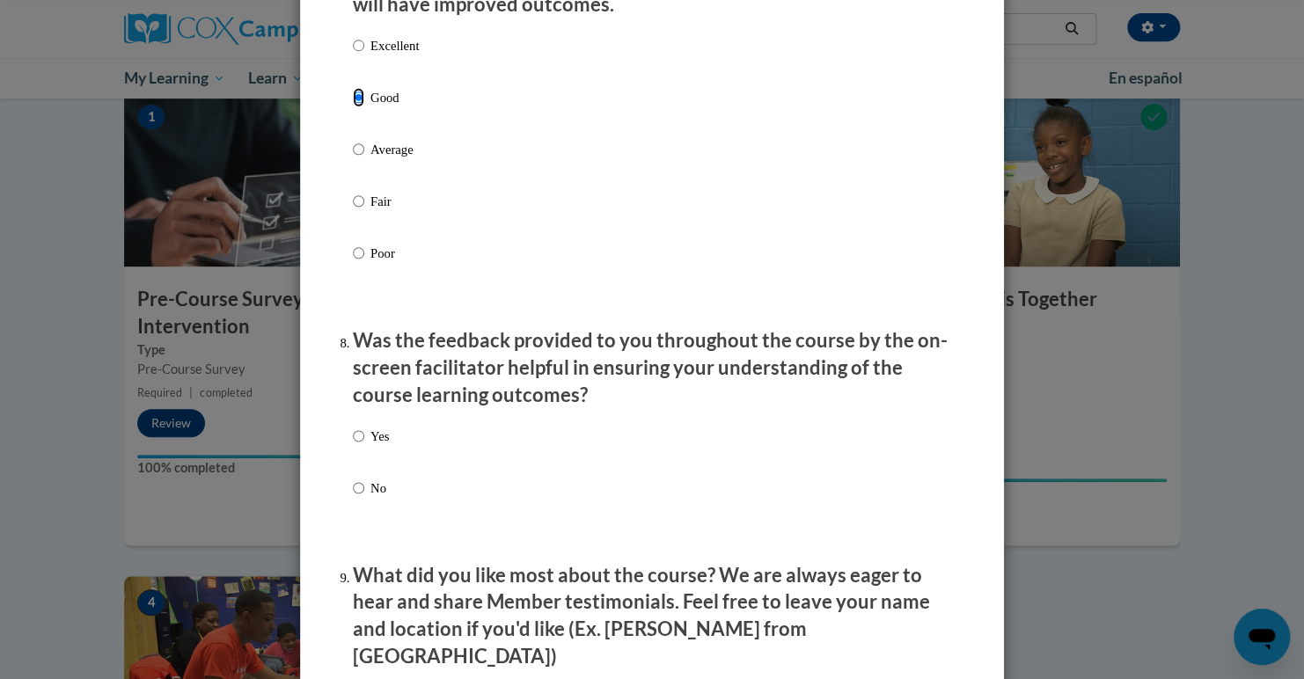
scroll to position [2497, 0]
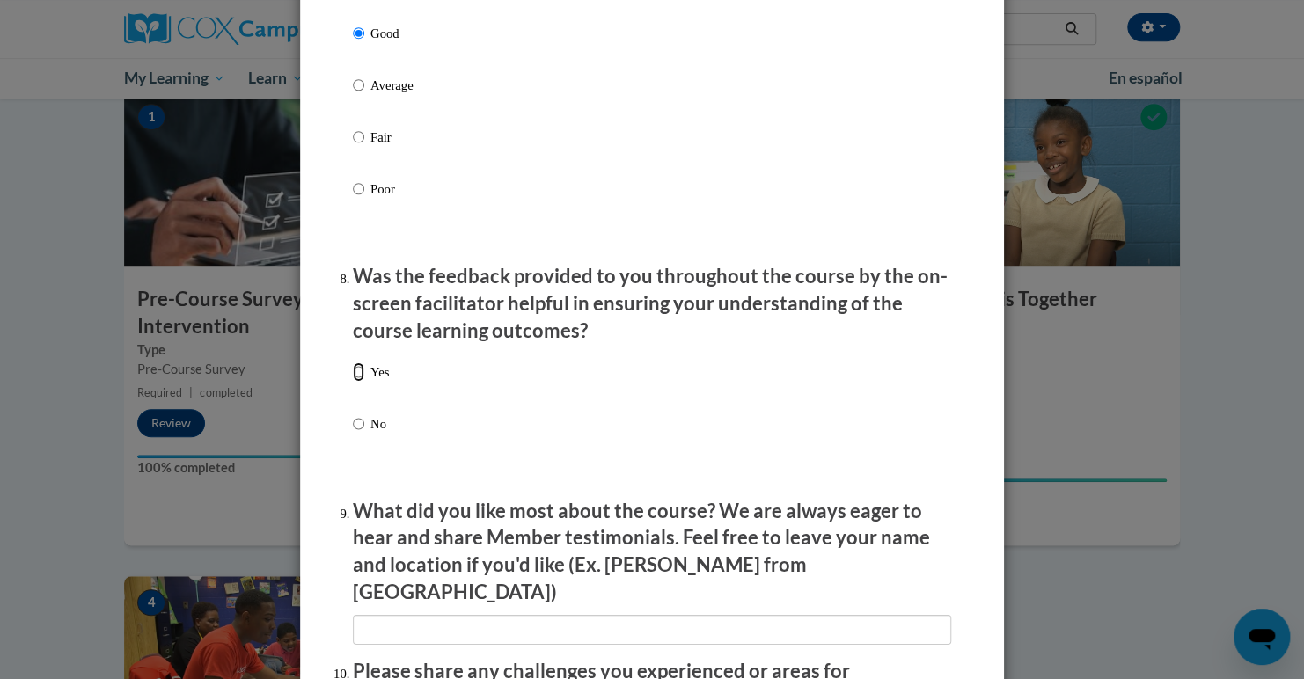
click at [353, 382] on input "Yes" at bounding box center [358, 372] width 11 height 19
radio input "true"
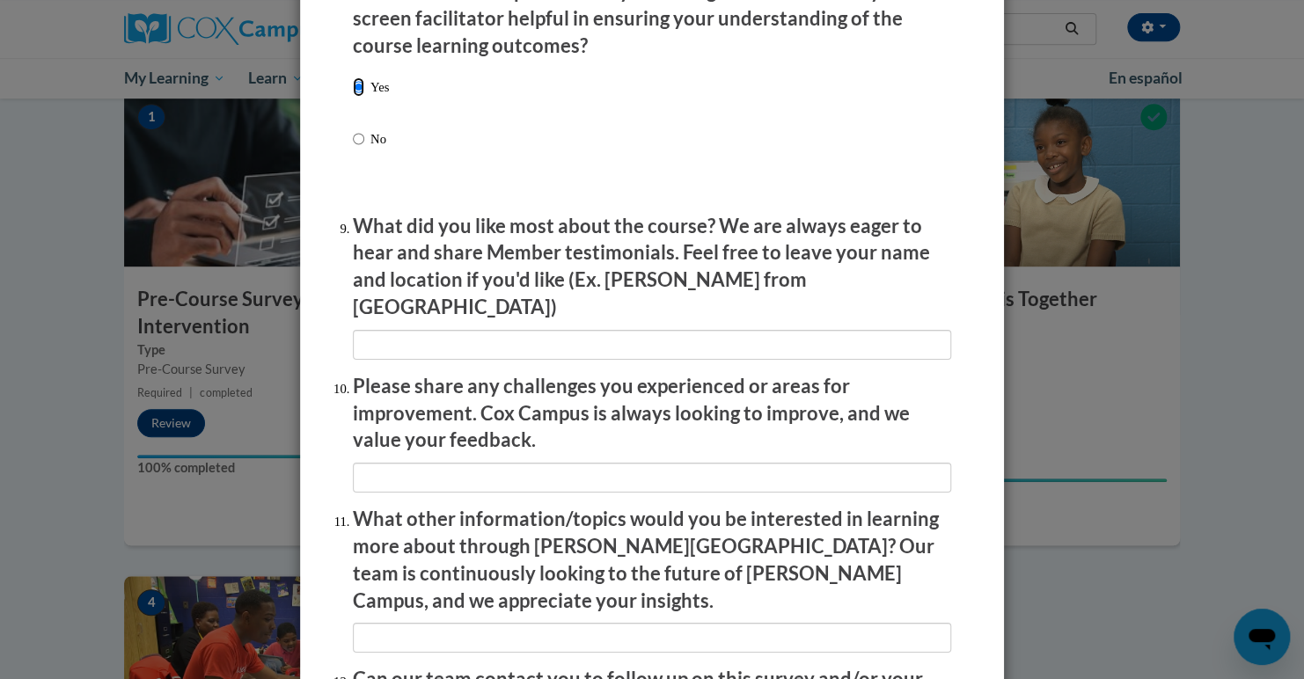
scroll to position [2985, 0]
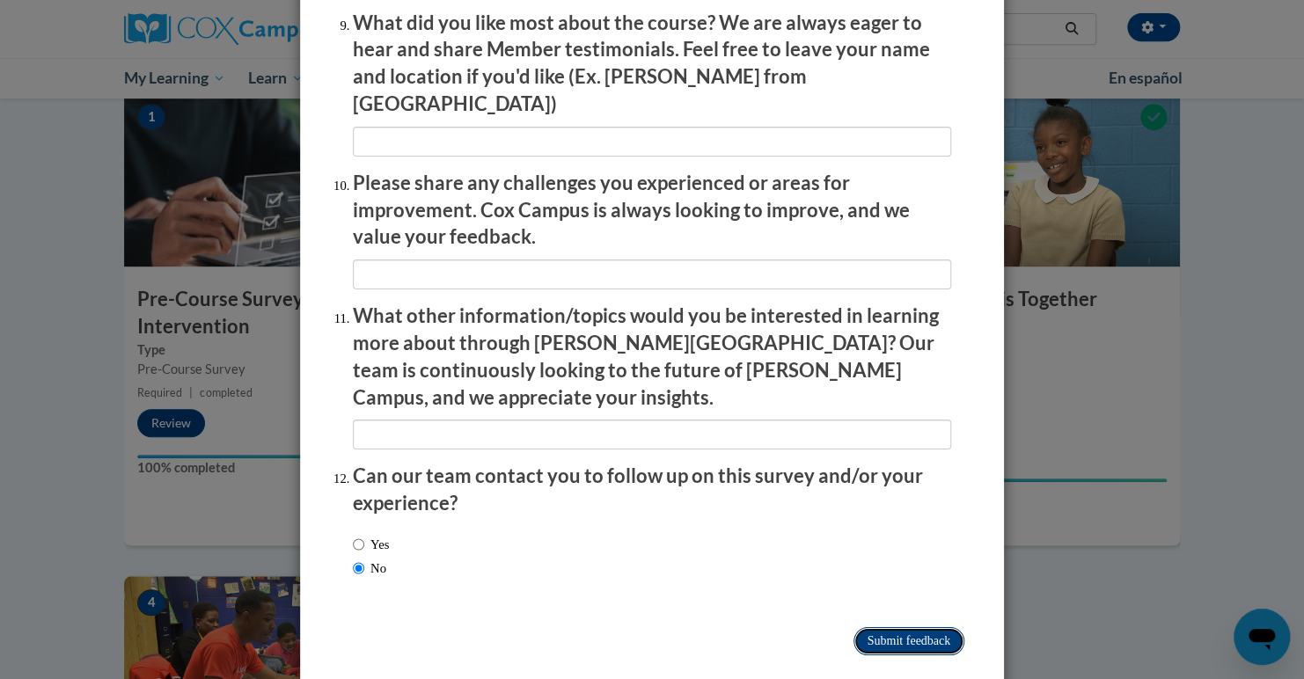
click at [866, 627] on input "Submit feedback" at bounding box center [909, 641] width 111 height 28
